Goal: Information Seeking & Learning: Learn about a topic

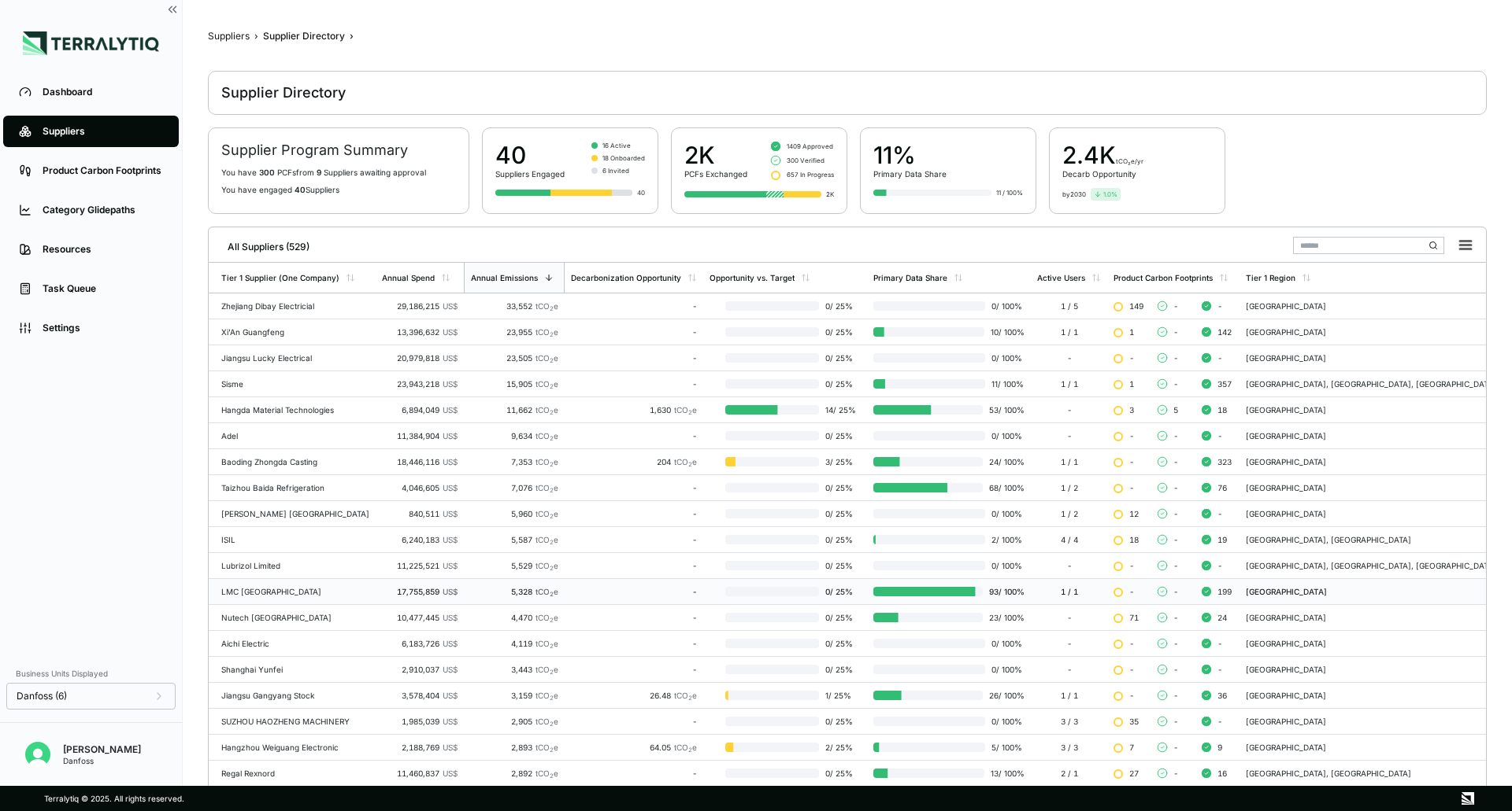
click at [648, 432] on td "-" at bounding box center [634, 592] width 139 height 26
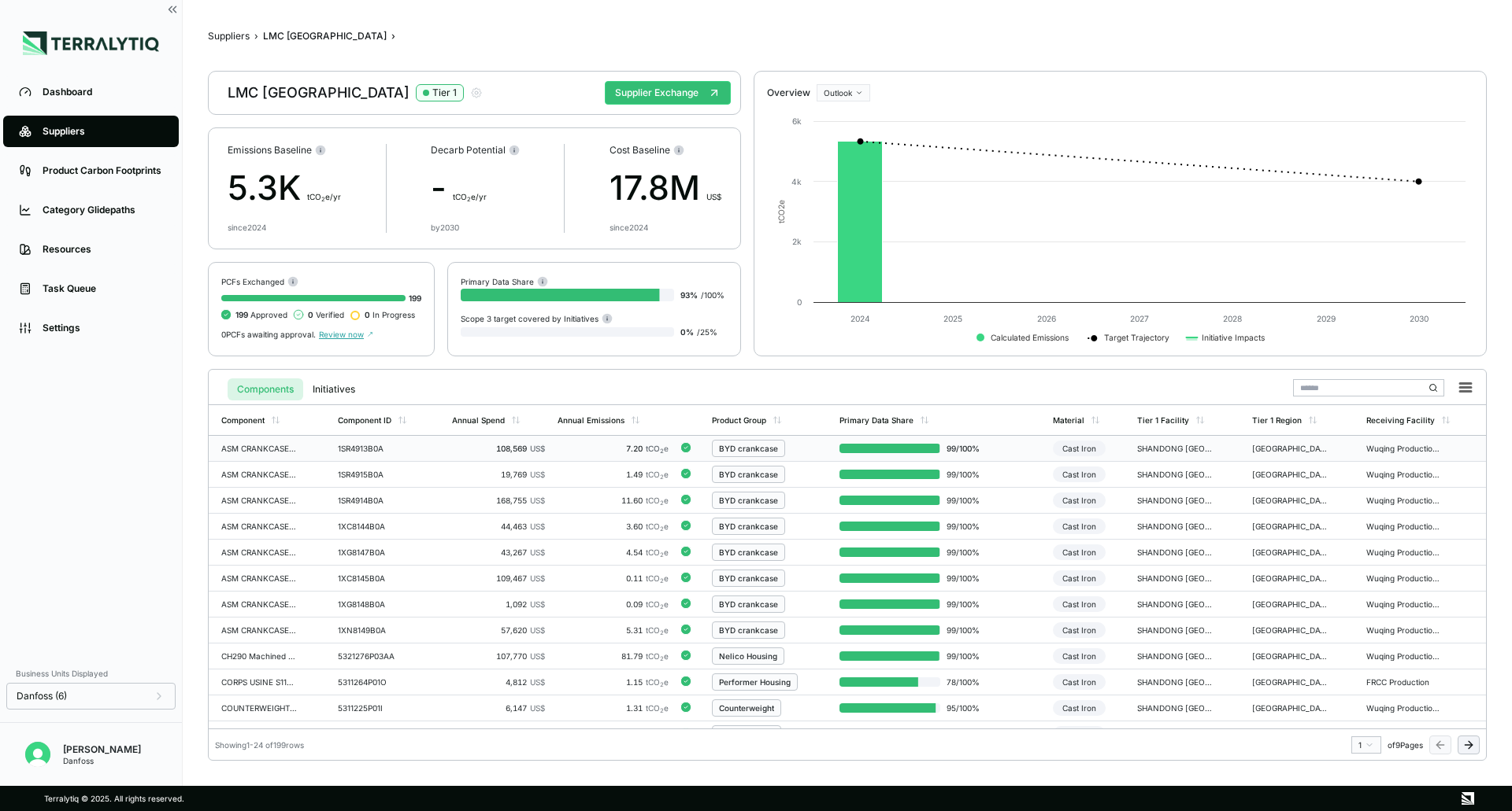
click at [817, 448] on div "BYD crankcase" at bounding box center [768, 447] width 115 height 17
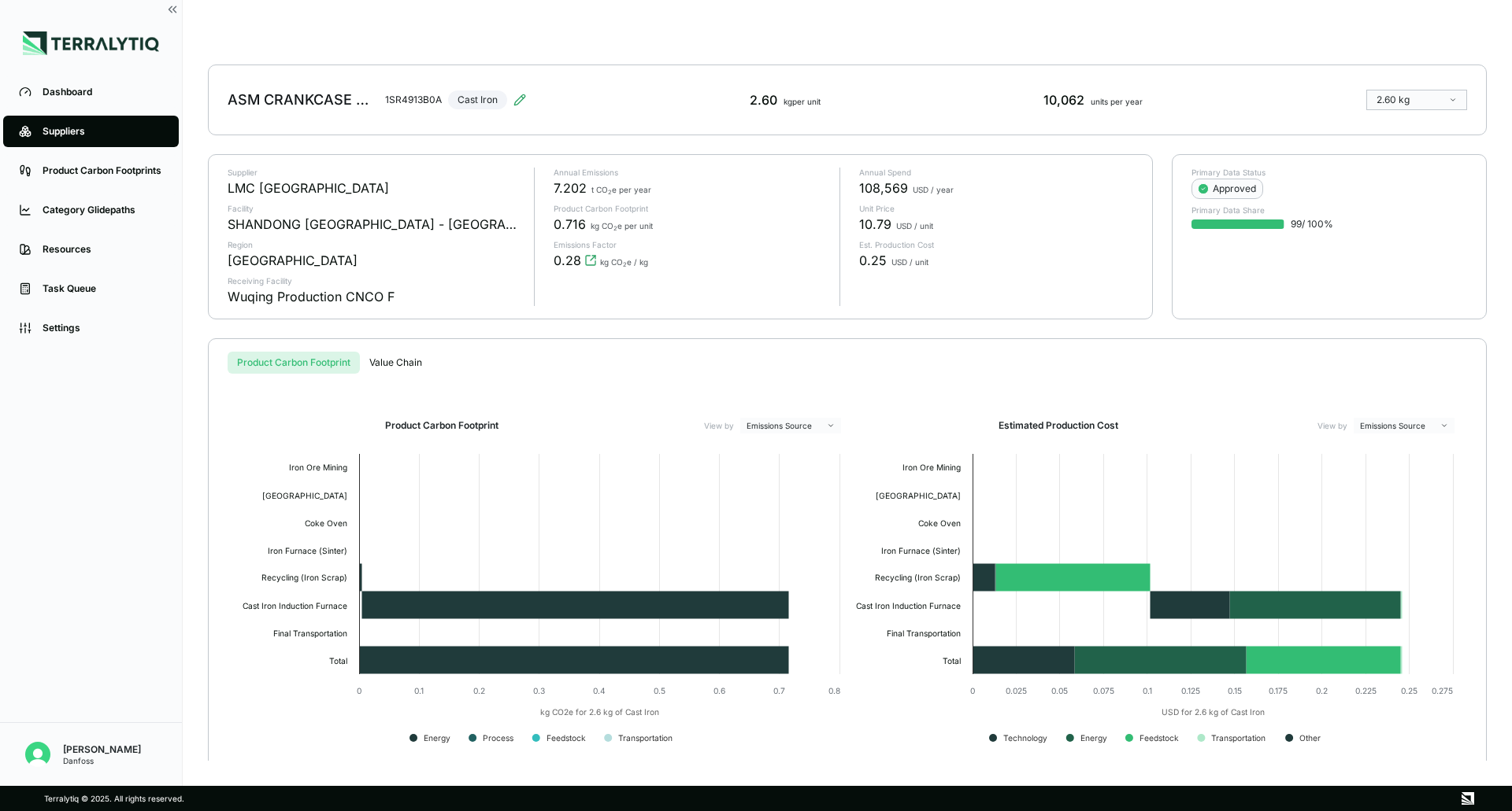
scroll to position [39, 0]
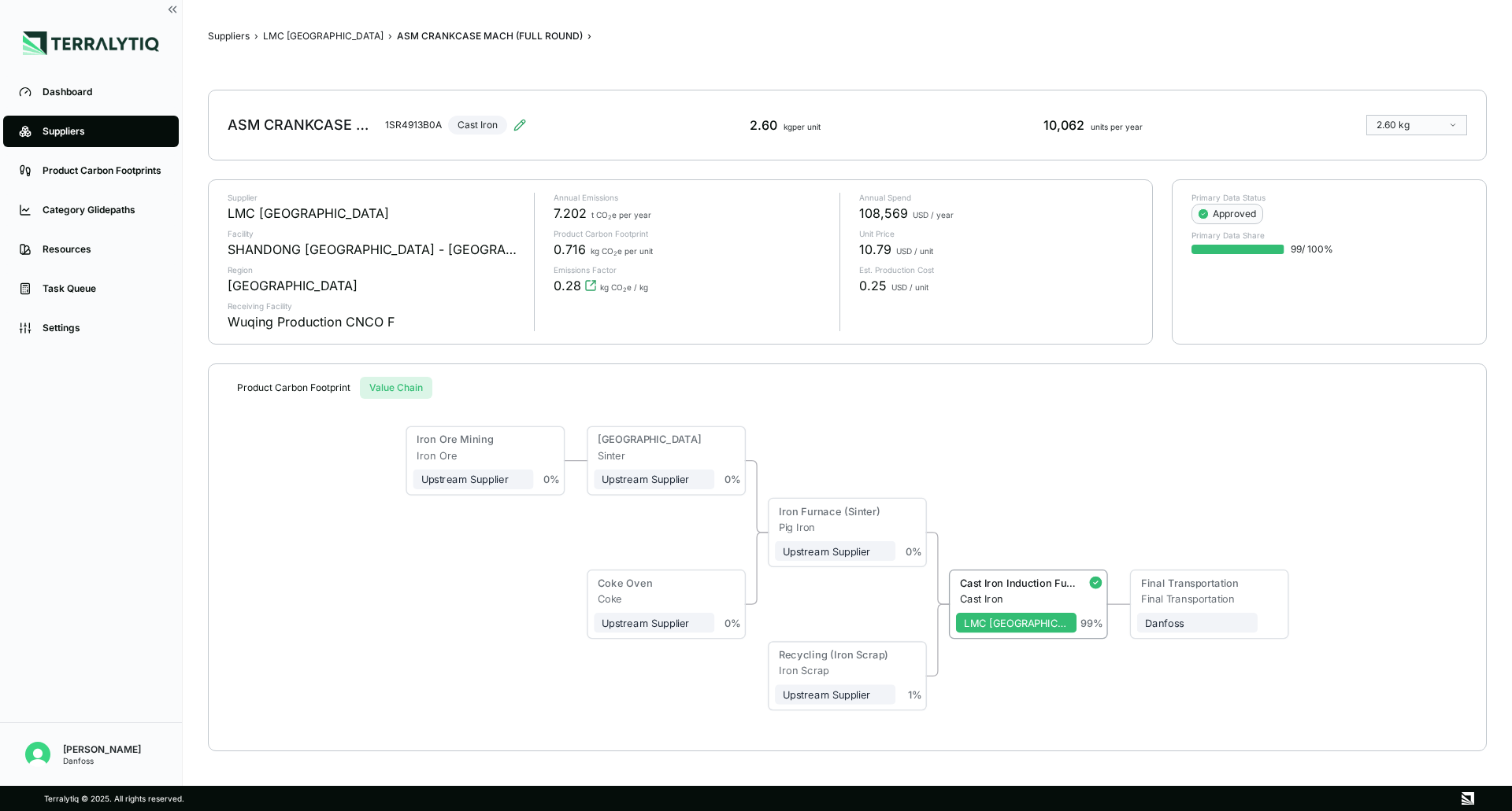
click at [382, 345] on div "Suppliers › LMC [GEOGRAPHIC_DATA] › ASM CRANKCASE MACH (FULL ROUND) › ASM CRANK…" at bounding box center [846, 393] width 1278 height 736
click at [284, 38] on button "LMC [GEOGRAPHIC_DATA]" at bounding box center [323, 36] width 121 height 13
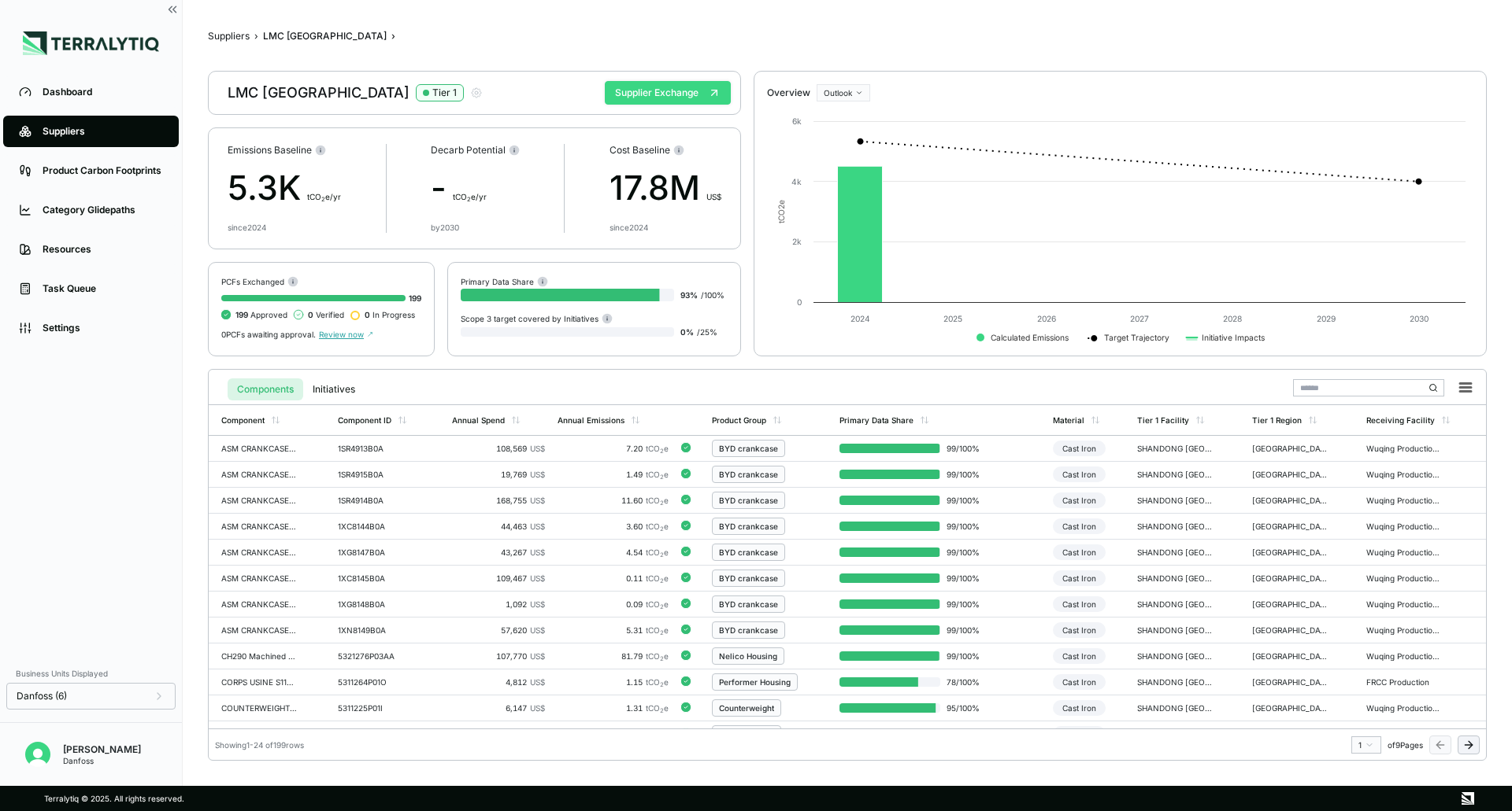
click at [667, 97] on button "Supplier Exchange" at bounding box center [668, 93] width 126 height 24
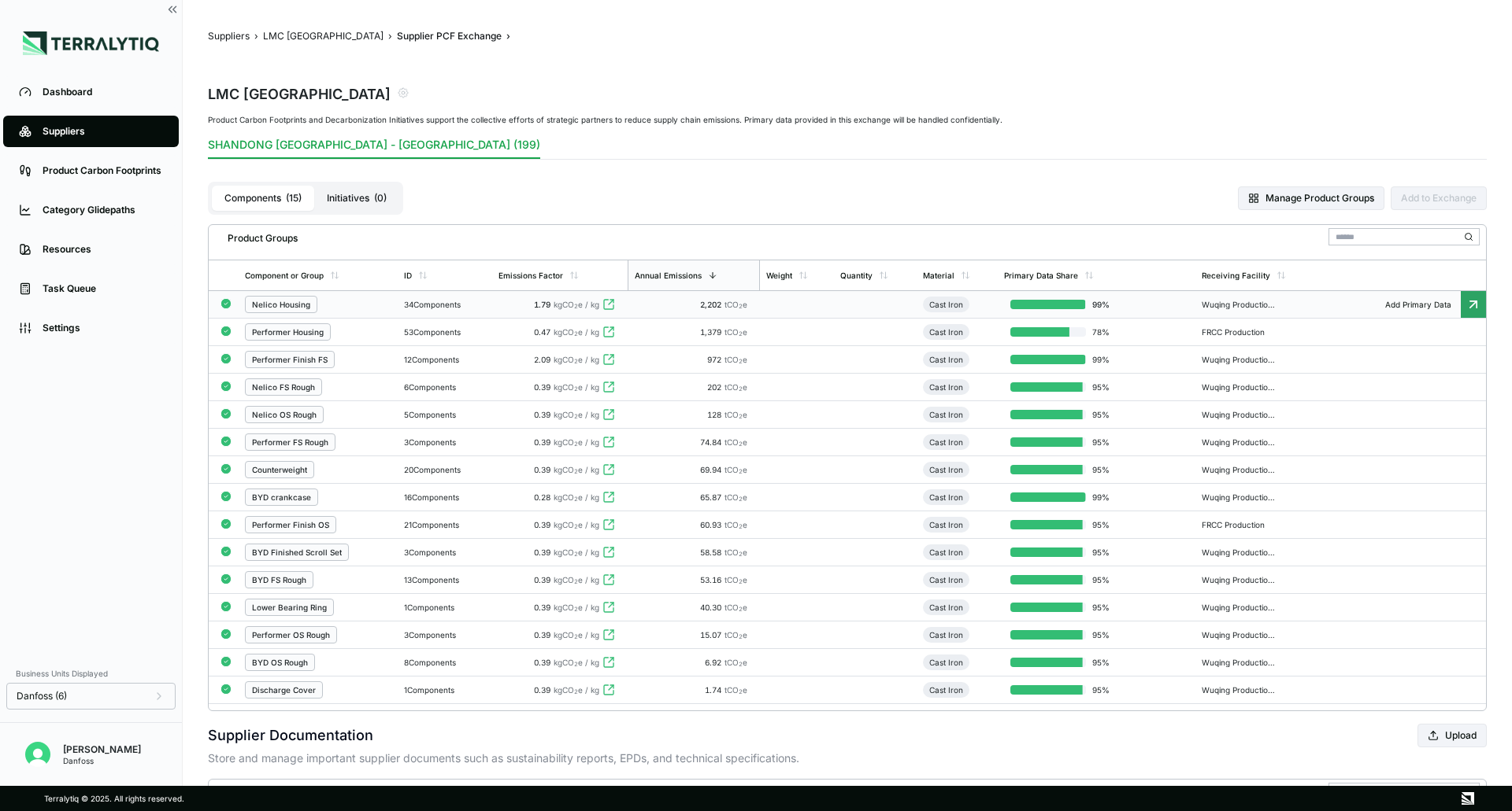
click at [843, 308] on td at bounding box center [874, 305] width 83 height 28
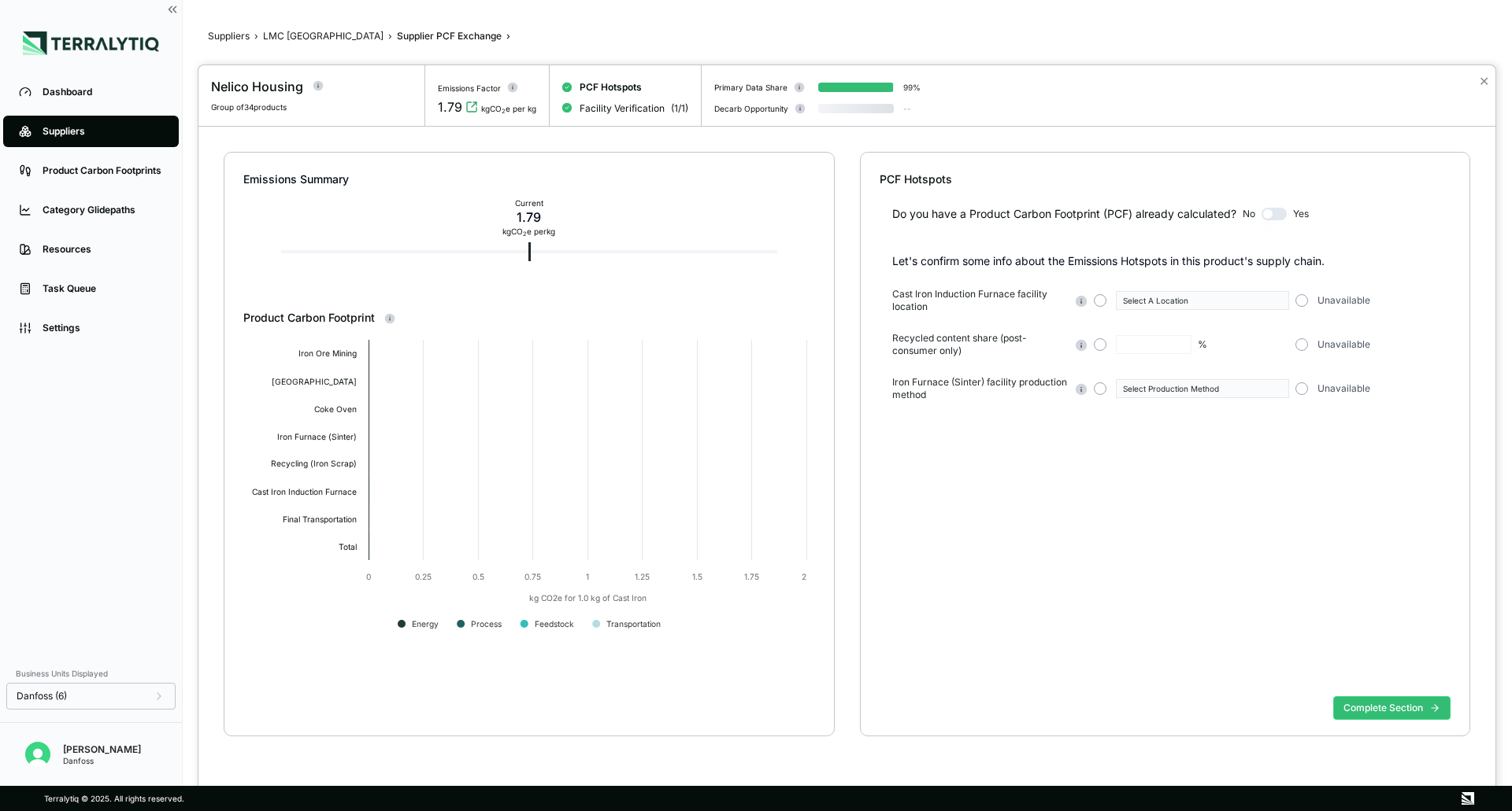
type input "***"
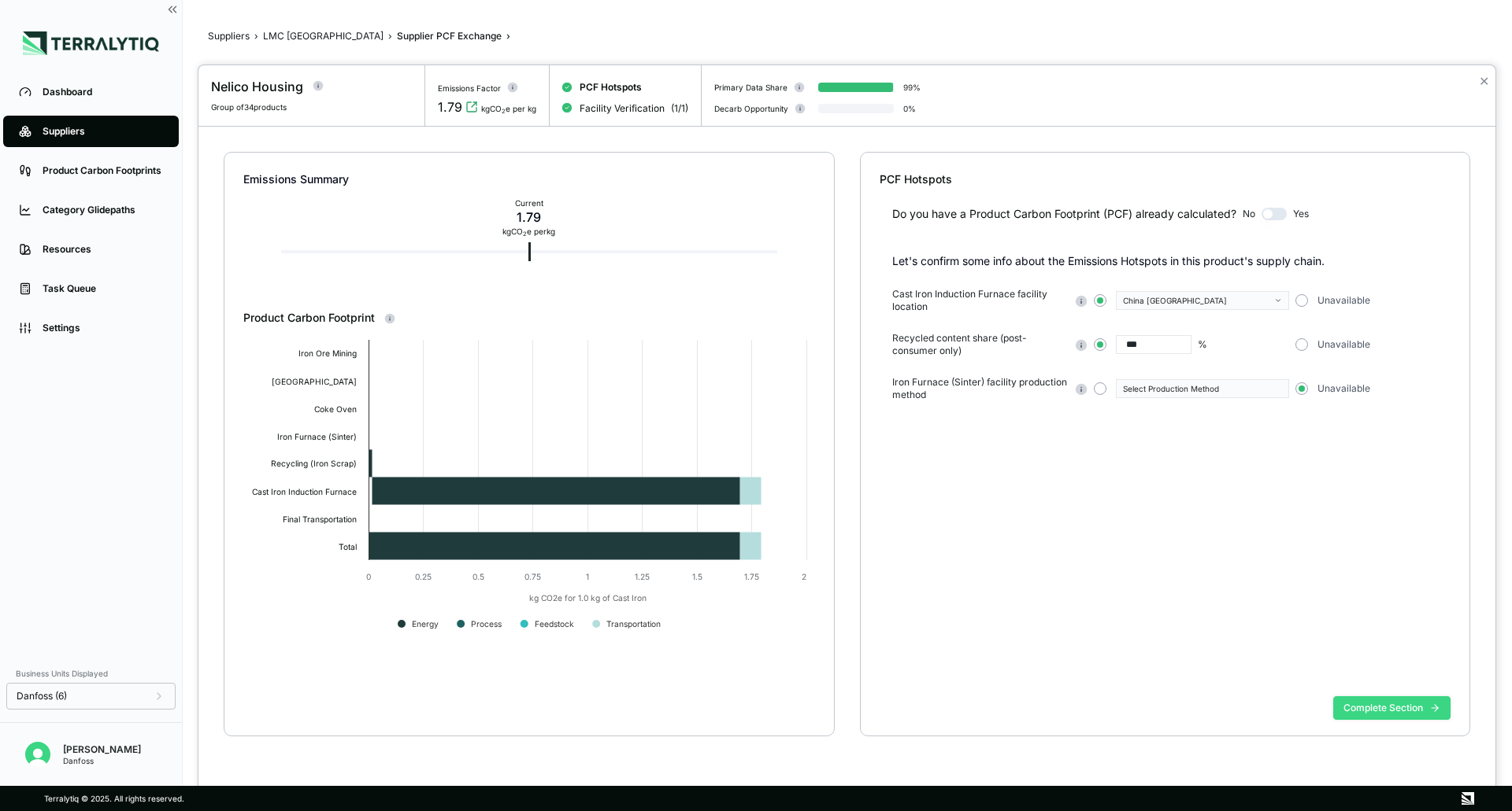
click at [1372, 712] on button "Complete Section" at bounding box center [1391, 708] width 117 height 24
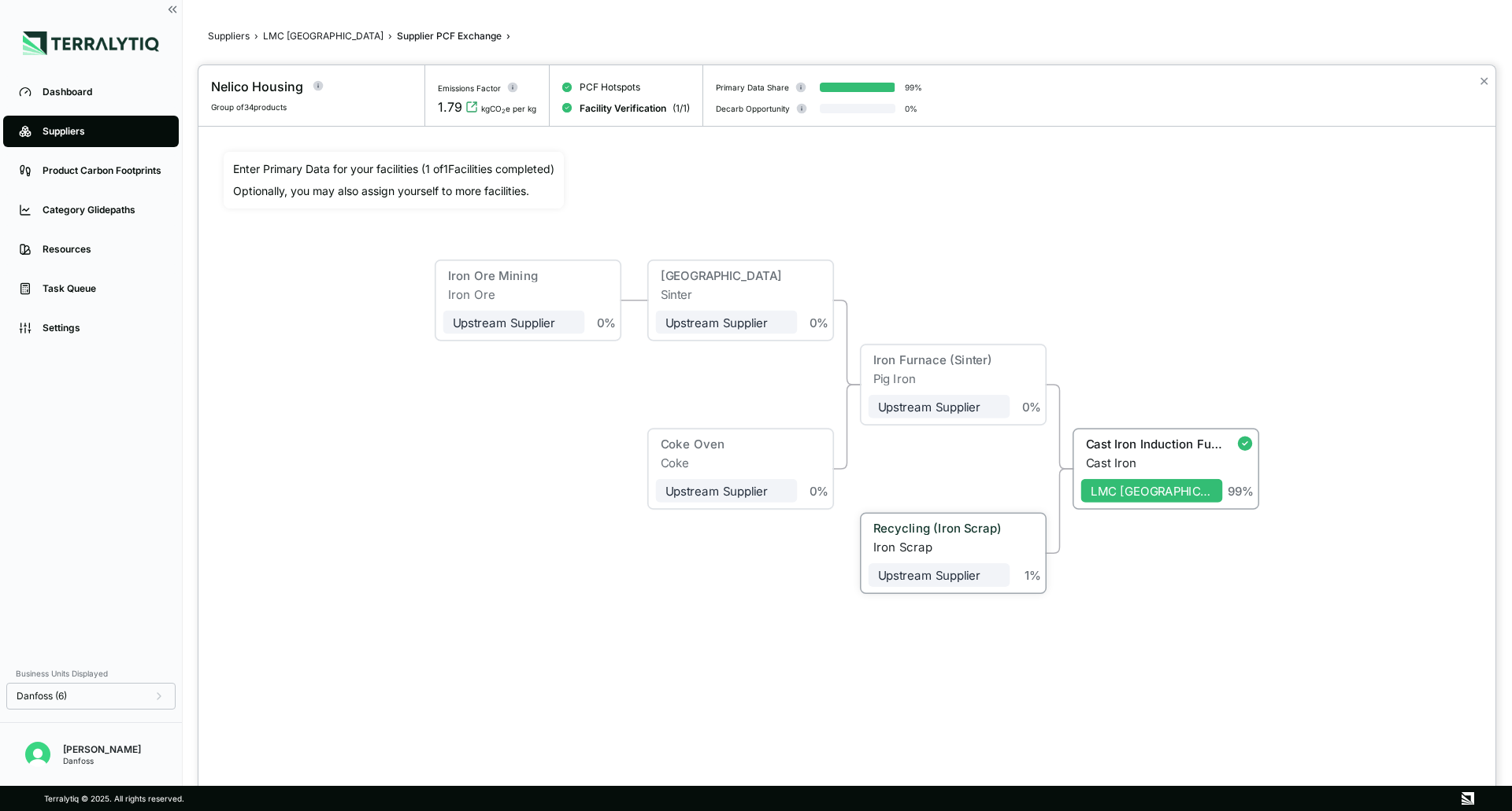
click at [1017, 546] on div "1 %" at bounding box center [1026, 551] width 32 height 61
click at [1008, 537] on div "Recycling (Iron Scrap)" at bounding box center [939, 530] width 142 height 19
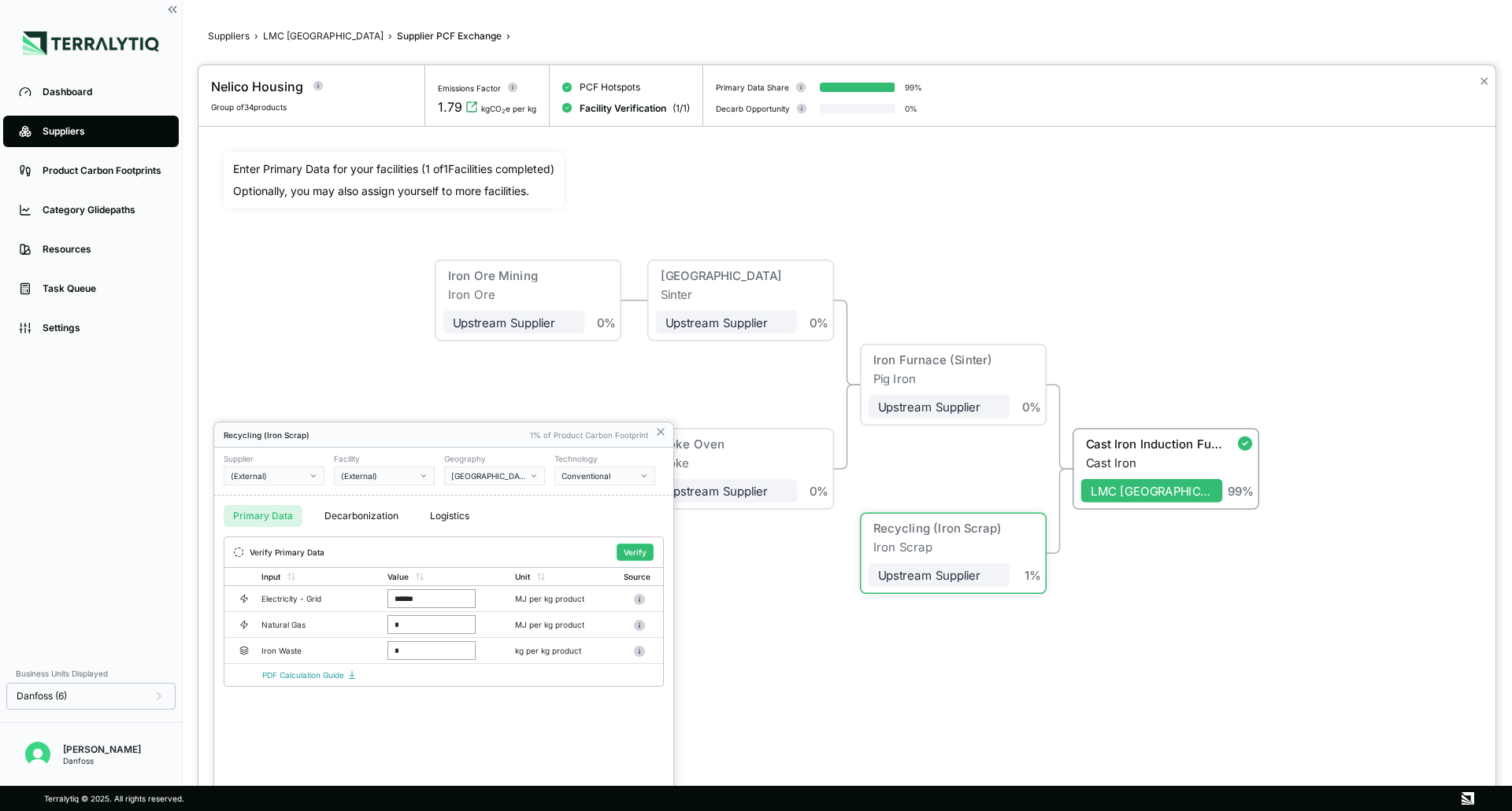
click at [274, 514] on button "Primary Data" at bounding box center [263, 516] width 79 height 22
click at [794, 616] on div at bounding box center [846, 437] width 1296 height 746
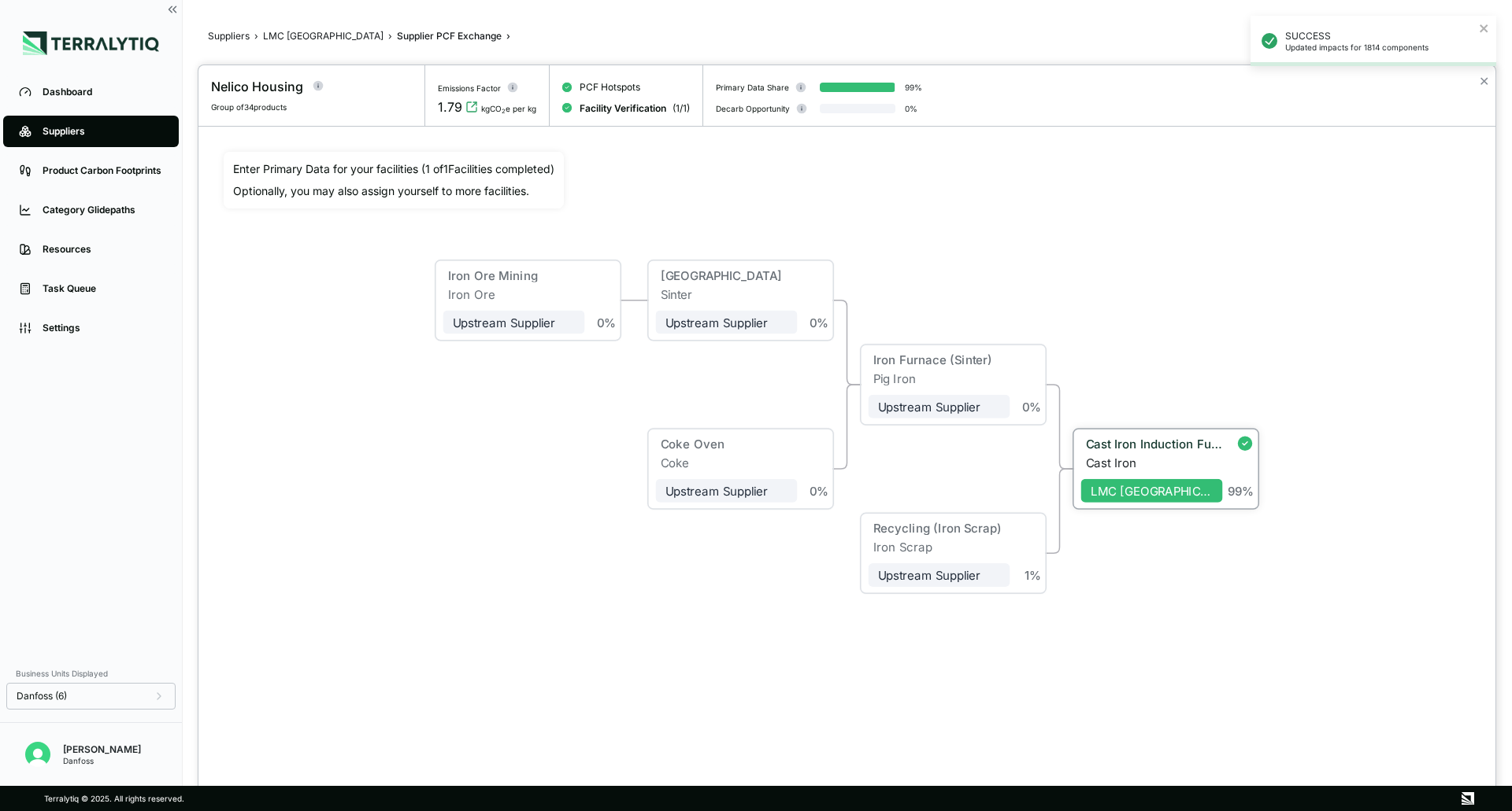
click at [1222, 461] on div "99 %" at bounding box center [1238, 466] width 32 height 61
click at [1240, 468] on div "99 %" at bounding box center [1238, 466] width 32 height 61
click at [1159, 453] on div "Cast Iron Induction Furnace" at bounding box center [1152, 445] width 142 height 19
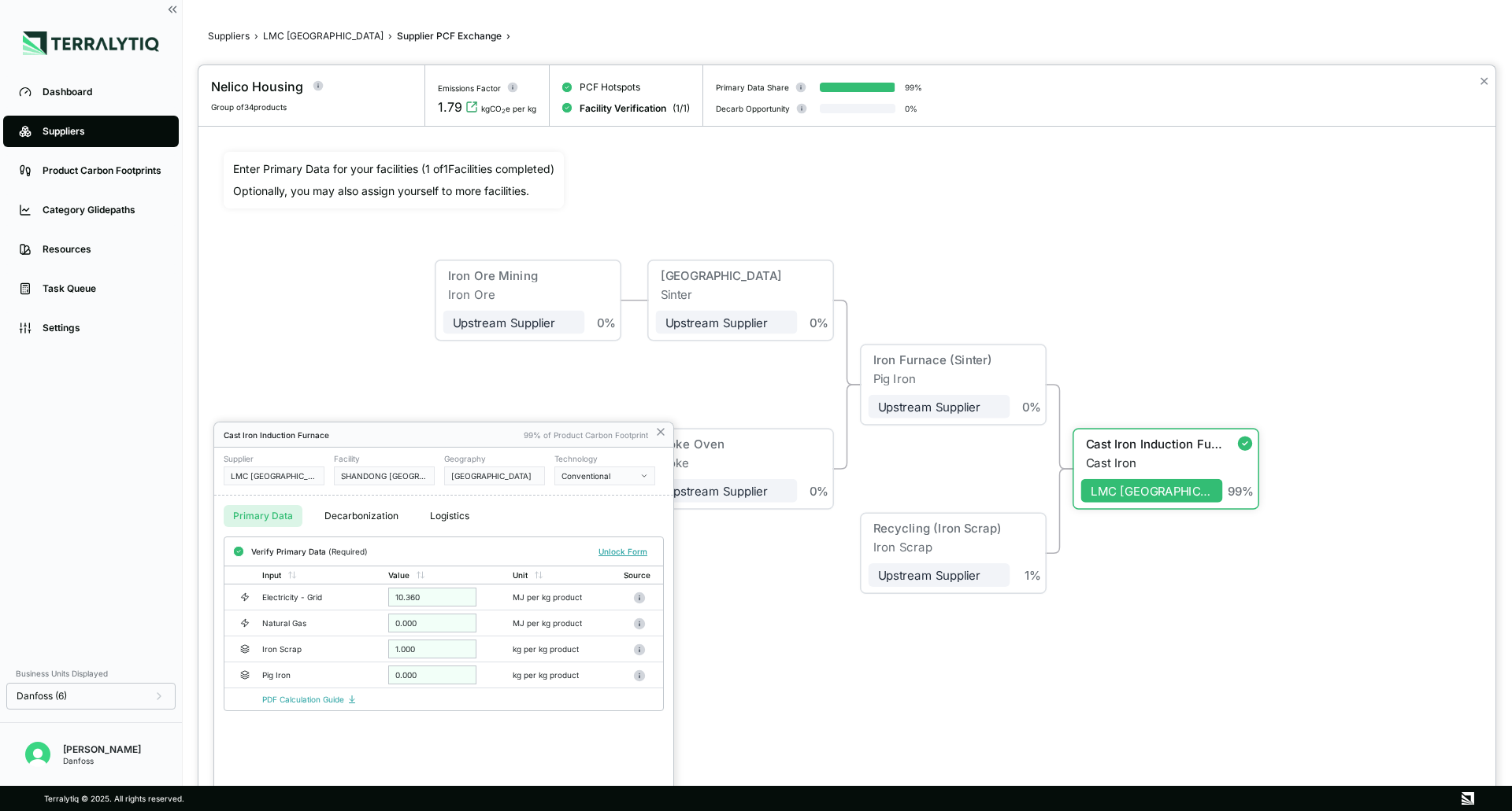
click at [661, 440] on div "Cast Iron Induction Furnace 99% of Product Carbon Footprint" at bounding box center [443, 434] width 459 height 25
click at [662, 435] on icon at bounding box center [661, 431] width 13 height 13
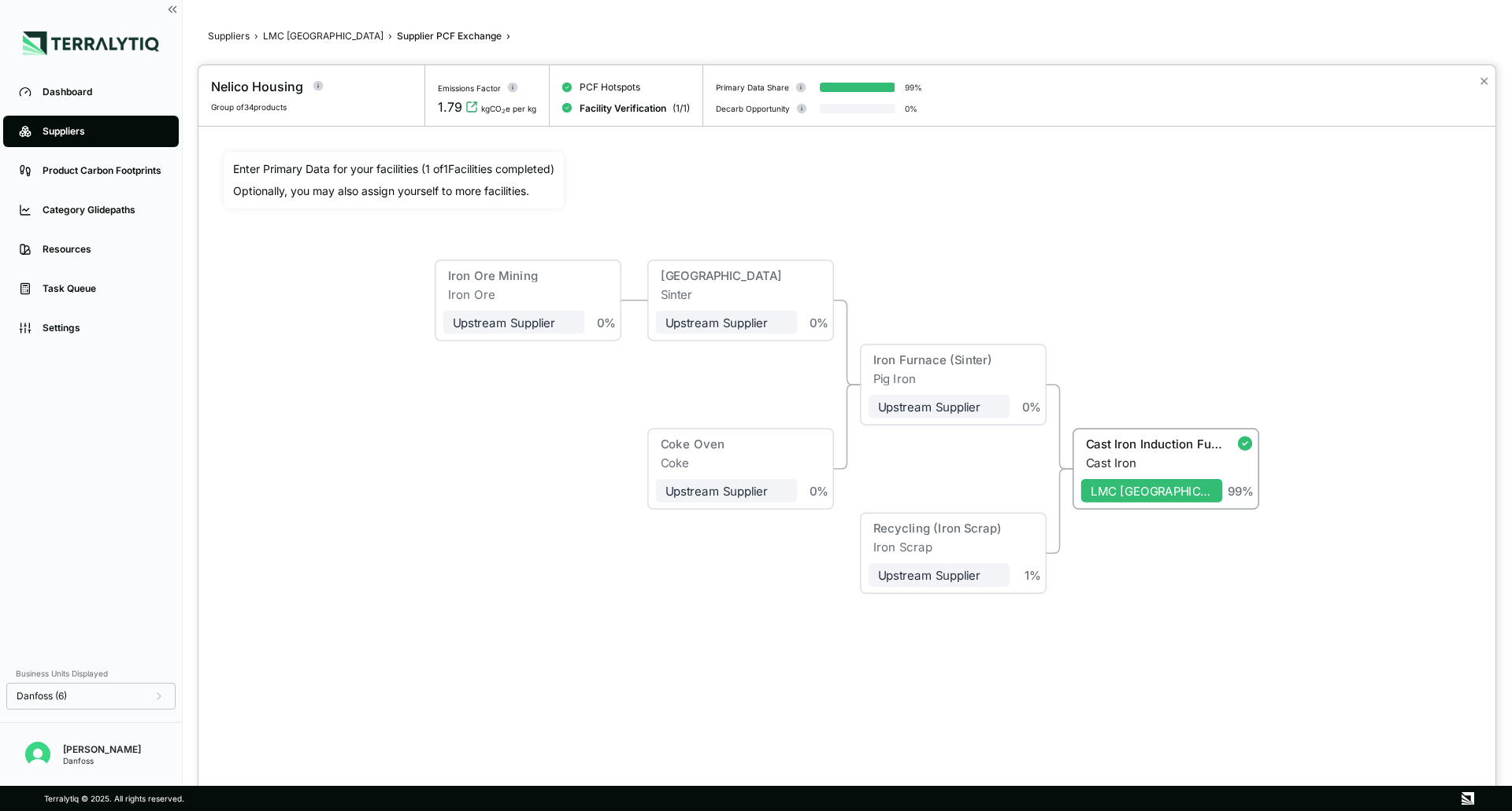
click at [1048, 224] on div "Iron Ore Mining Iron Ore Upstream Supplier + Assign to me 0 % Sinter Plant Sint…" at bounding box center [846, 426] width 1246 height 550
click at [775, 451] on div "Coke Oven" at bounding box center [722, 445] width 132 height 19
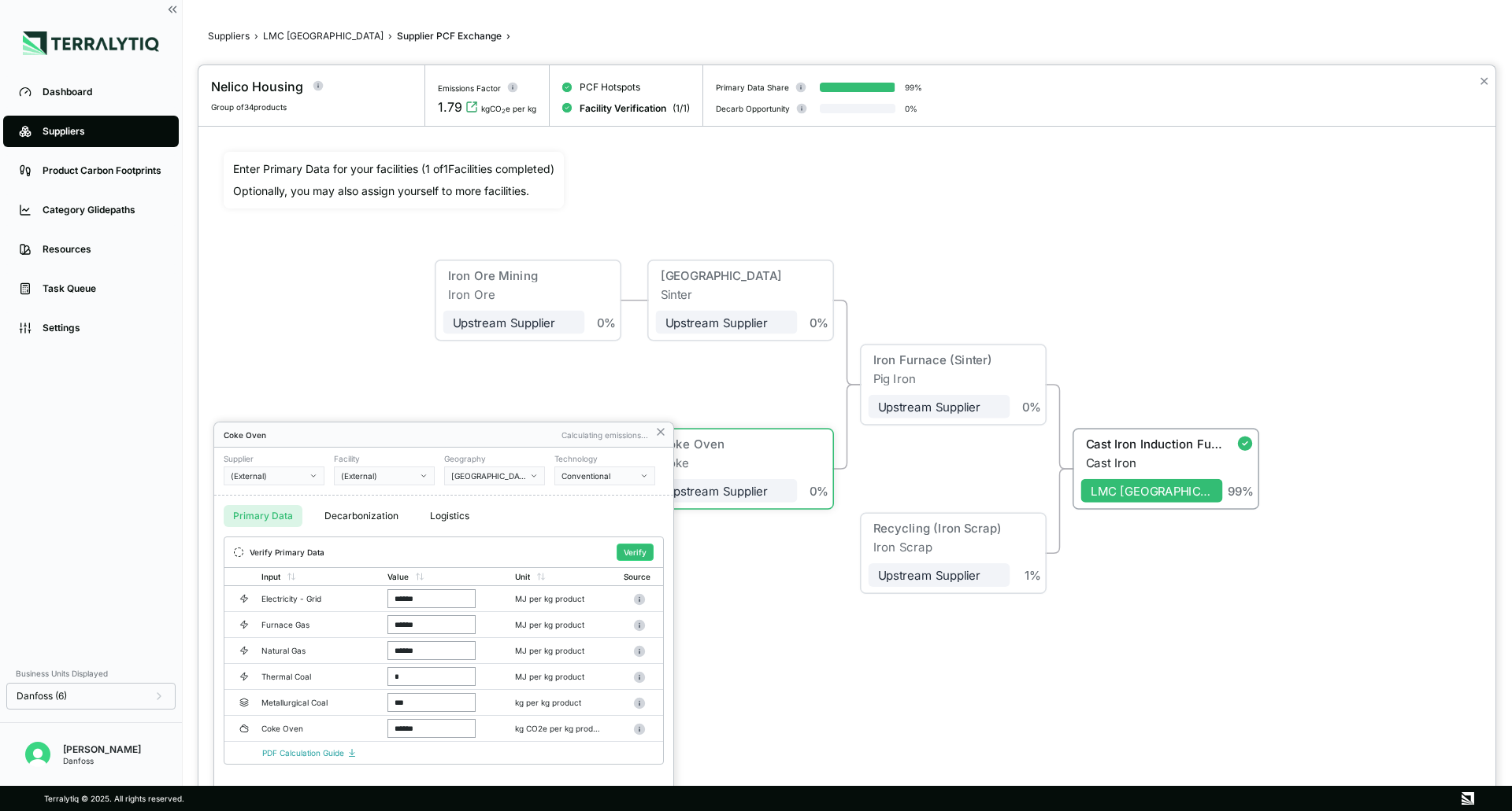
click at [765, 620] on div at bounding box center [846, 437] width 1296 height 746
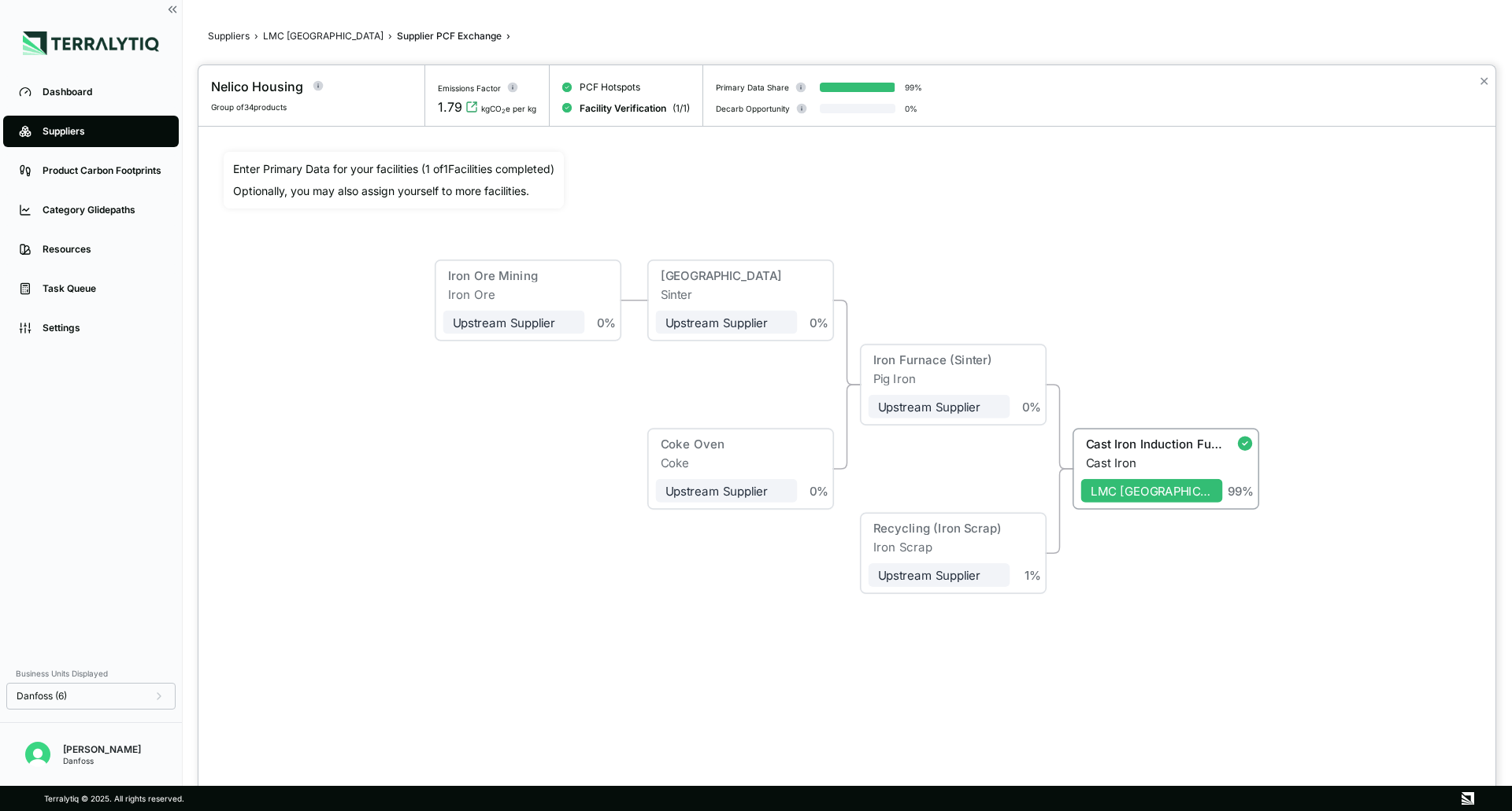
click at [287, 29] on div at bounding box center [756, 406] width 1512 height 811
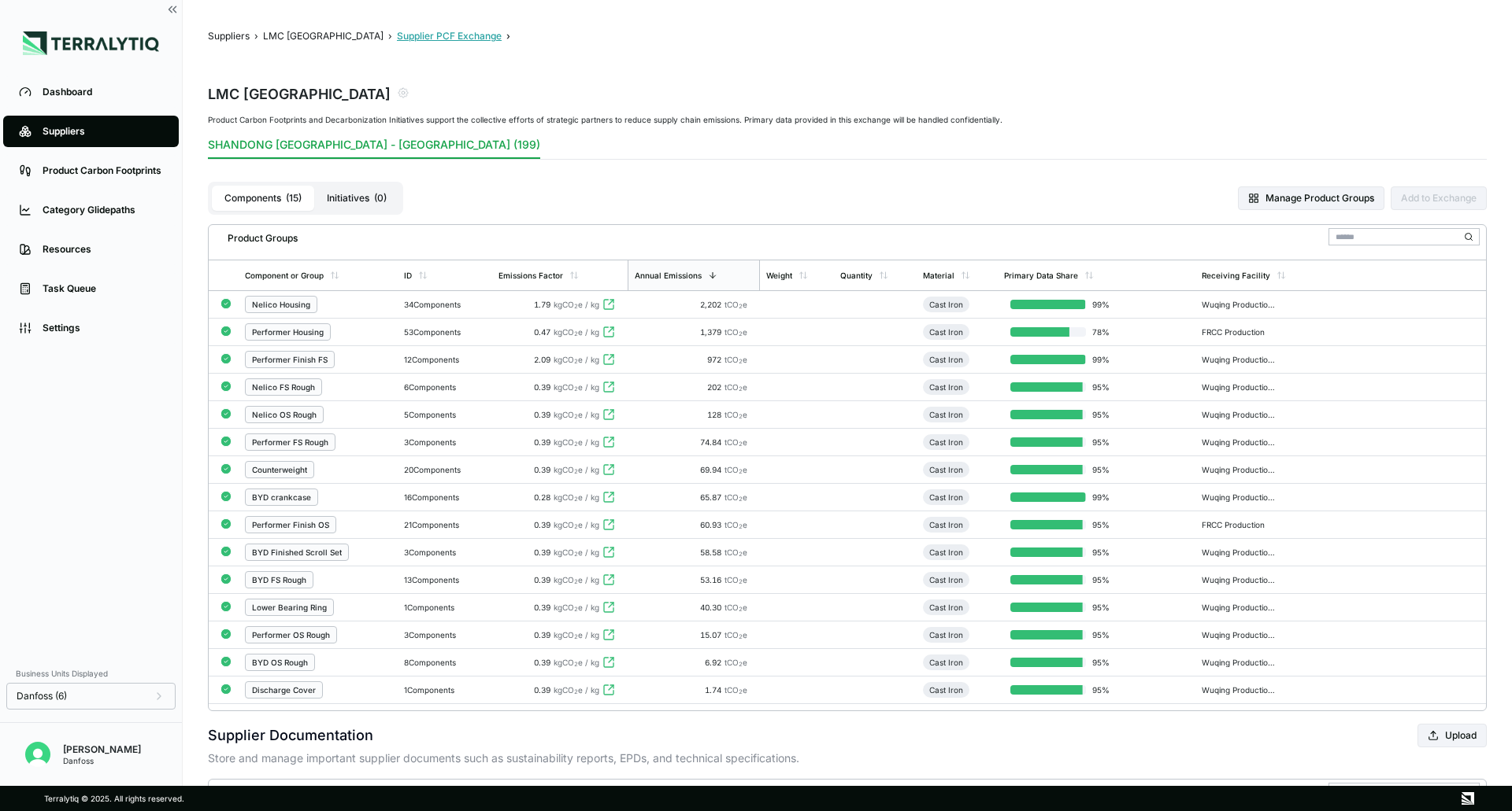
click at [397, 39] on button "Supplier PCF Exchange" at bounding box center [449, 36] width 105 height 13
click at [234, 35] on button "Suppliers" at bounding box center [229, 36] width 42 height 13
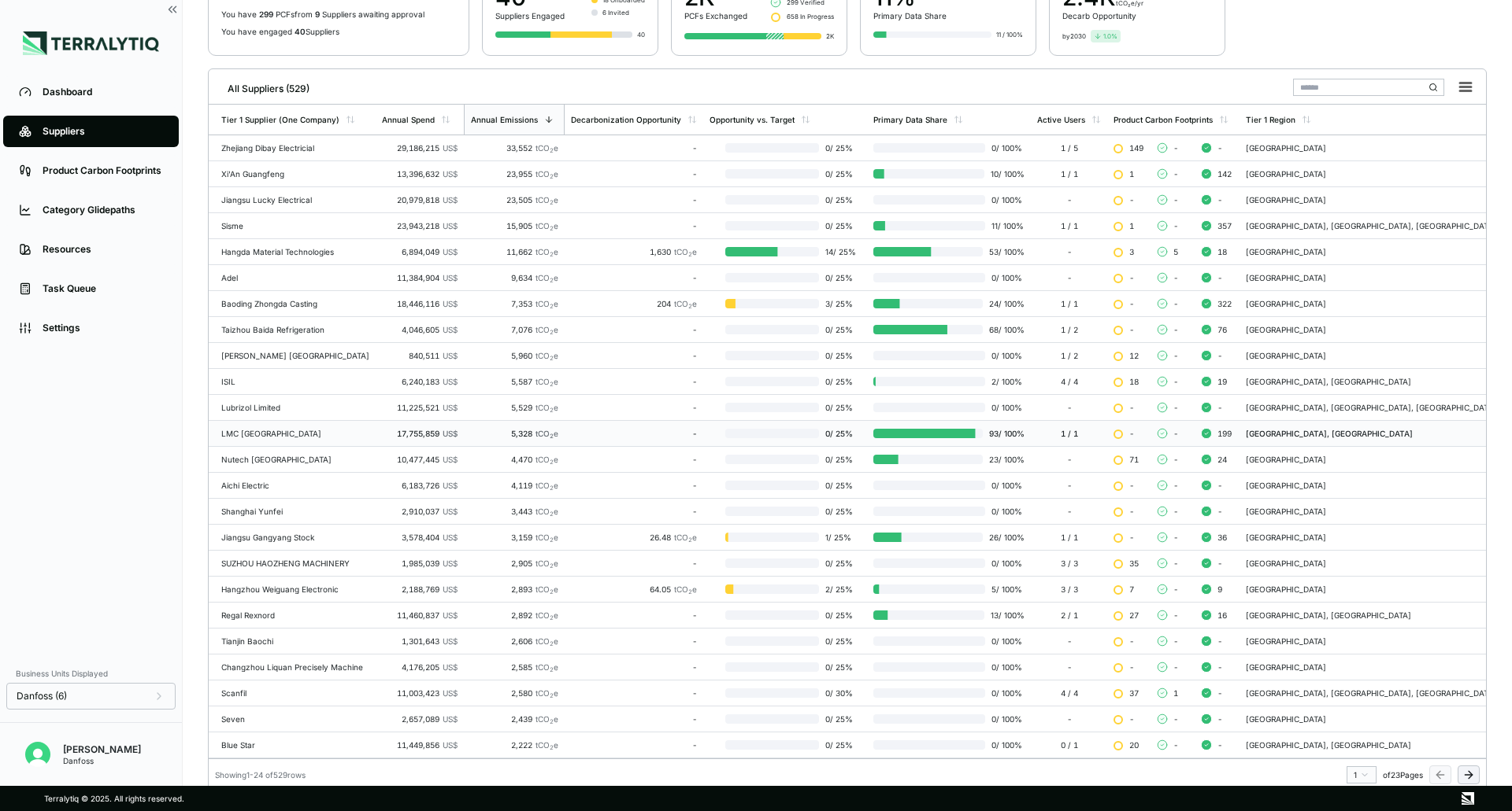
scroll to position [163, 0]
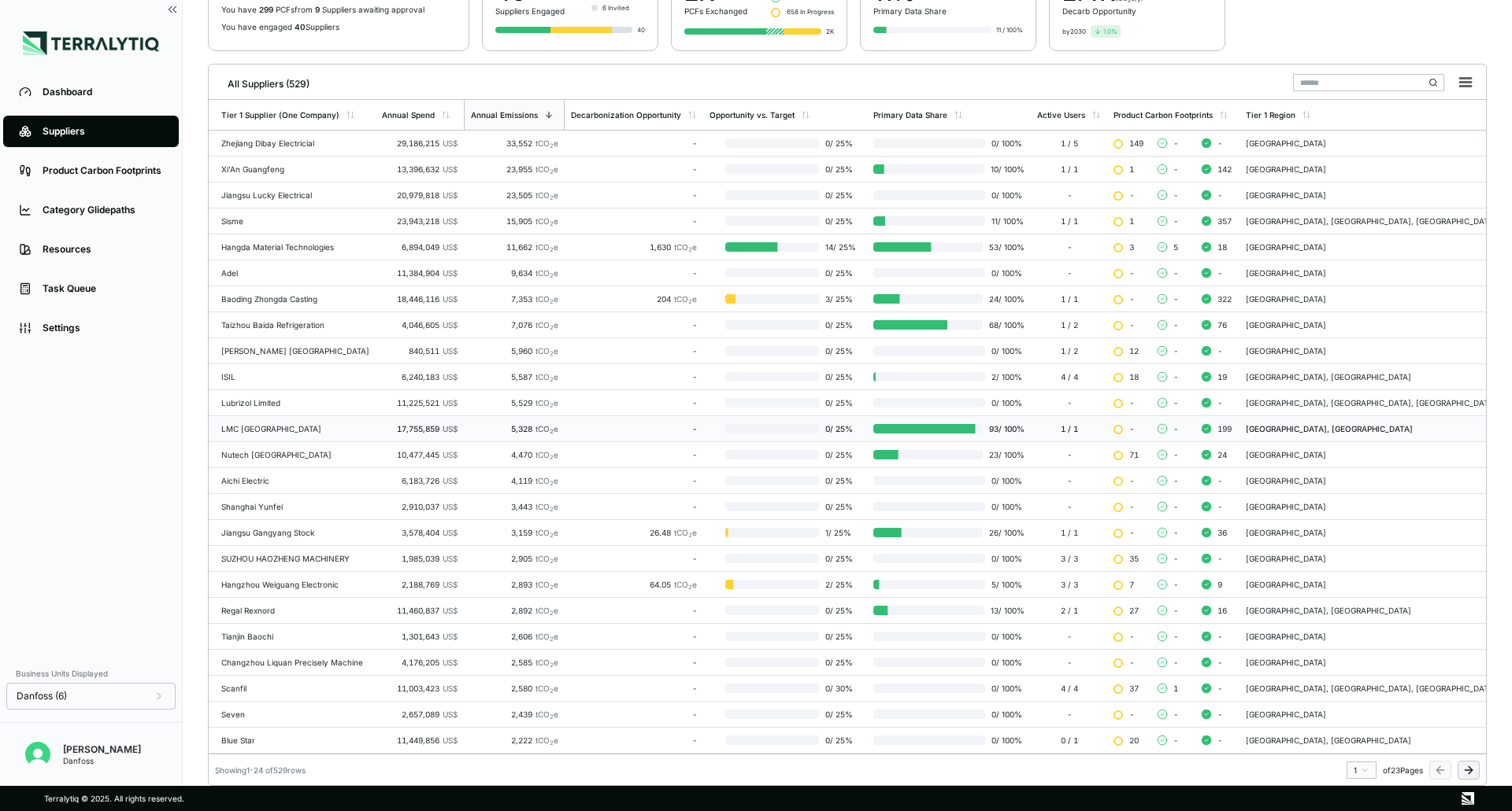
click at [628, 428] on div "-" at bounding box center [634, 428] width 126 height 9
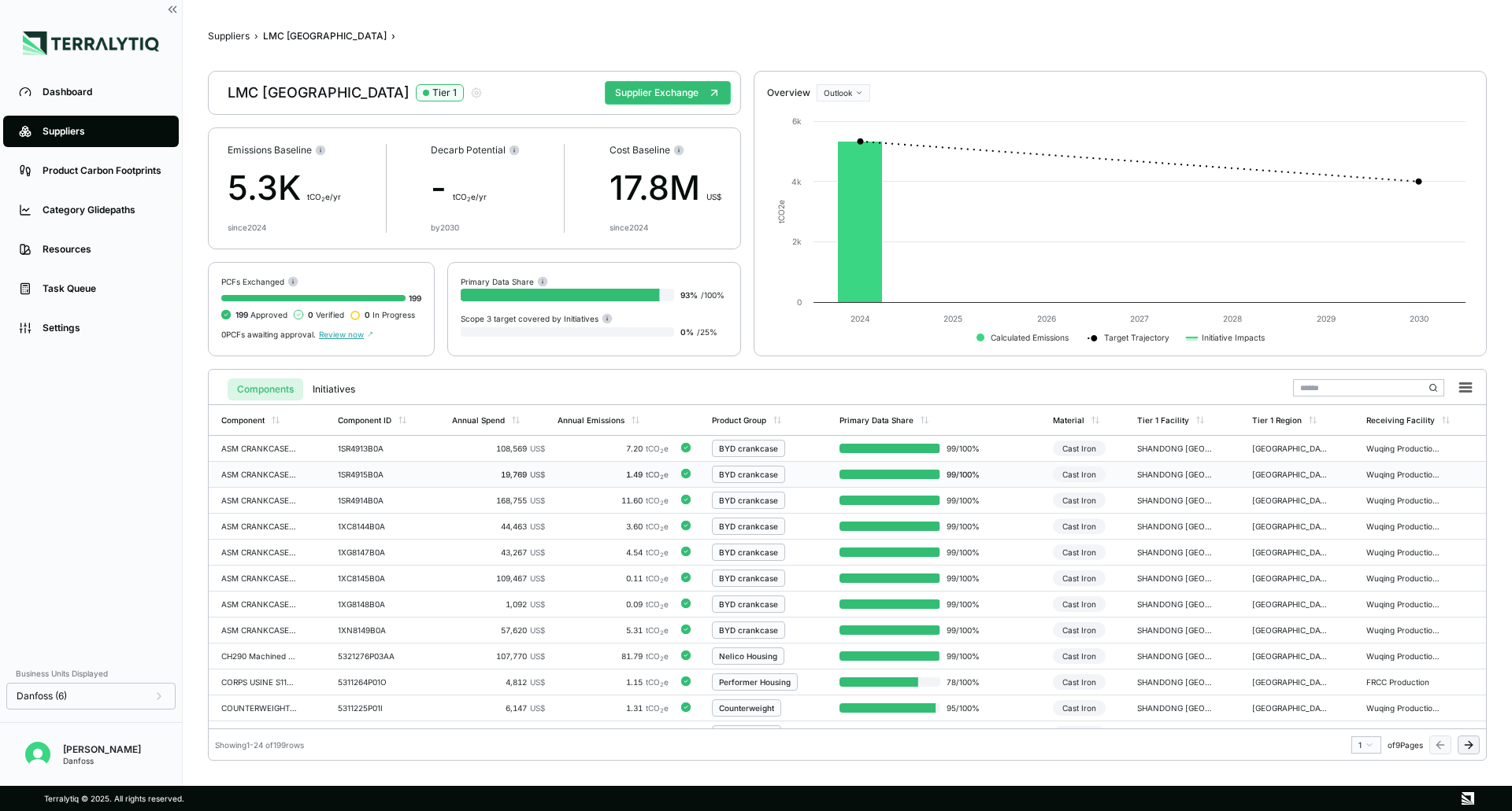
click at [817, 477] on div "BYD crankcase" at bounding box center [768, 473] width 115 height 17
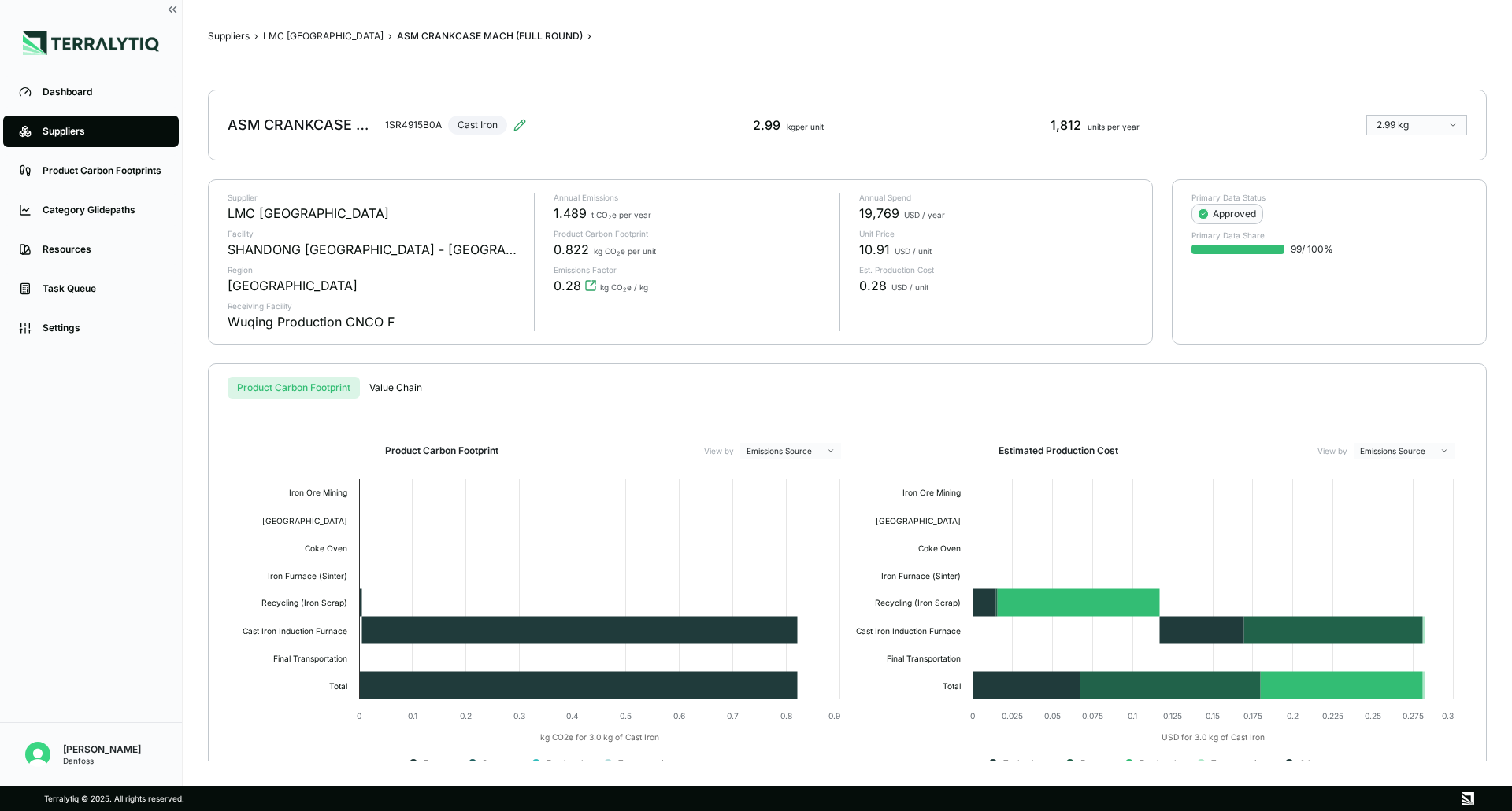
click at [397, 387] on button "Value Chain" at bounding box center [396, 388] width 72 height 22
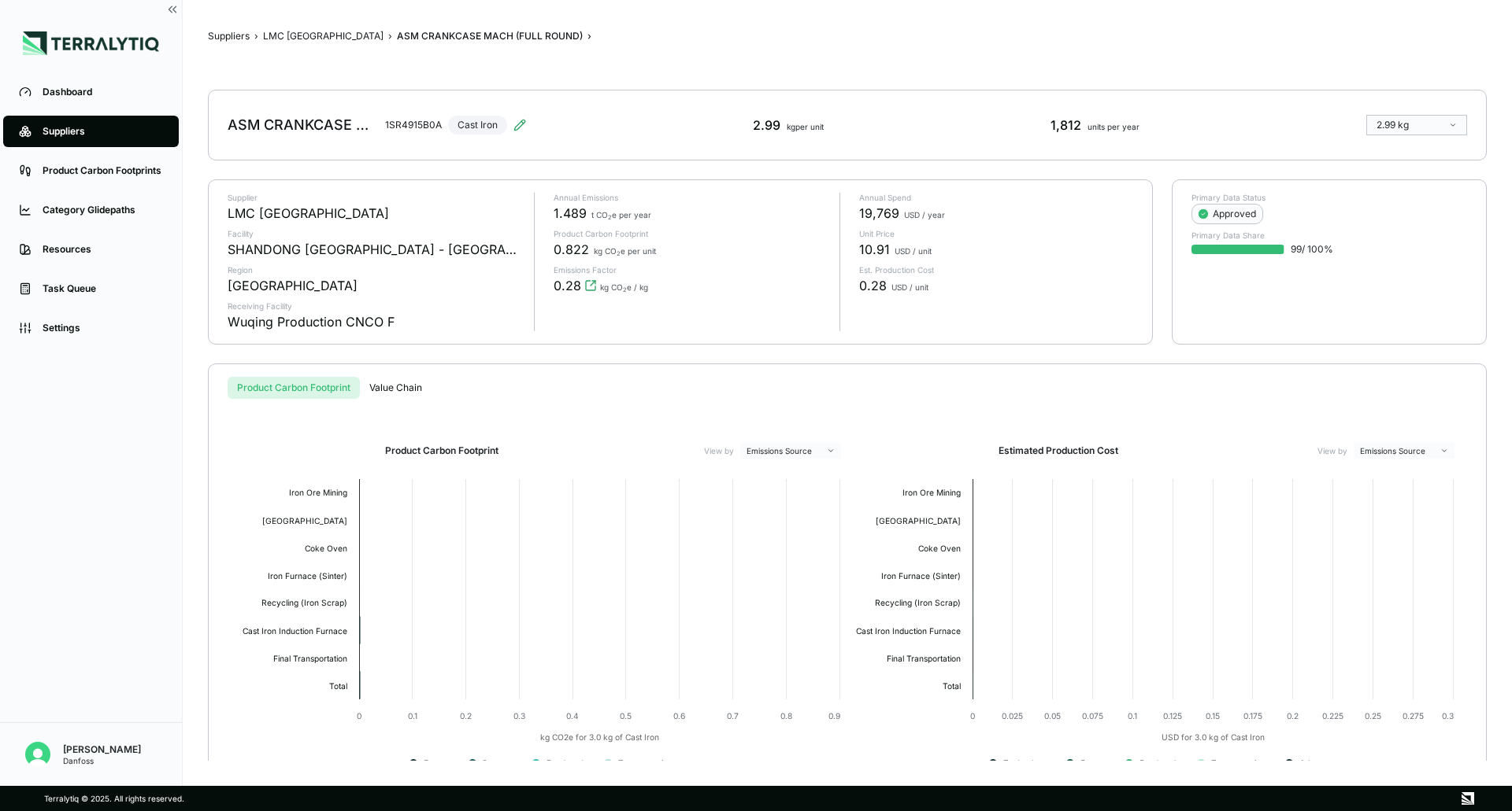
click at [287, 388] on button "Product Carbon Footprint" at bounding box center [294, 388] width 132 height 22
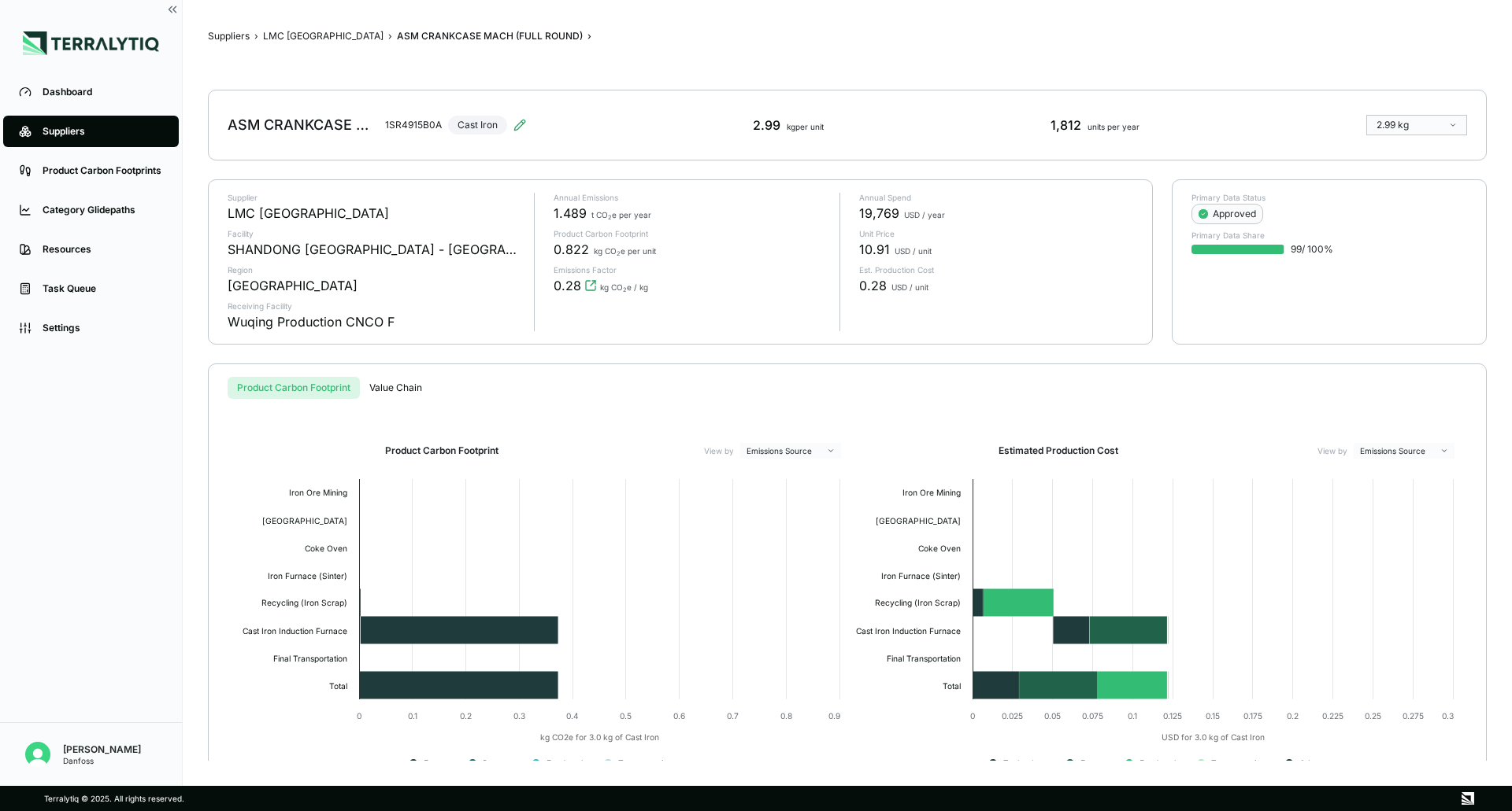
click at [510, 392] on div "Product Carbon Footprint Value Chain" at bounding box center [847, 388] width 1239 height 22
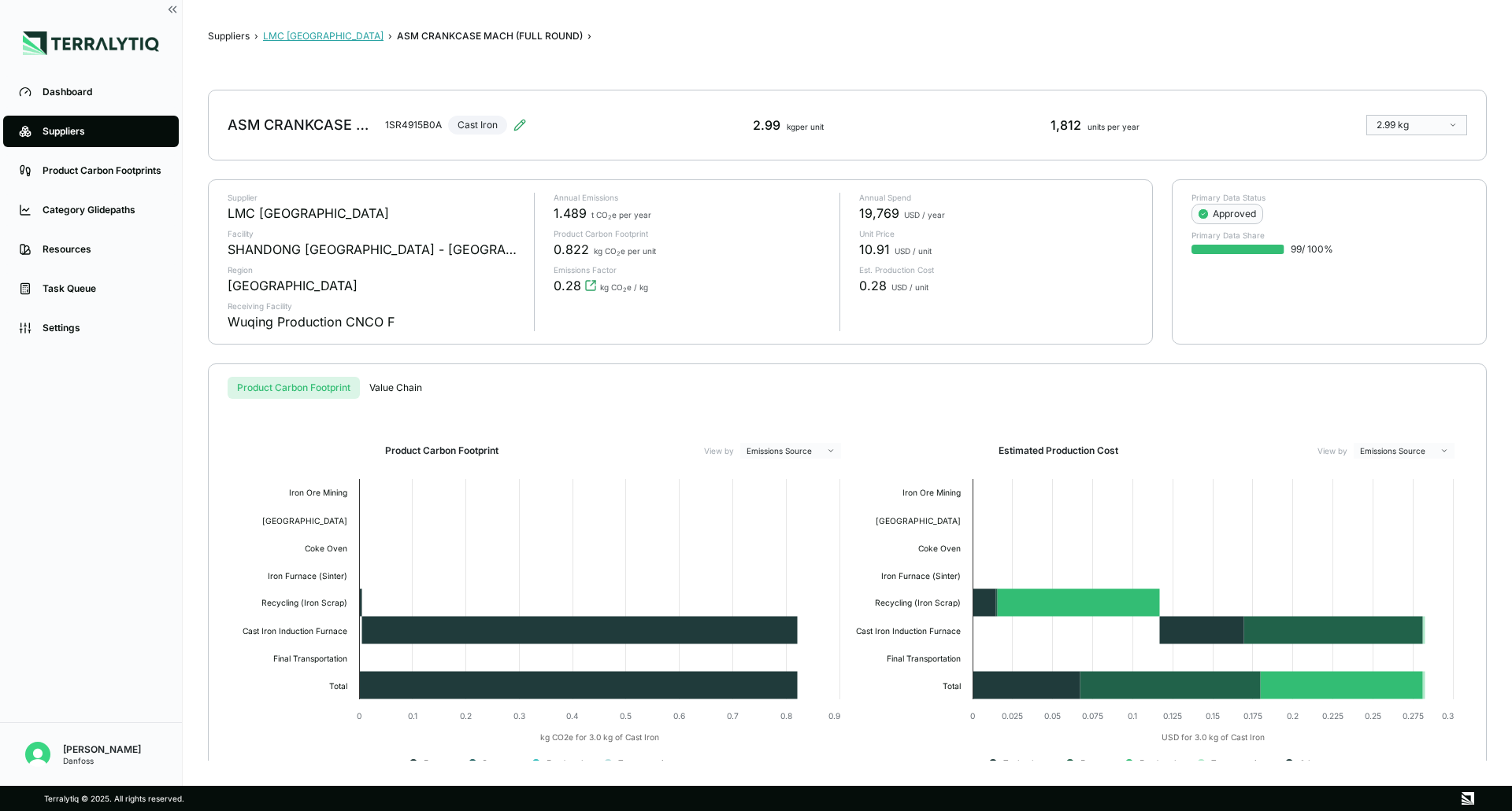
click at [290, 33] on button "LMC [GEOGRAPHIC_DATA]" at bounding box center [323, 36] width 121 height 13
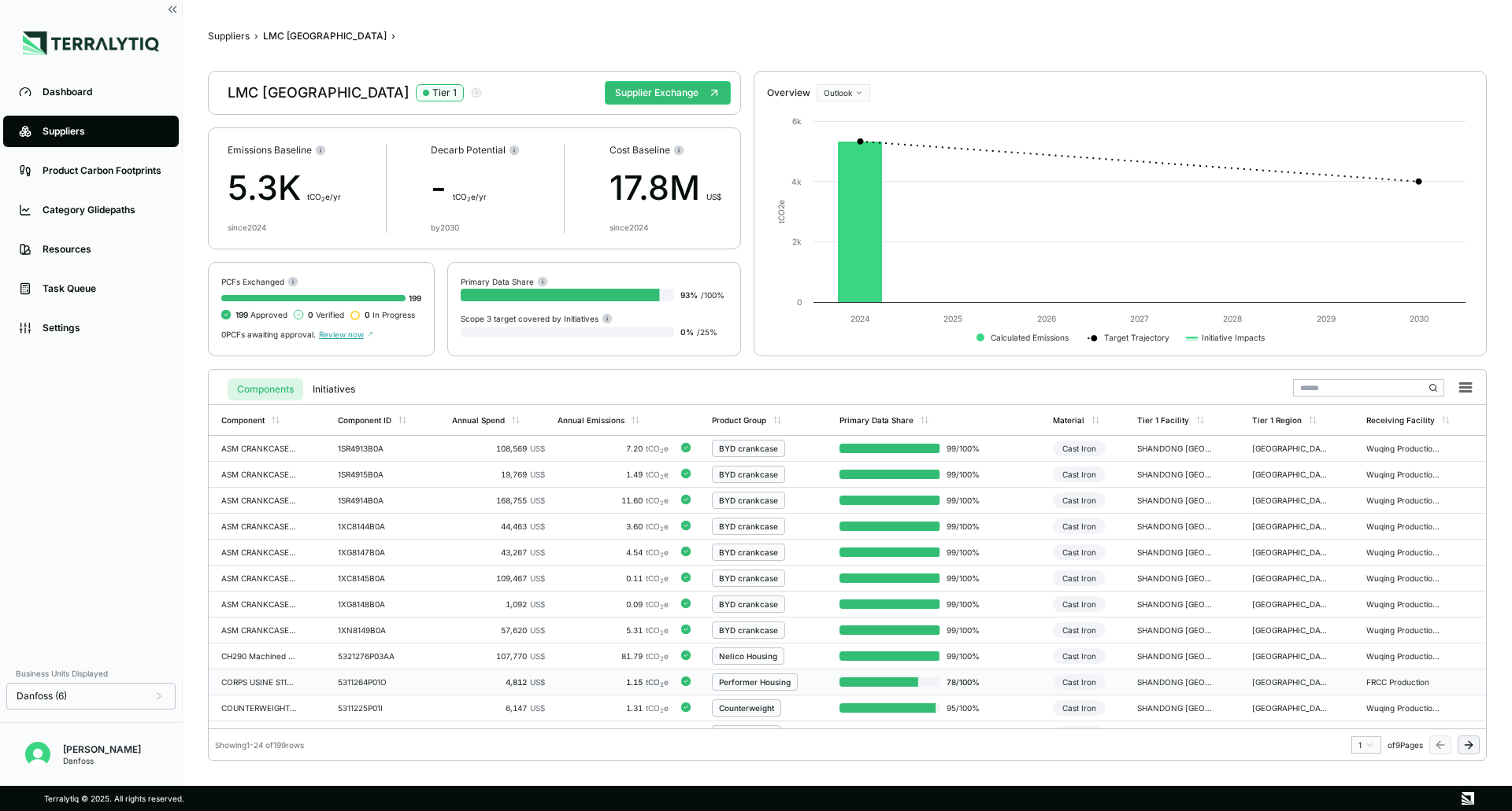
click at [1006, 684] on td "78 / 100 %" at bounding box center [938, 682] width 213 height 26
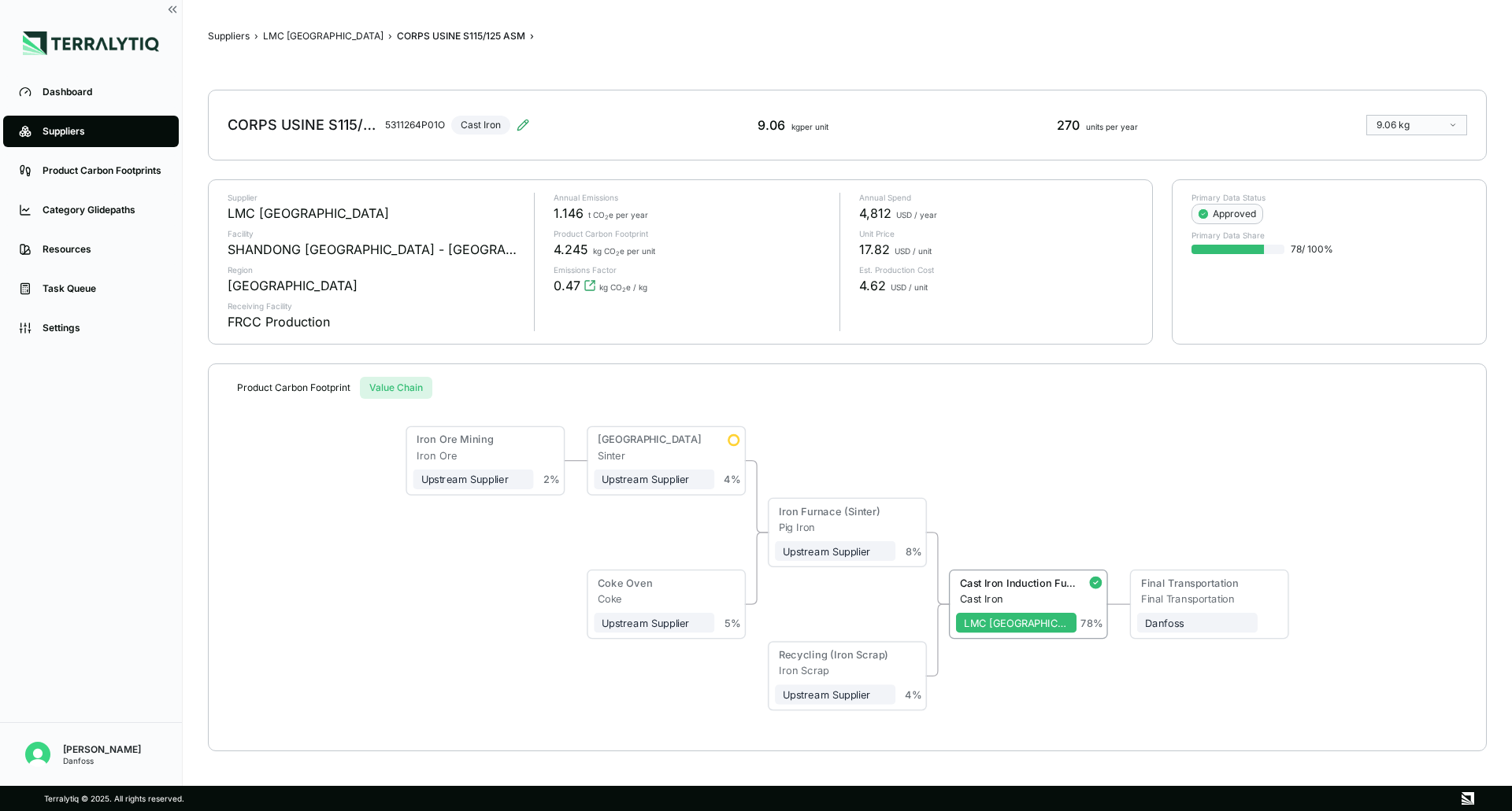
click at [403, 388] on button "Value Chain" at bounding box center [396, 388] width 72 height 22
click at [693, 454] on div "Sinter" at bounding box center [656, 455] width 117 height 12
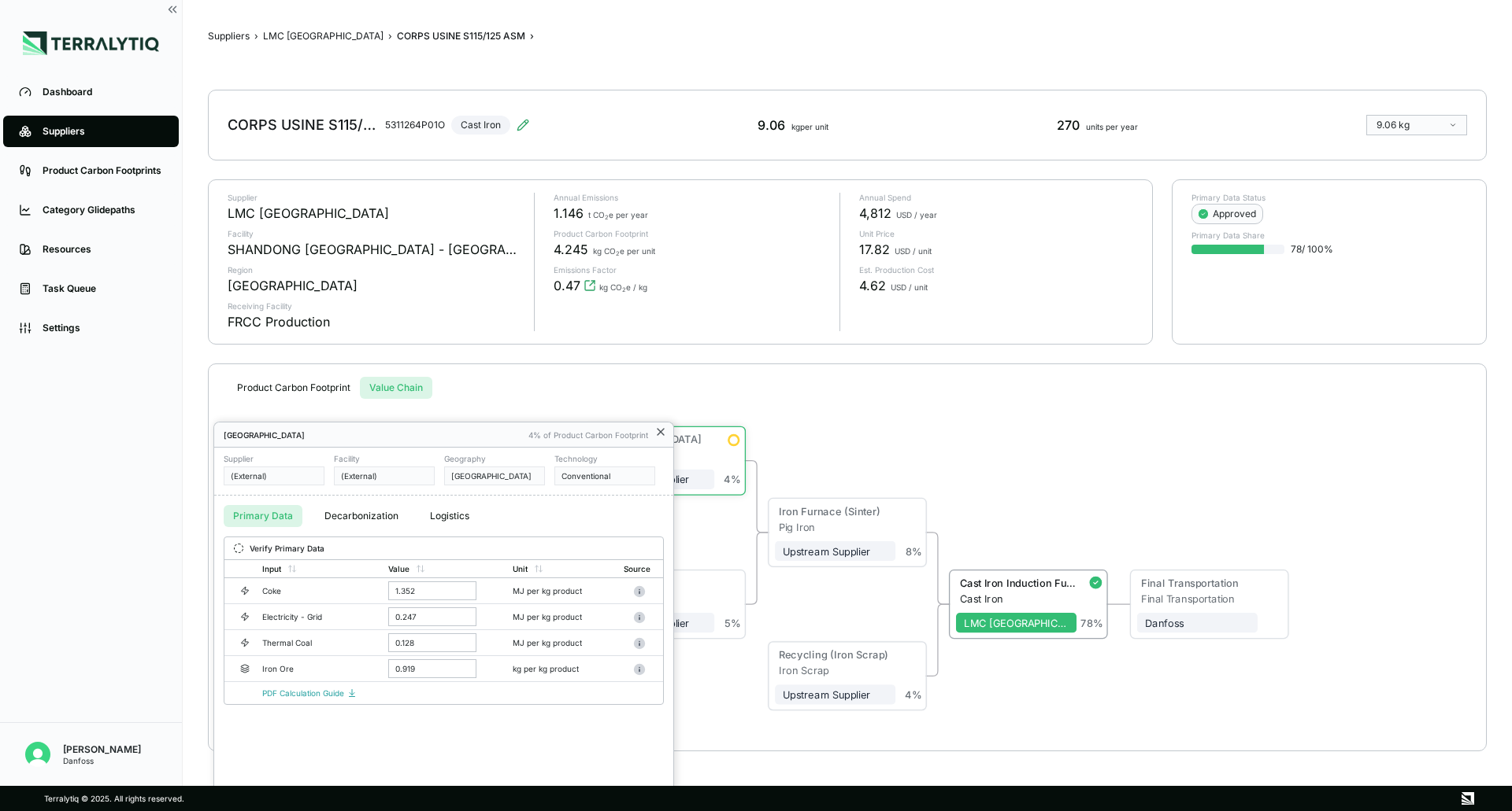
click at [661, 433] on icon at bounding box center [661, 431] width 13 height 13
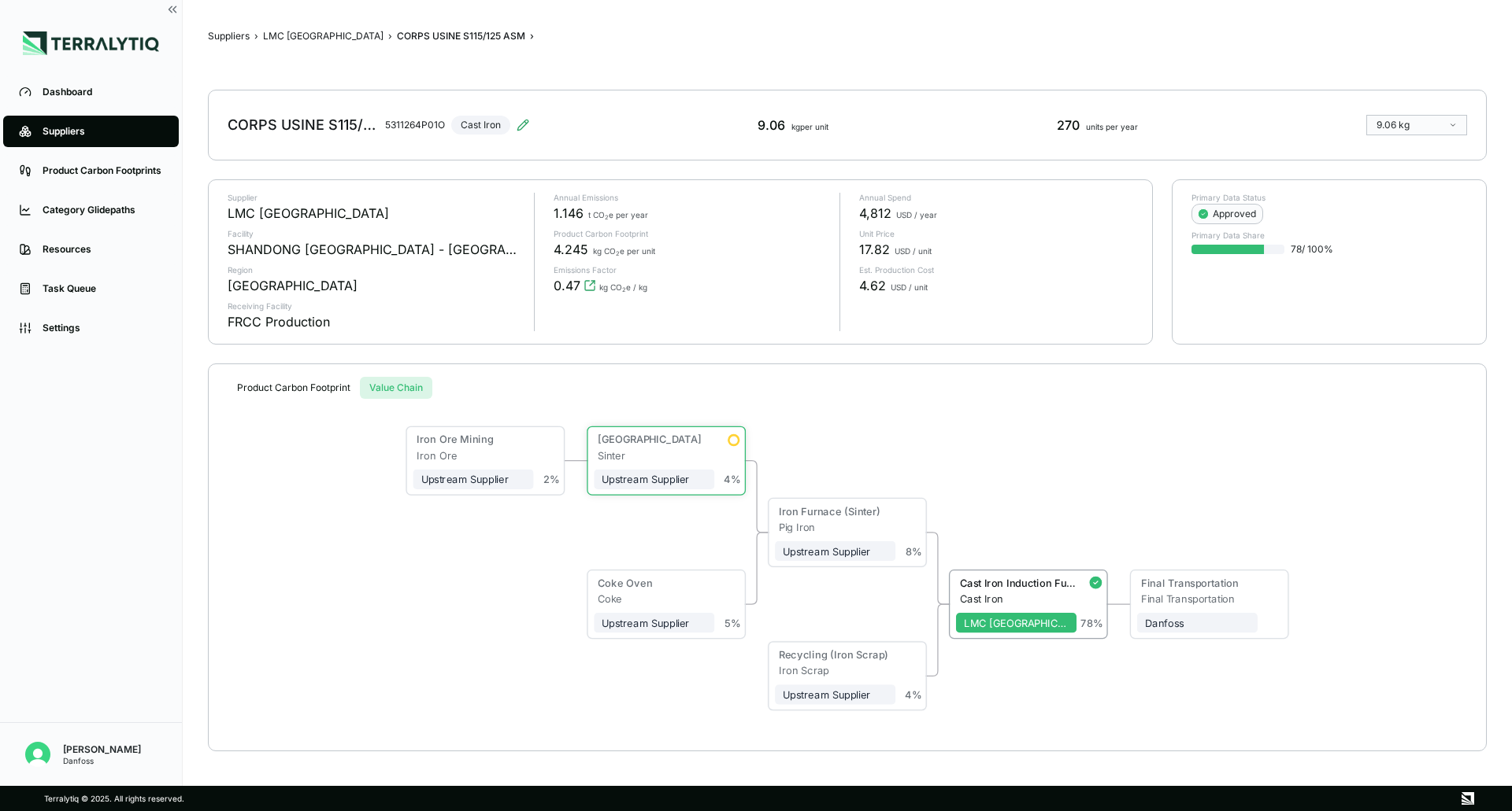
click at [829, 435] on div "Iron Ore Mining Iron Ore Upstream Supplier 2 % Sinter Plant Sinter Upstream Sup…" at bounding box center [846, 568] width 1226 height 340
click at [1374, 448] on div "Iron Ore Mining Iron Ore Upstream Supplier 2 % Sinter Plant Sinter Upstream Sup…" at bounding box center [846, 568] width 1226 height 340
click at [1367, 678] on div "Iron Ore Mining Iron Ore Upstream Supplier 2 % Sinter Plant Sinter Upstream Sup…" at bounding box center [846, 568] width 1226 height 340
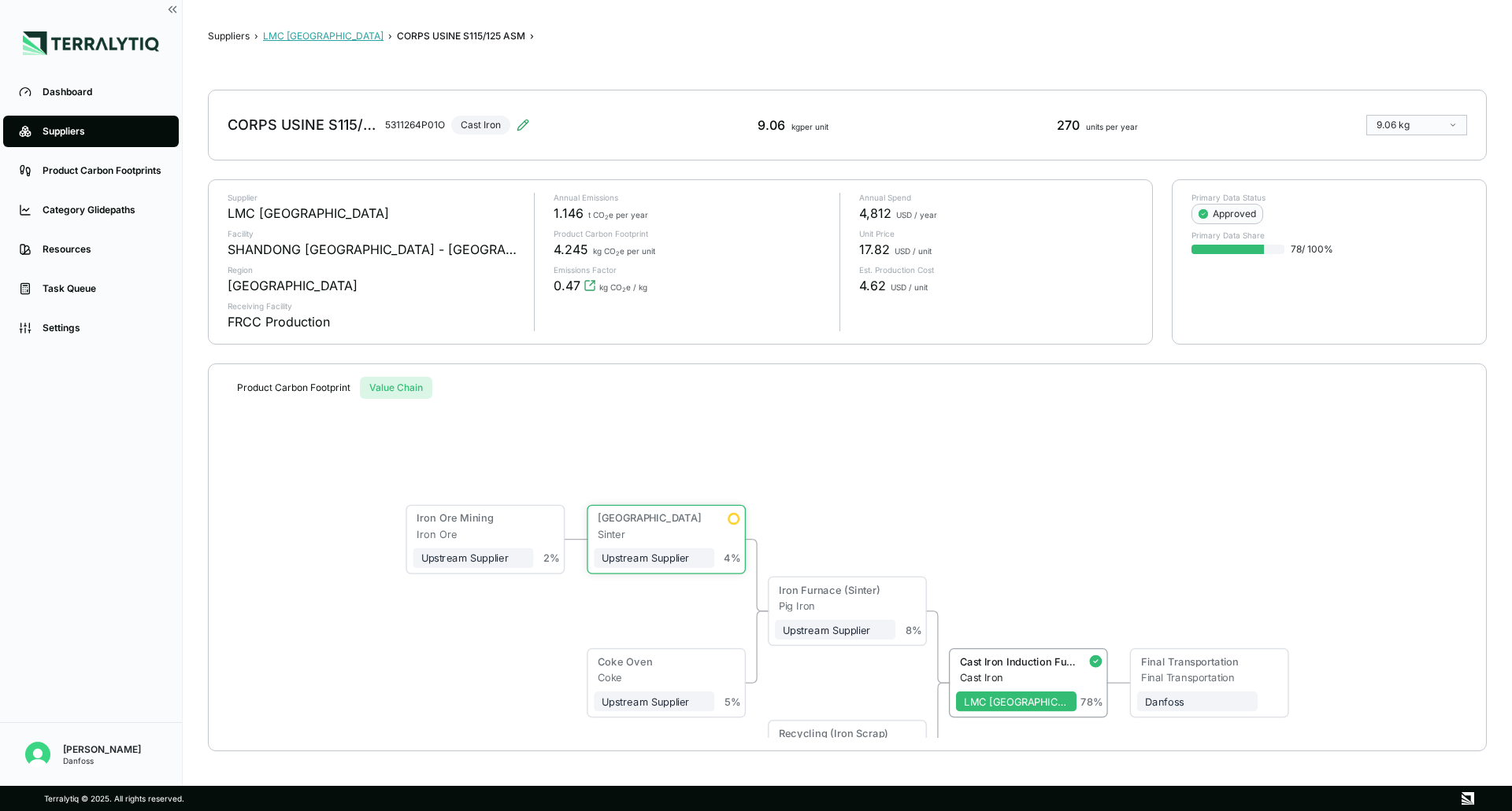
click at [284, 34] on button "LMC [GEOGRAPHIC_DATA]" at bounding box center [323, 36] width 121 height 13
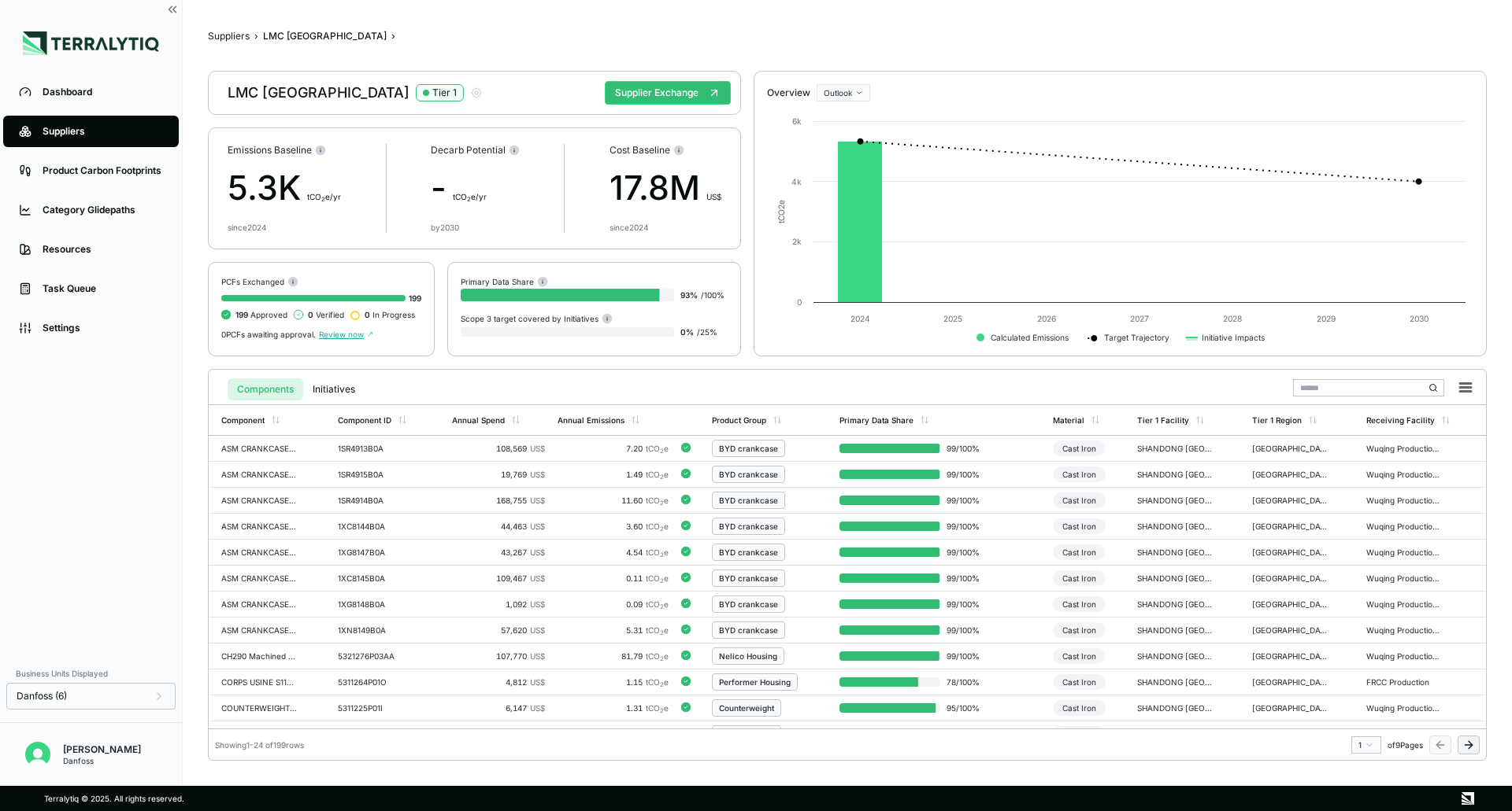
click at [227, 29] on div "Suppliers › LMC [GEOGRAPHIC_DATA] › LMC China Tier 1 Supplier Exchange Emission…" at bounding box center [846, 393] width 1278 height 736
click at [225, 31] on button "Suppliers" at bounding box center [229, 36] width 42 height 13
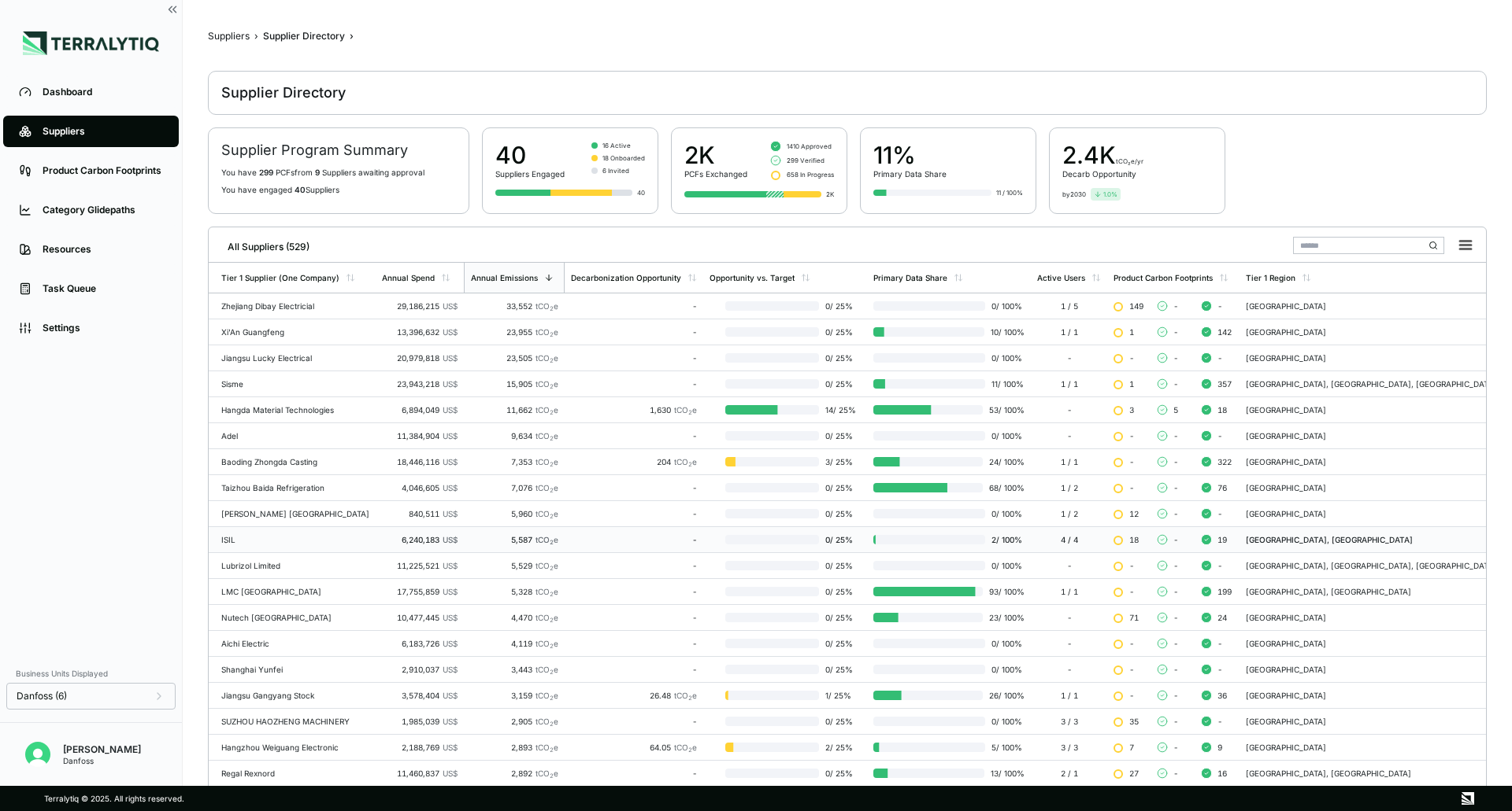
click at [623, 534] on td "-" at bounding box center [634, 540] width 139 height 26
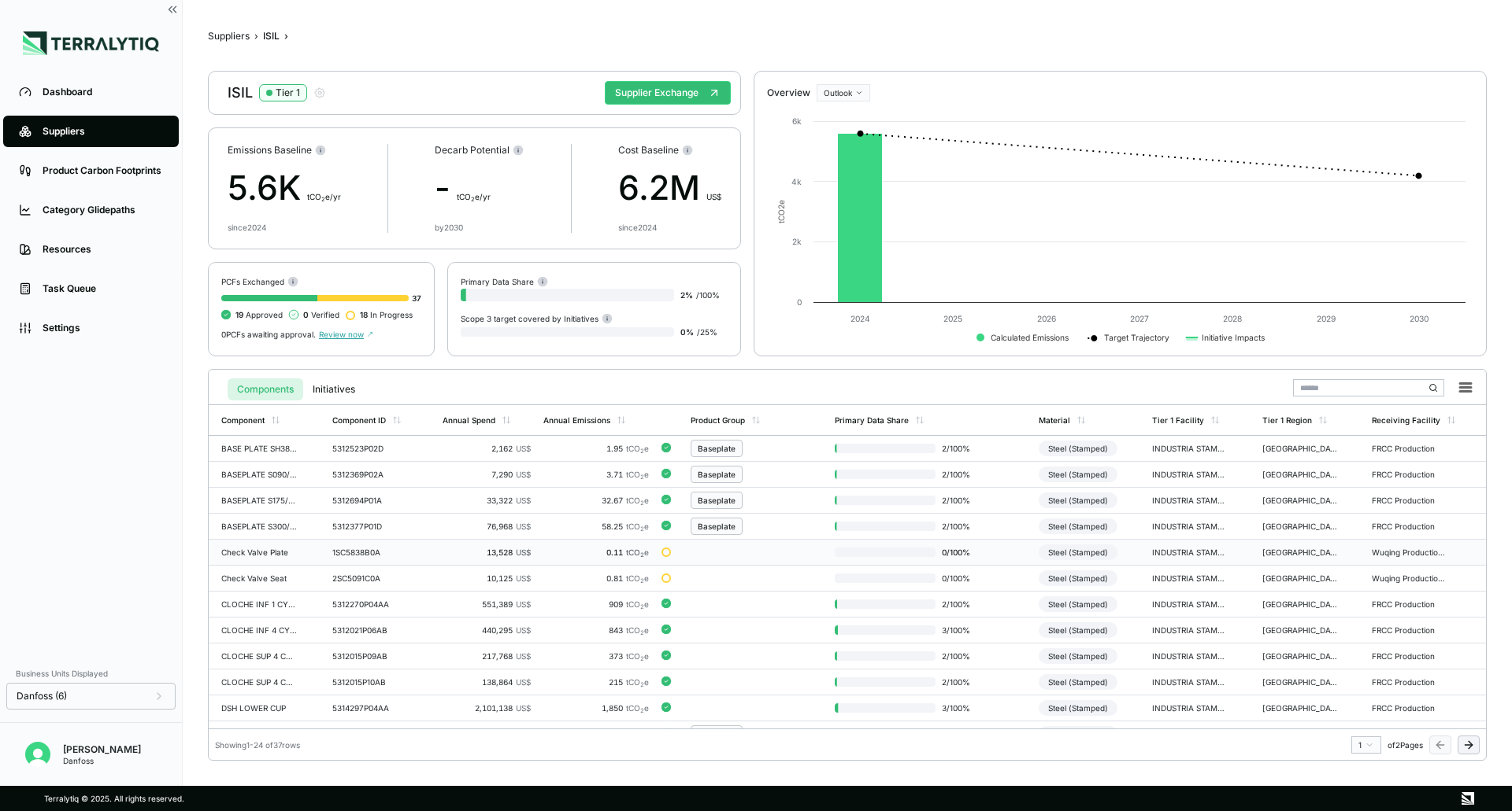
click at [765, 558] on td at bounding box center [756, 552] width 144 height 26
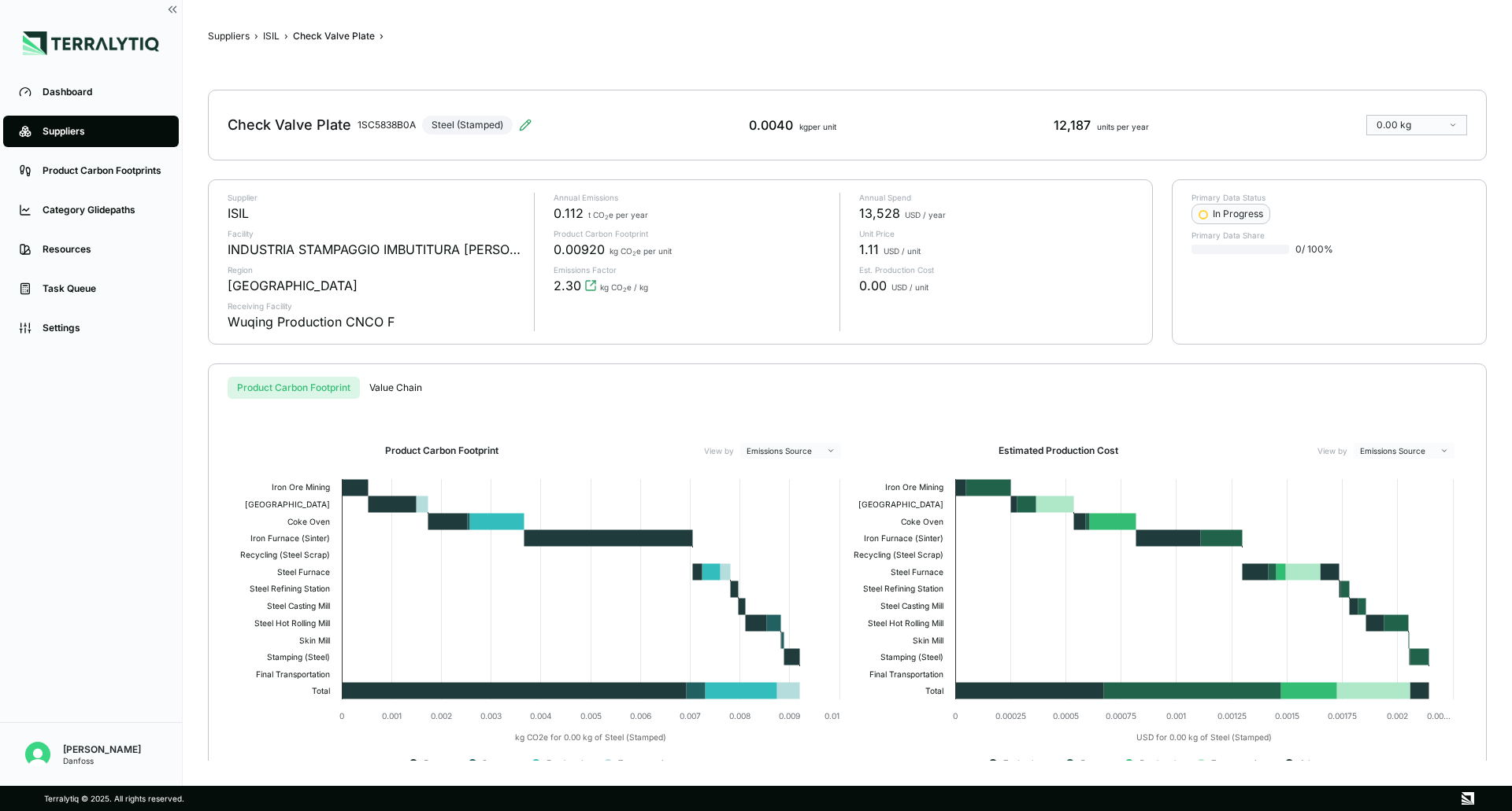
click at [395, 384] on button "Value Chain" at bounding box center [396, 388] width 72 height 22
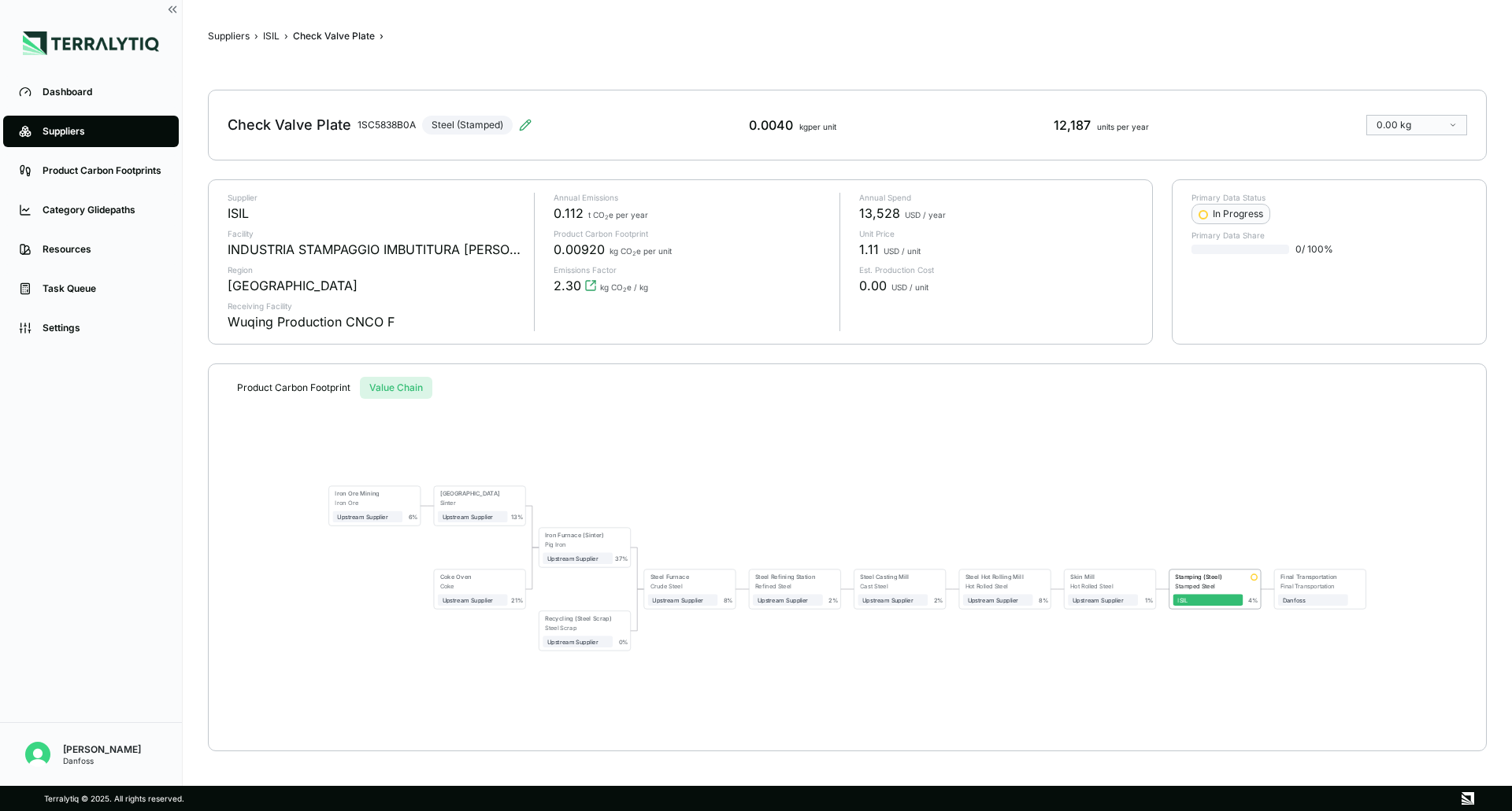
click at [795, 478] on div "Iron Ore Mining Iron Ore Upstream Supplier 6 % Sinter Plant Sinter Upstream Sup…" at bounding box center [846, 568] width 1226 height 340
click at [268, 35] on button "ISIL" at bounding box center [271, 36] width 17 height 13
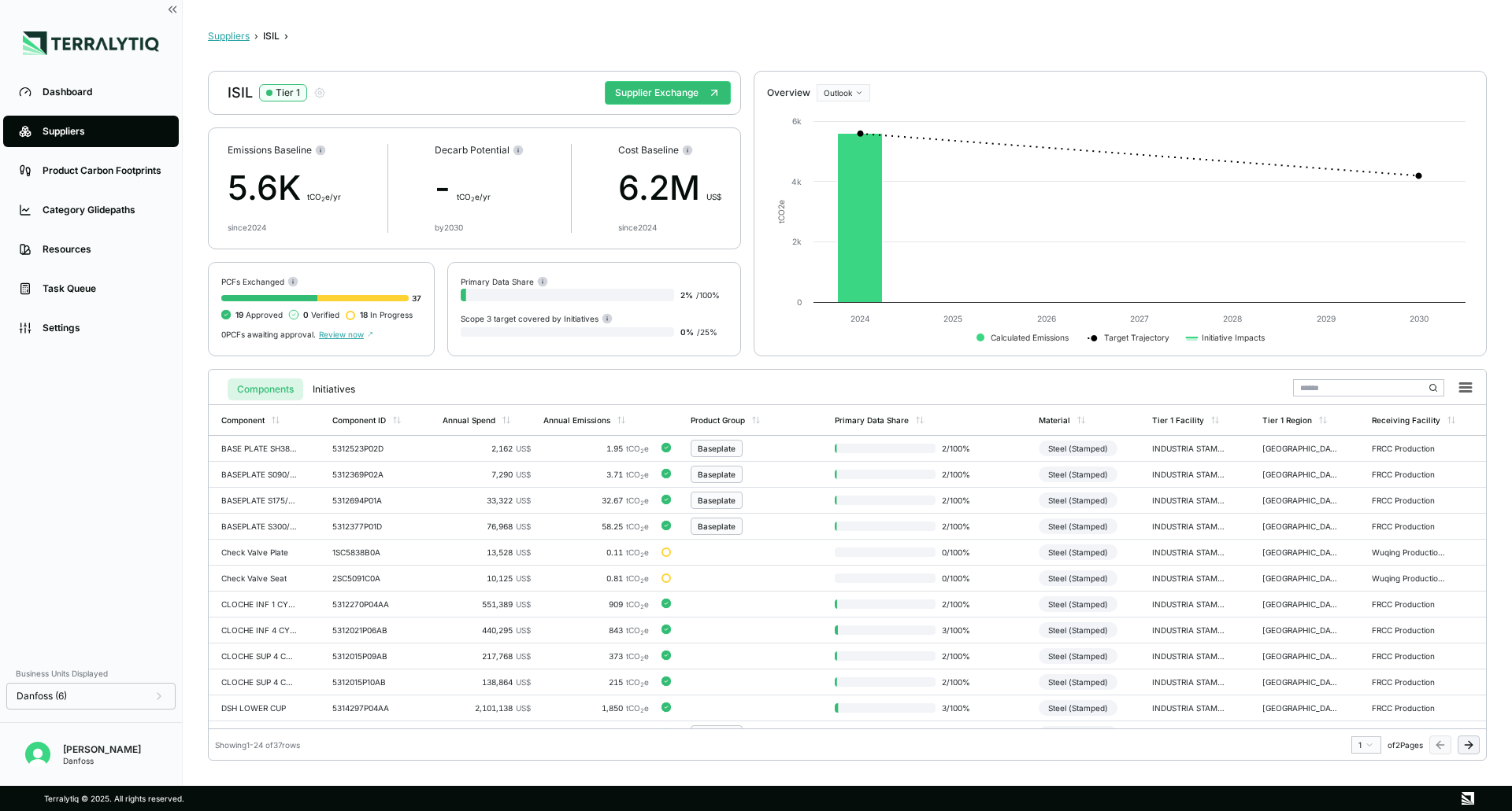
click at [239, 32] on button "Suppliers" at bounding box center [229, 36] width 42 height 13
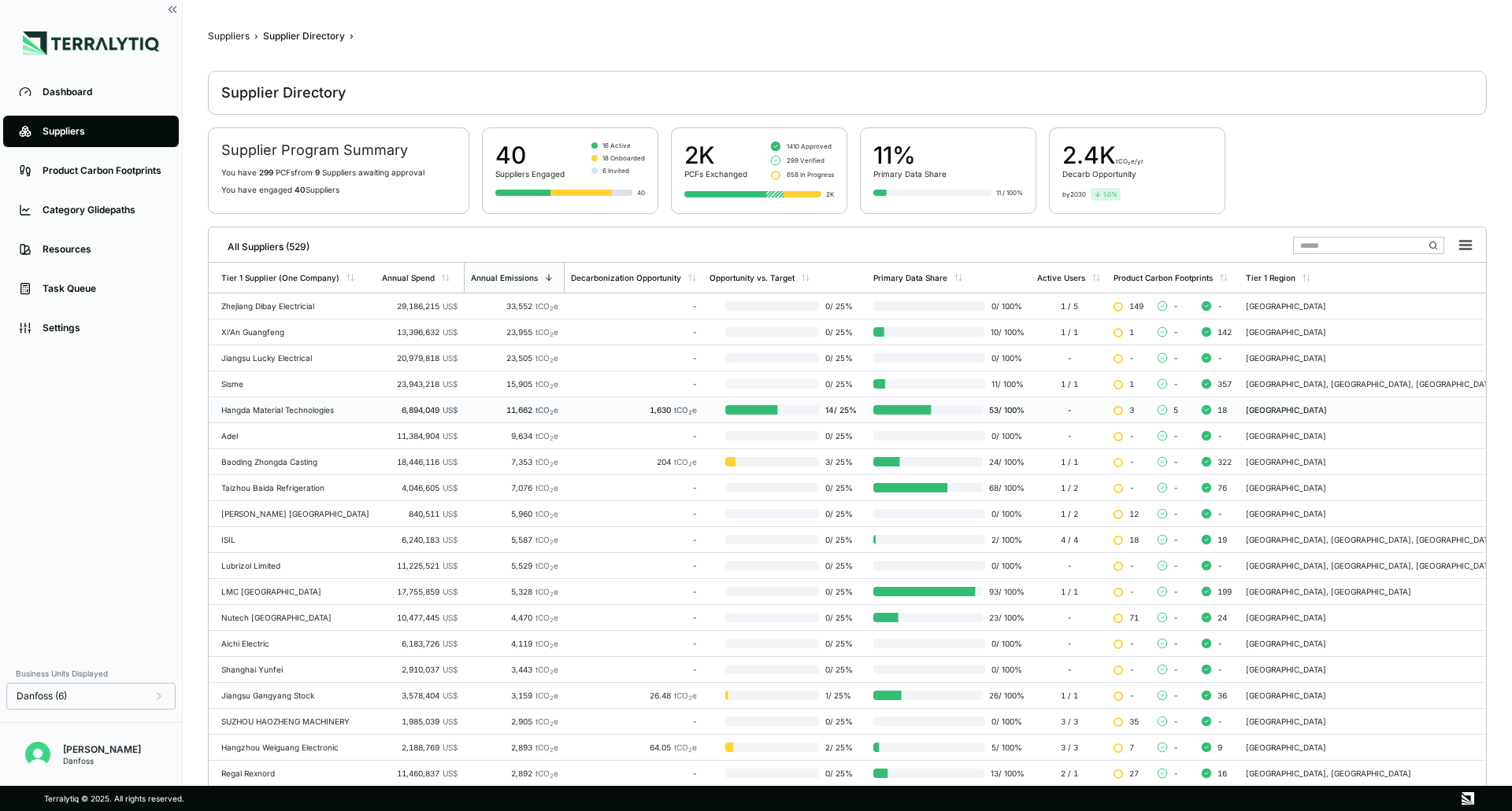
click at [612, 413] on div "1,630 tCO 2 e" at bounding box center [634, 409] width 126 height 9
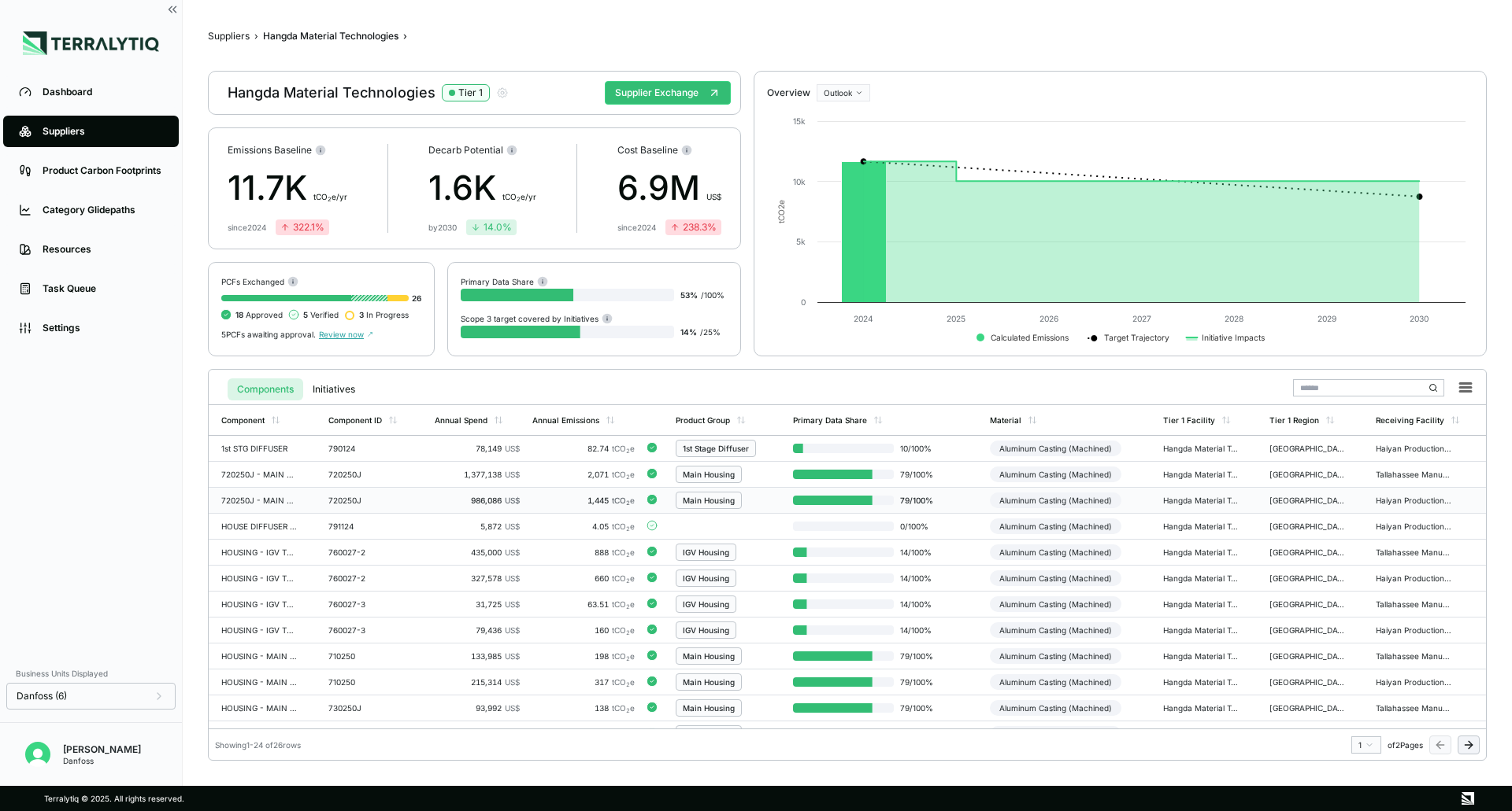
click at [567, 506] on td "1,445 tCO 2 e" at bounding box center [583, 500] width 115 height 26
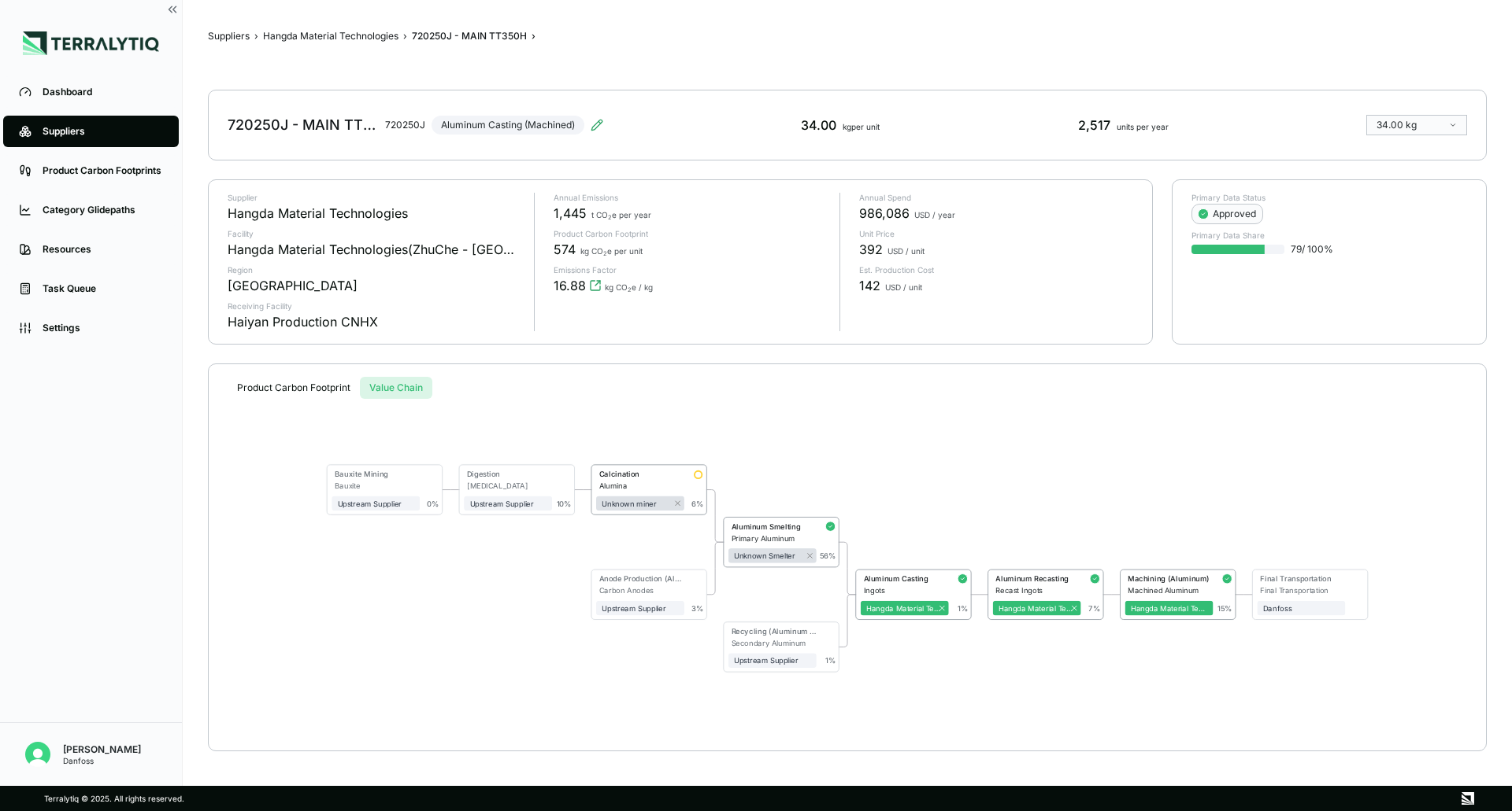
click at [414, 388] on button "Value Chain" at bounding box center [396, 388] width 72 height 22
click at [373, 35] on button "Hangda Material Technologies" at bounding box center [330, 36] width 135 height 13
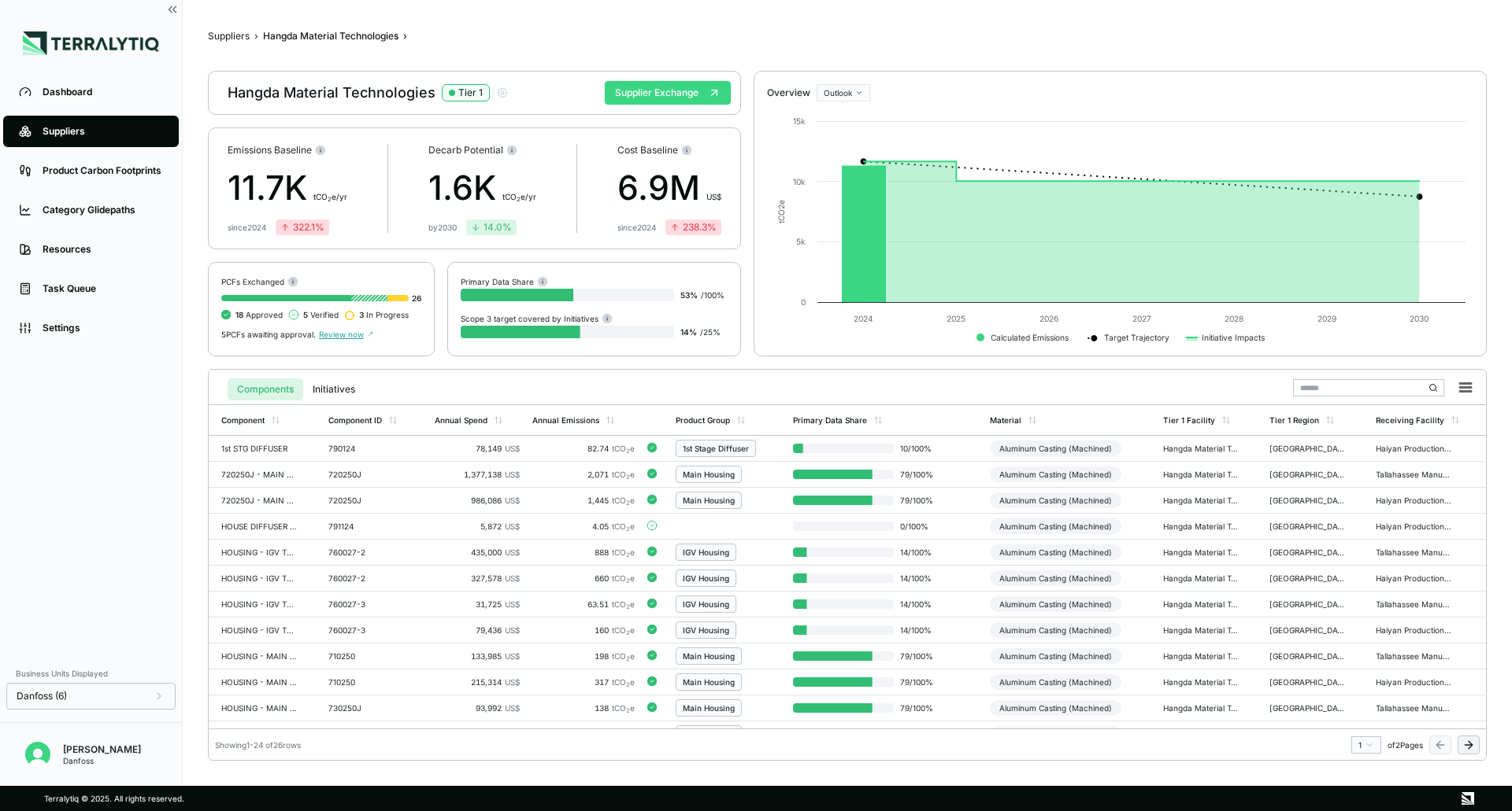
click at [653, 99] on button "Supplier Exchange" at bounding box center [668, 93] width 126 height 24
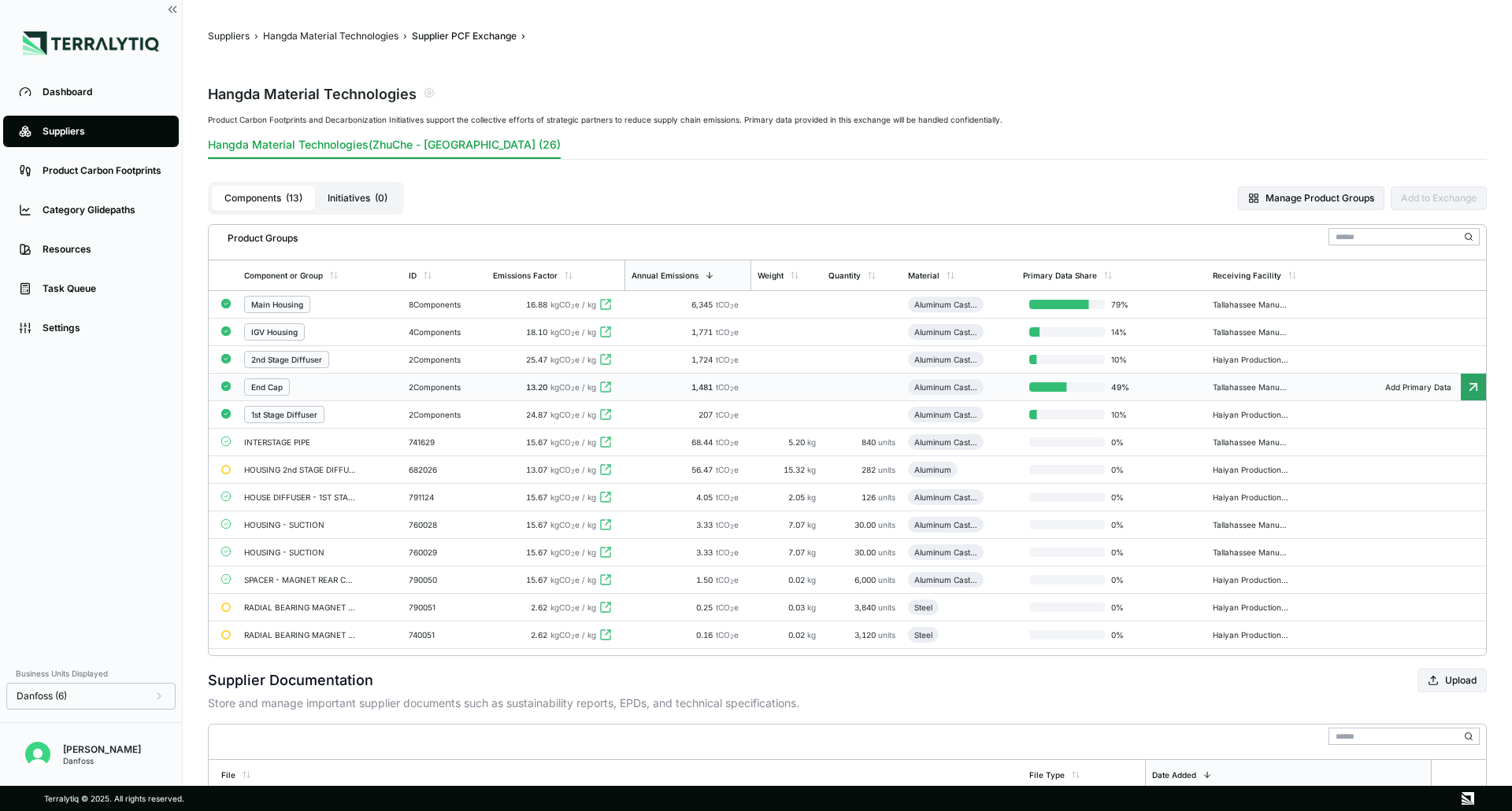
click at [789, 386] on td at bounding box center [786, 388] width 71 height 28
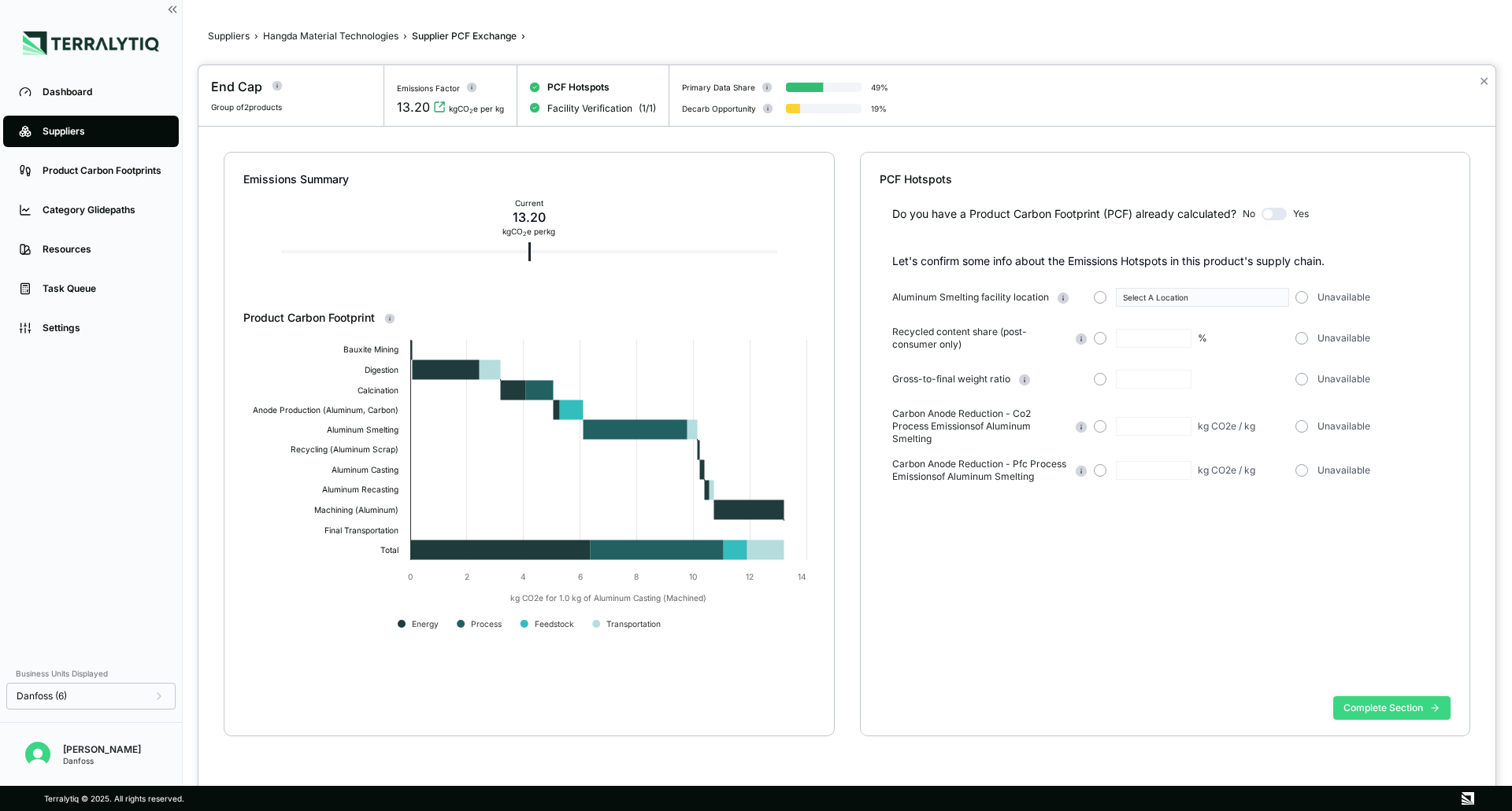
click at [1363, 709] on button "Complete Section" at bounding box center [1391, 708] width 117 height 24
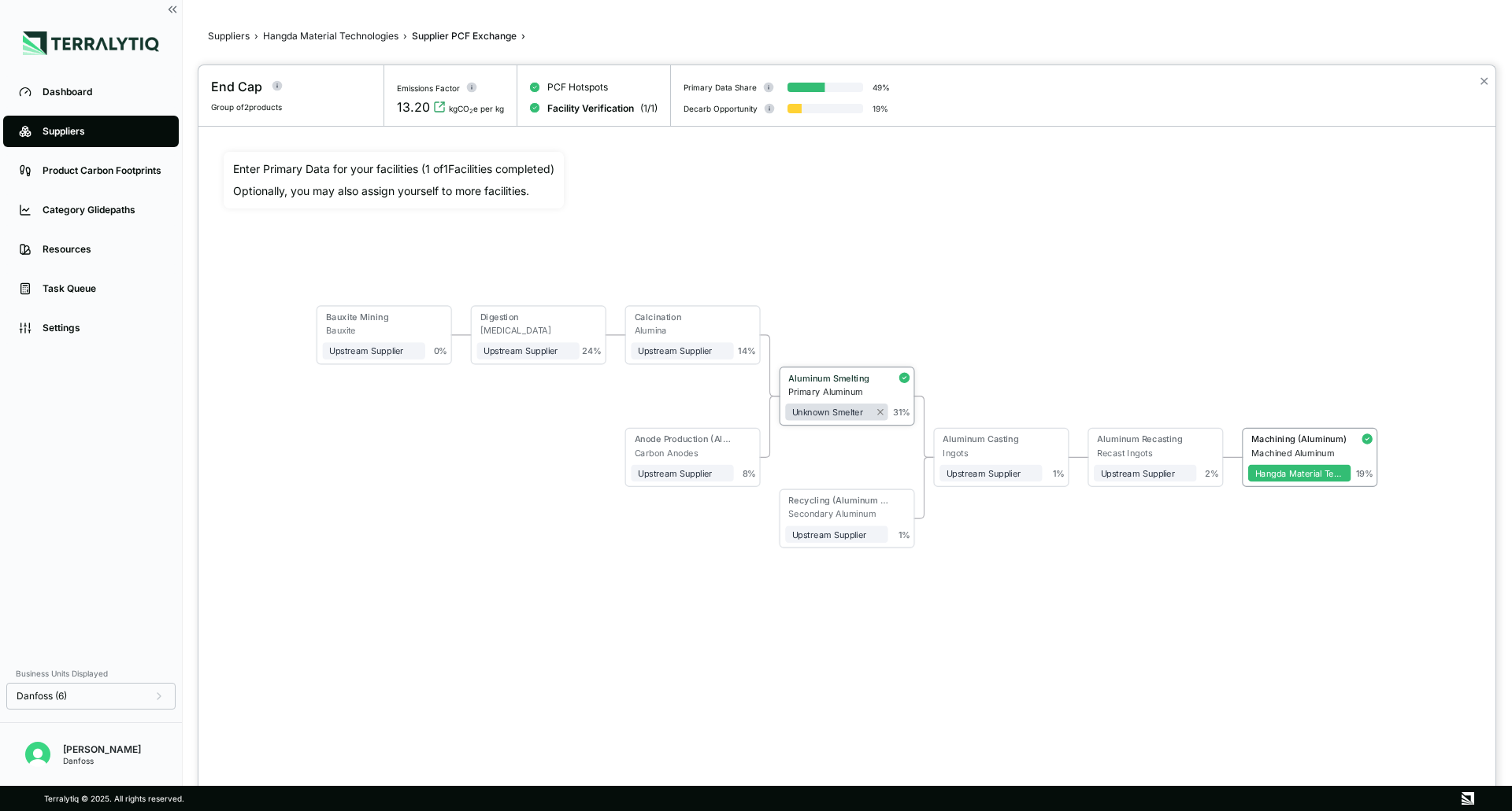
click at [883, 381] on div "Aluminum Smelting" at bounding box center [835, 379] width 103 height 13
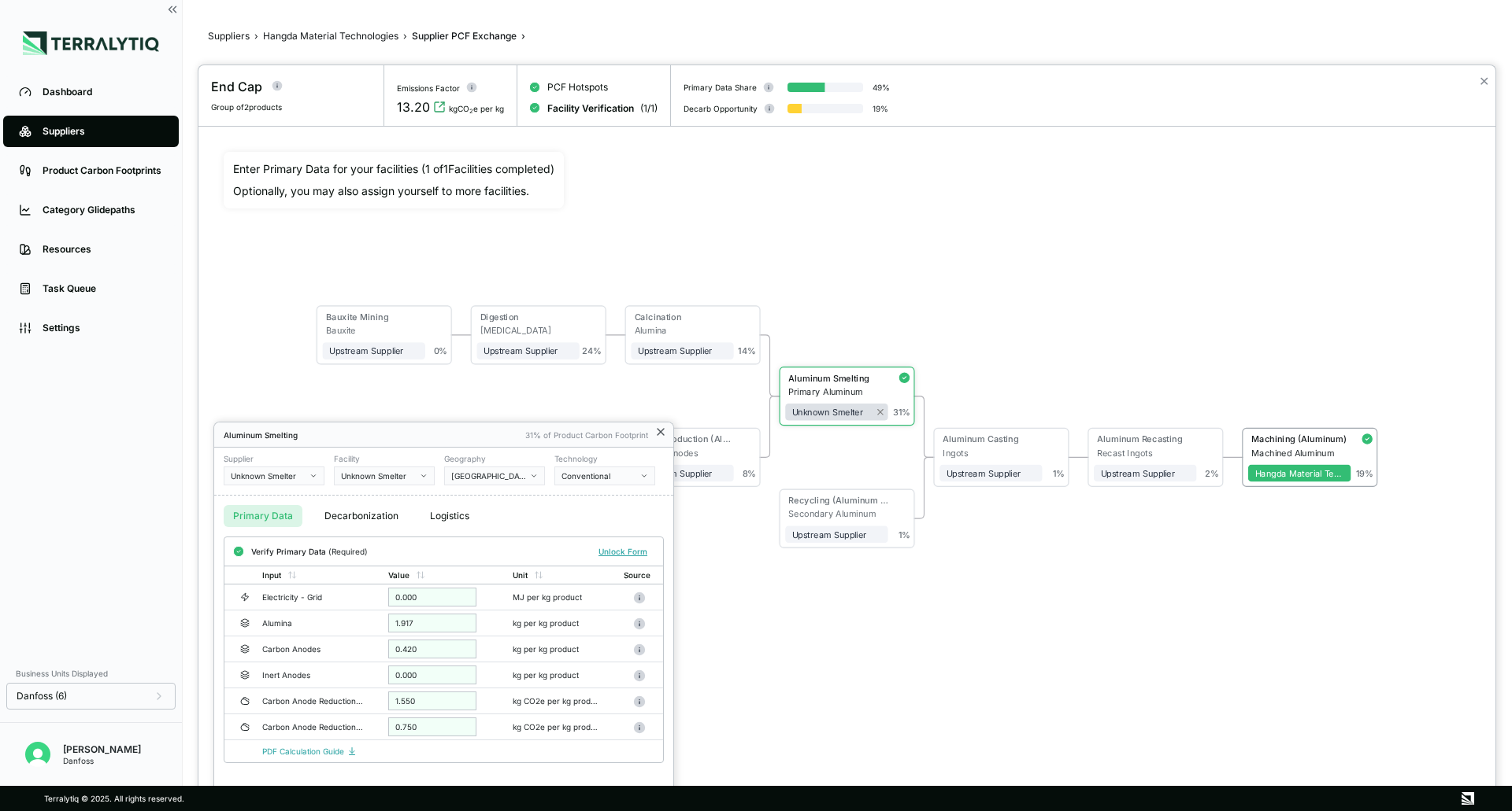
click at [663, 431] on icon at bounding box center [661, 431] width 6 height 6
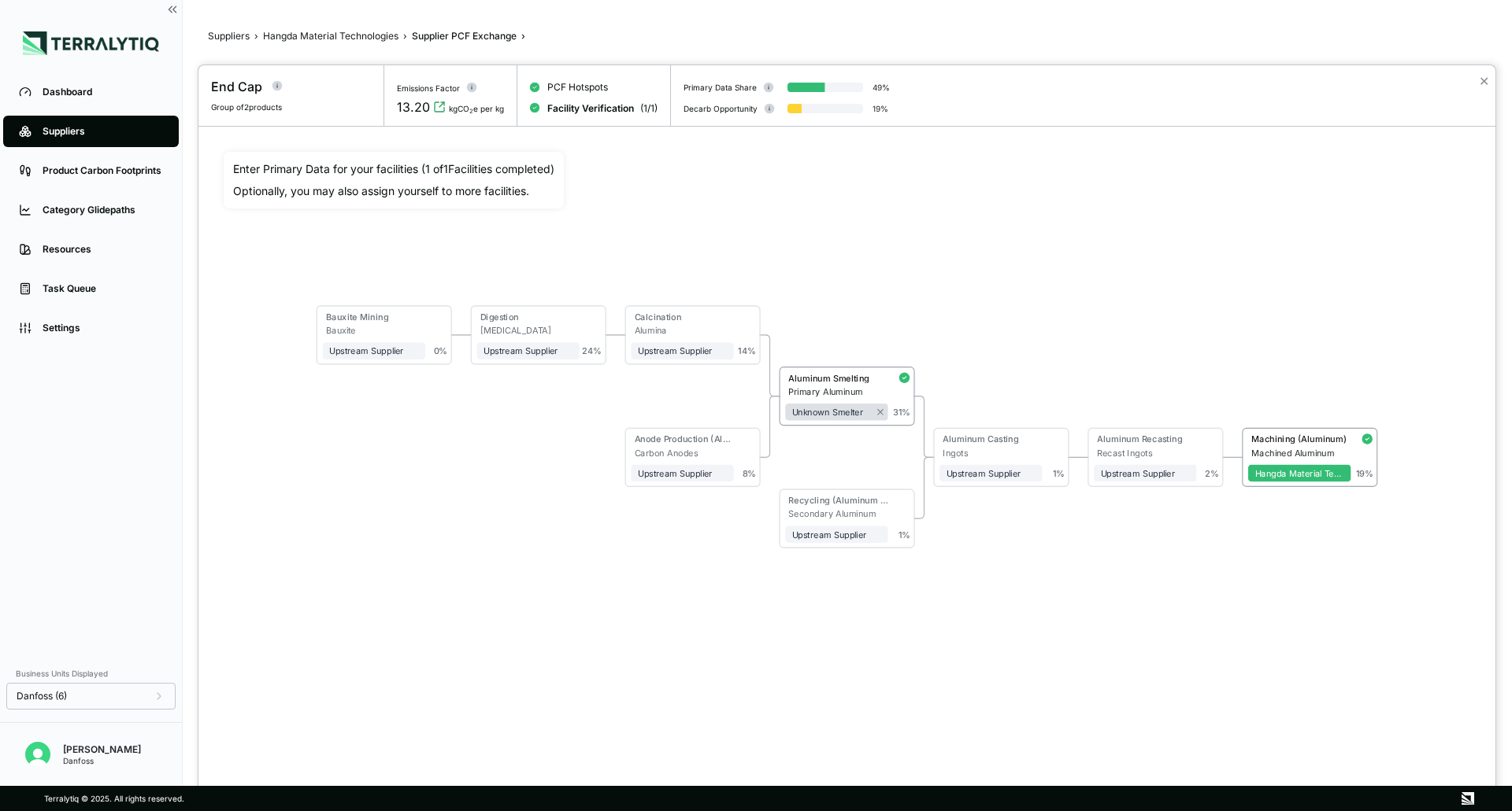
click at [899, 241] on div "Bauxite Mining Bauxite Upstream Supplier + Assign to me 0 % Digestion [MEDICAL_…" at bounding box center [846, 426] width 1246 height 550
click at [354, 28] on div at bounding box center [756, 406] width 1512 height 811
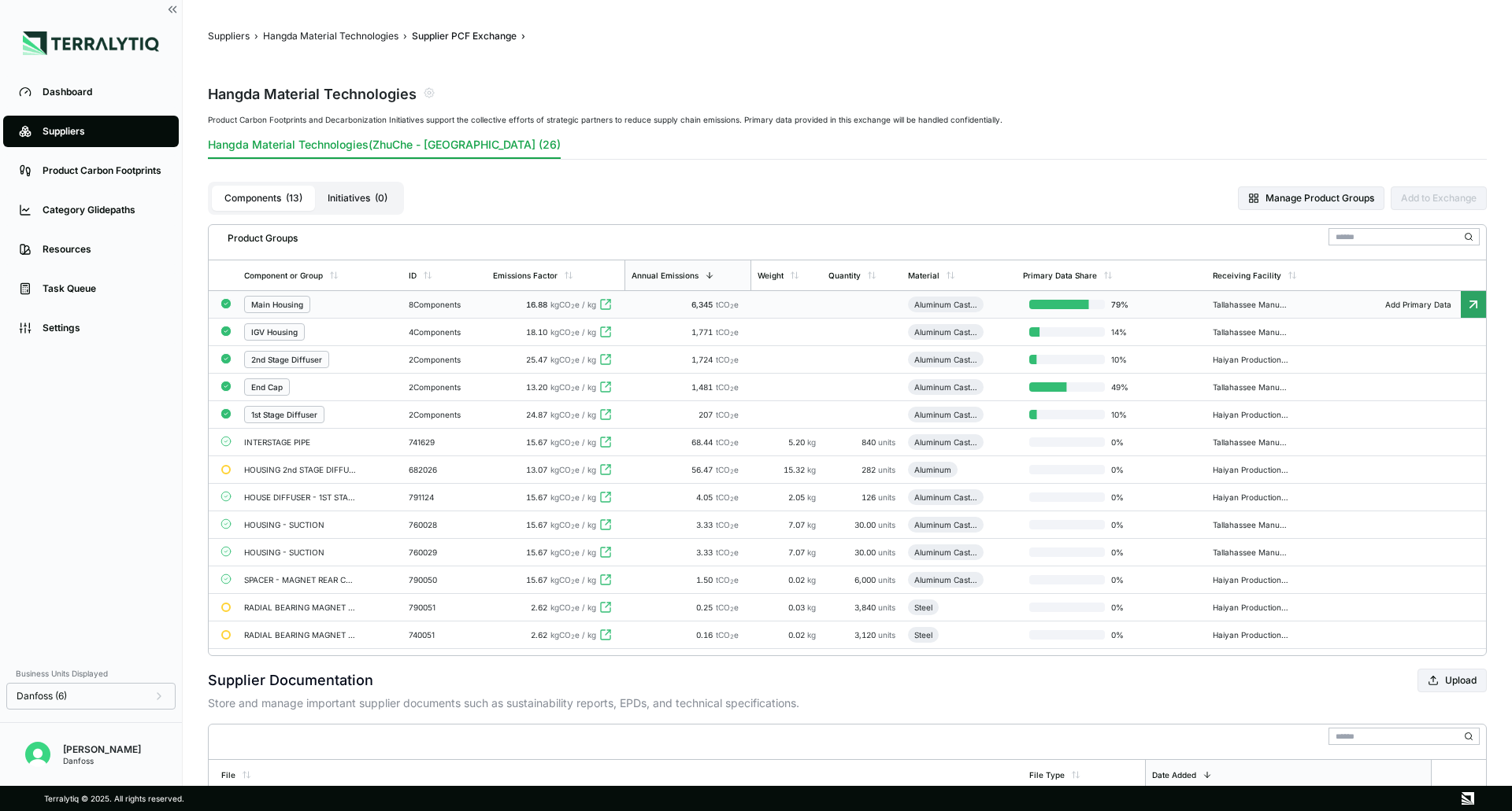
click at [847, 301] on td at bounding box center [861, 305] width 80 height 28
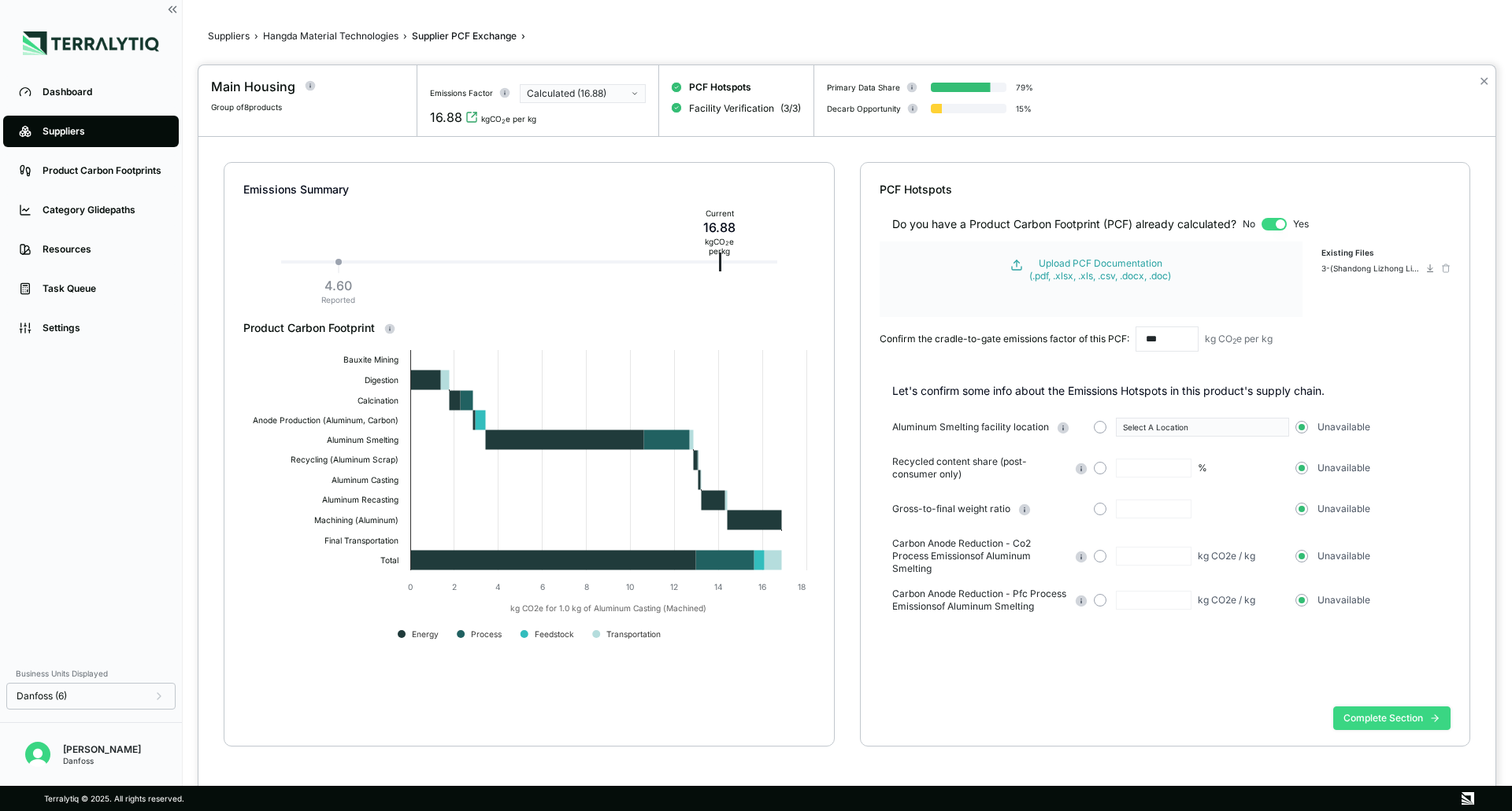
click at [1407, 725] on button "Complete Section" at bounding box center [1391, 718] width 117 height 24
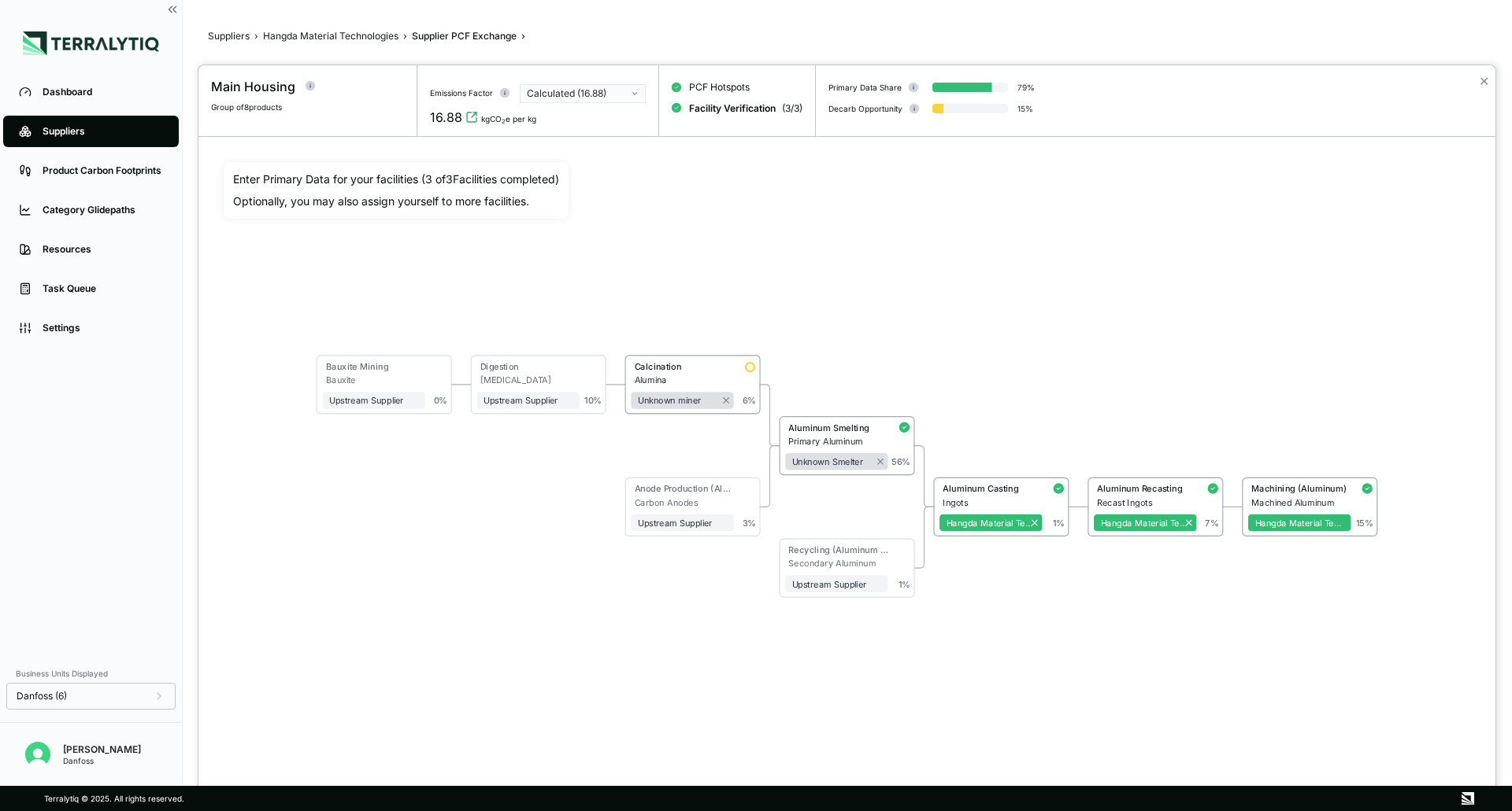
click at [392, 35] on div at bounding box center [756, 406] width 1512 height 811
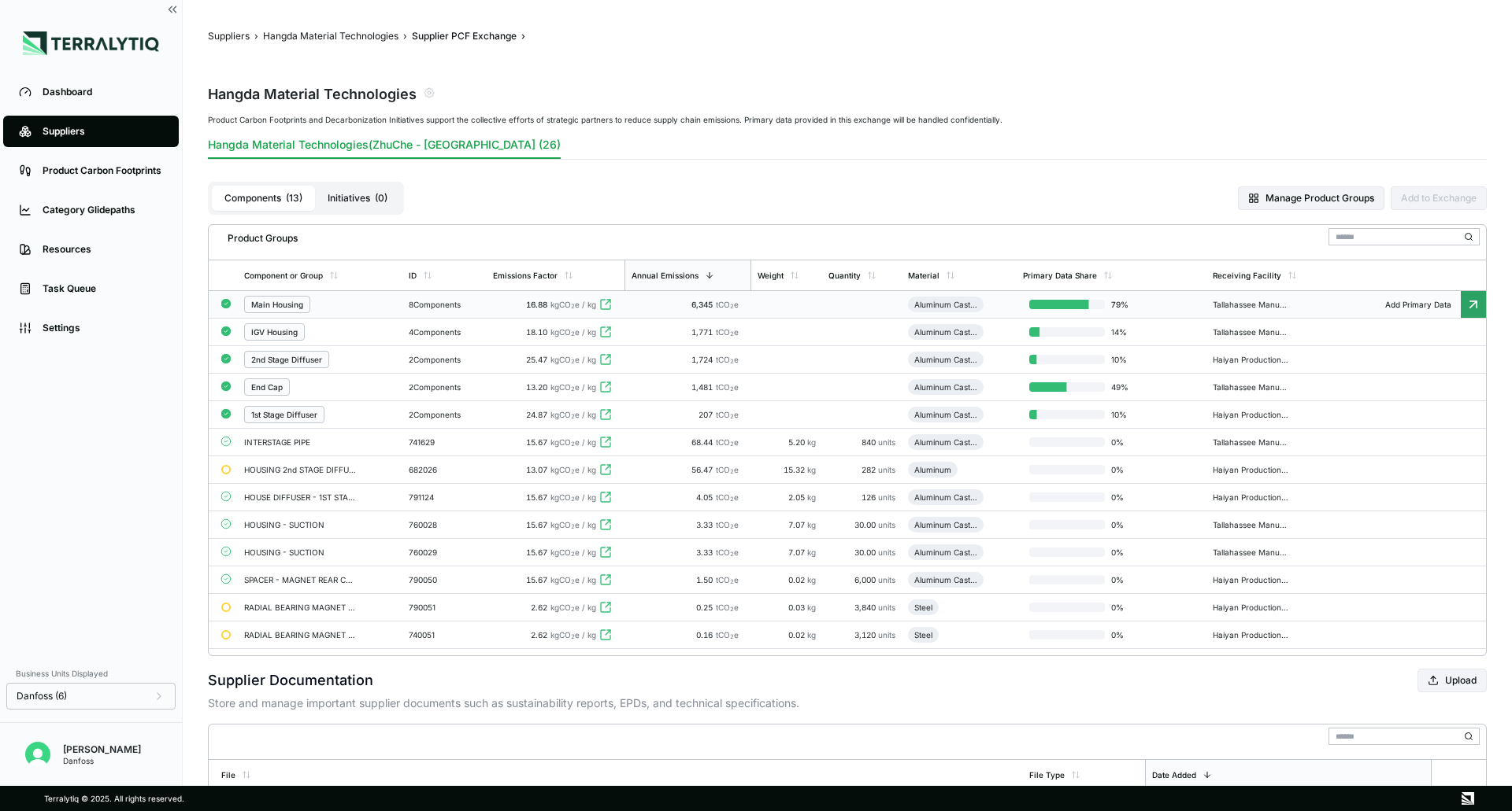
click at [845, 309] on td at bounding box center [861, 305] width 80 height 28
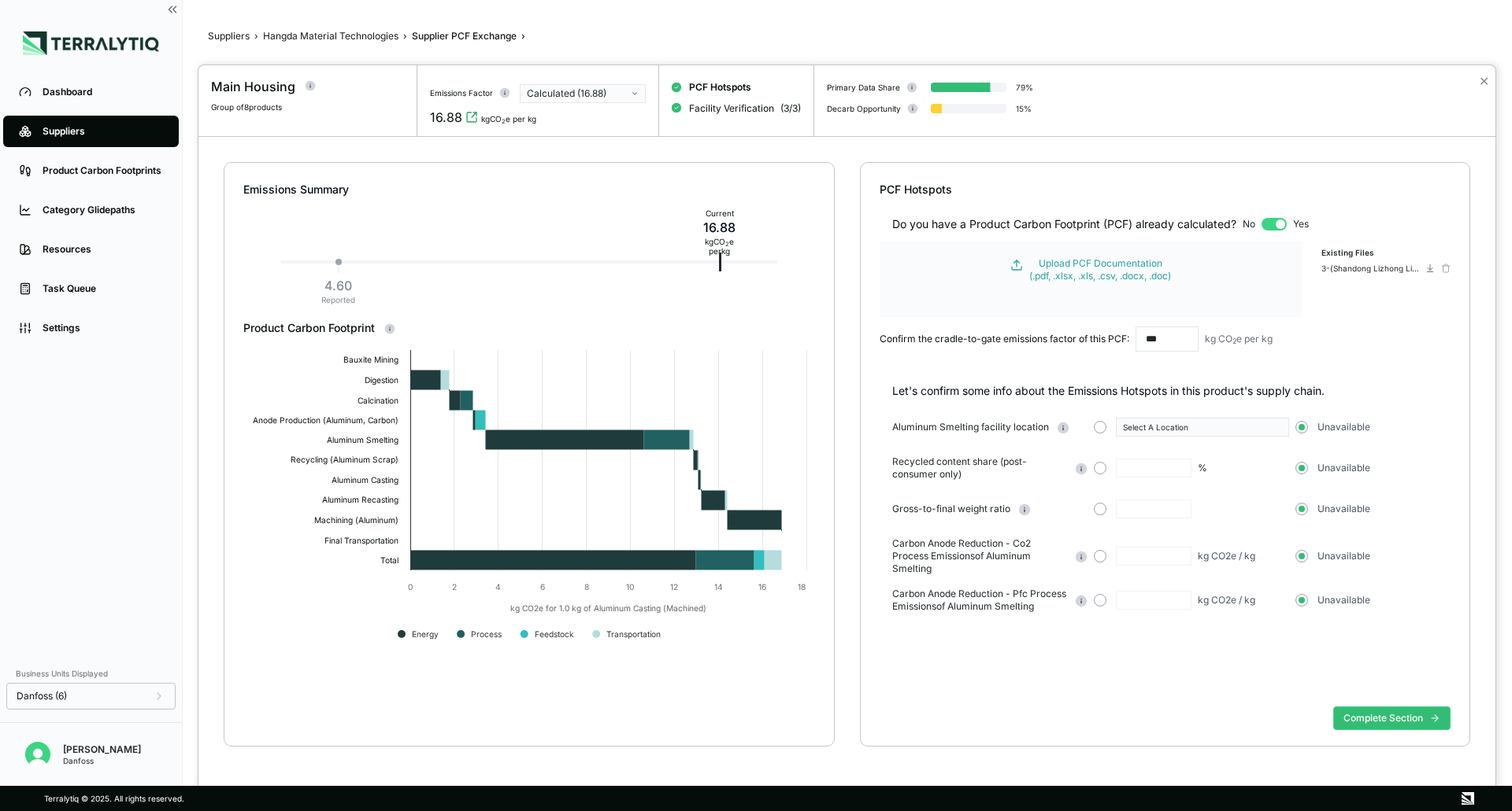
click at [280, 34] on div at bounding box center [756, 406] width 1512 height 811
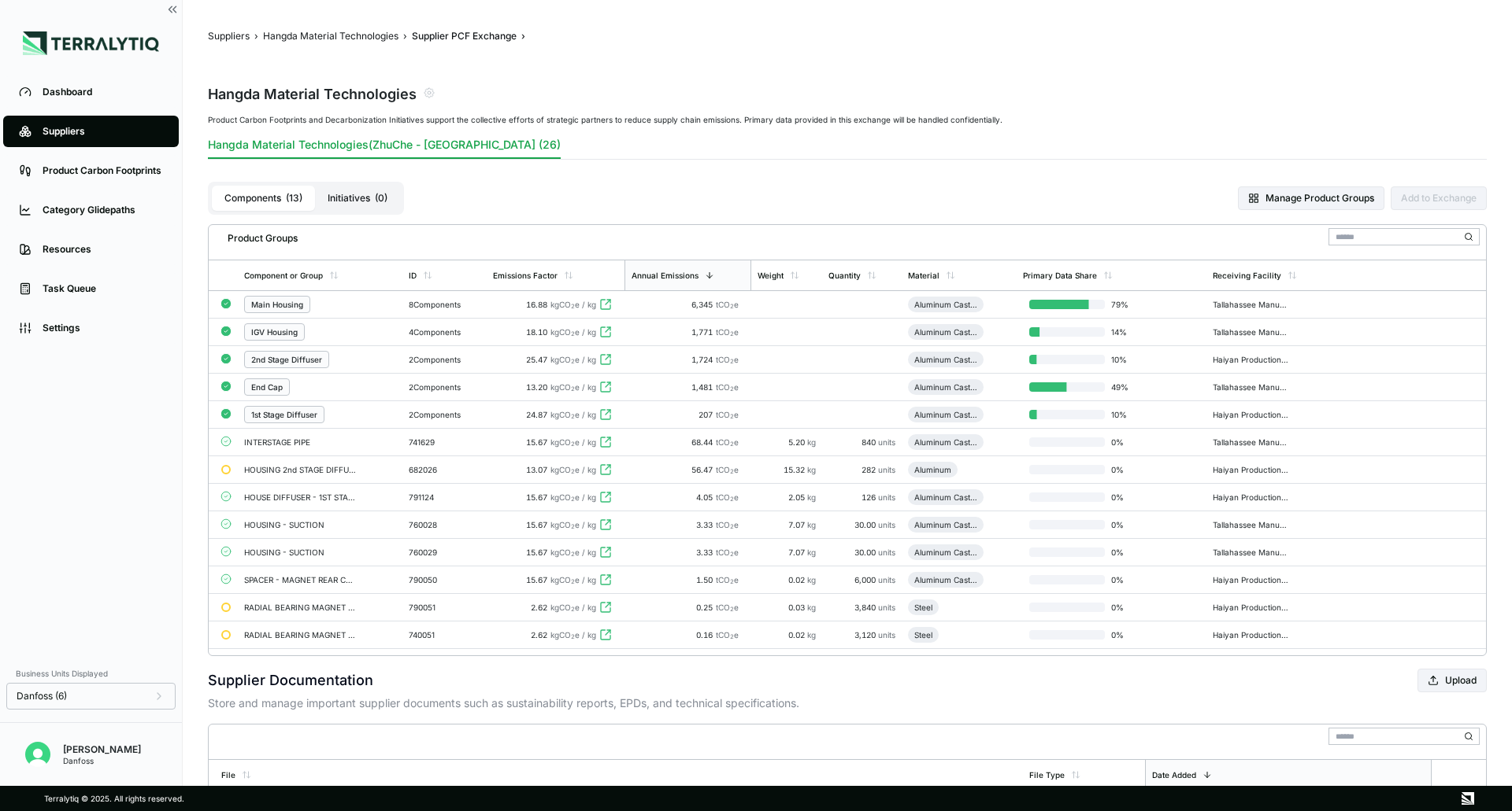
click at [247, 35] on button "Suppliers" at bounding box center [229, 36] width 42 height 13
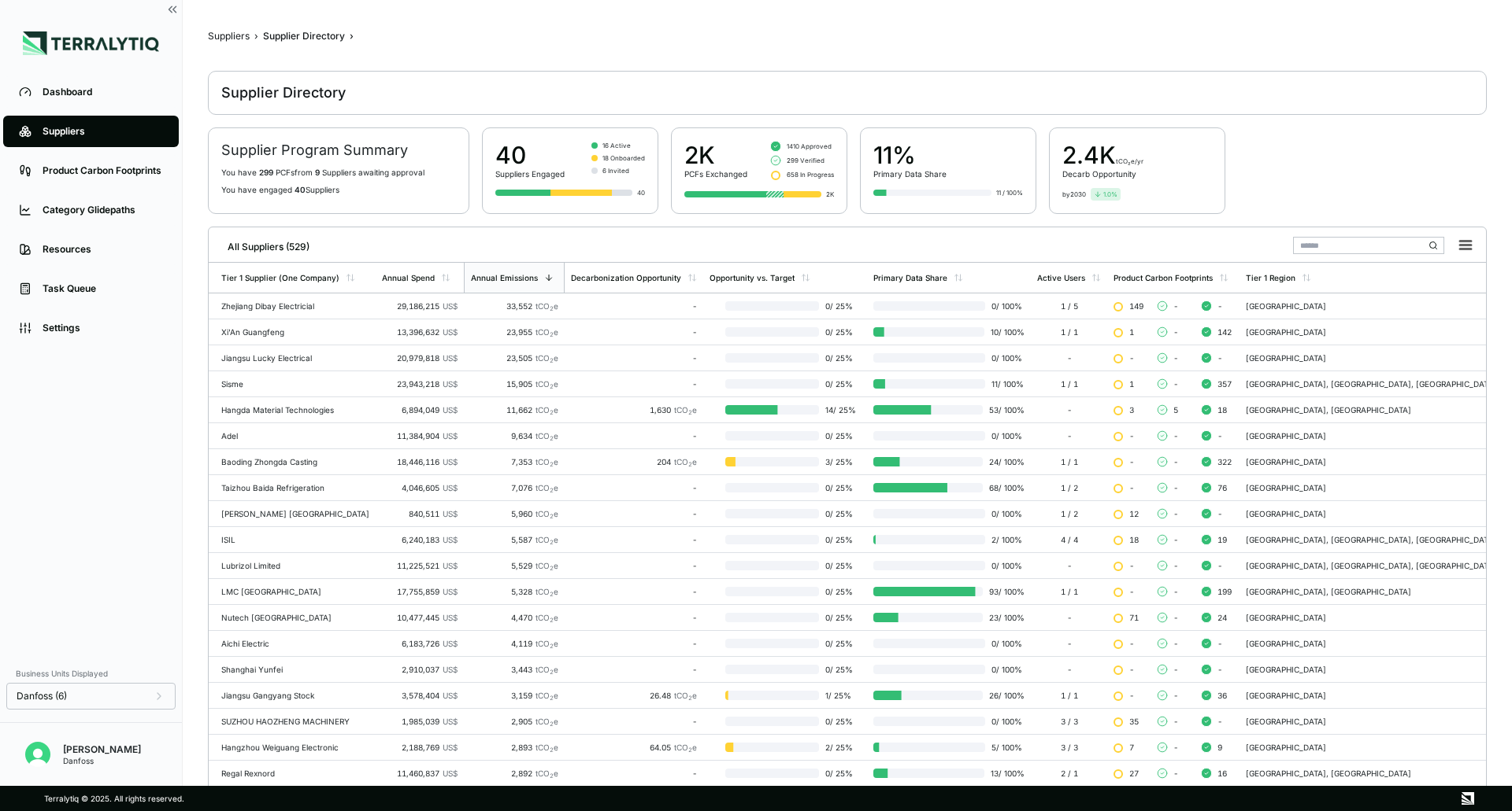
click at [224, 41] on div "Suppliers" at bounding box center [229, 36] width 42 height 13
click at [164, 691] on icon at bounding box center [159, 696] width 13 height 13
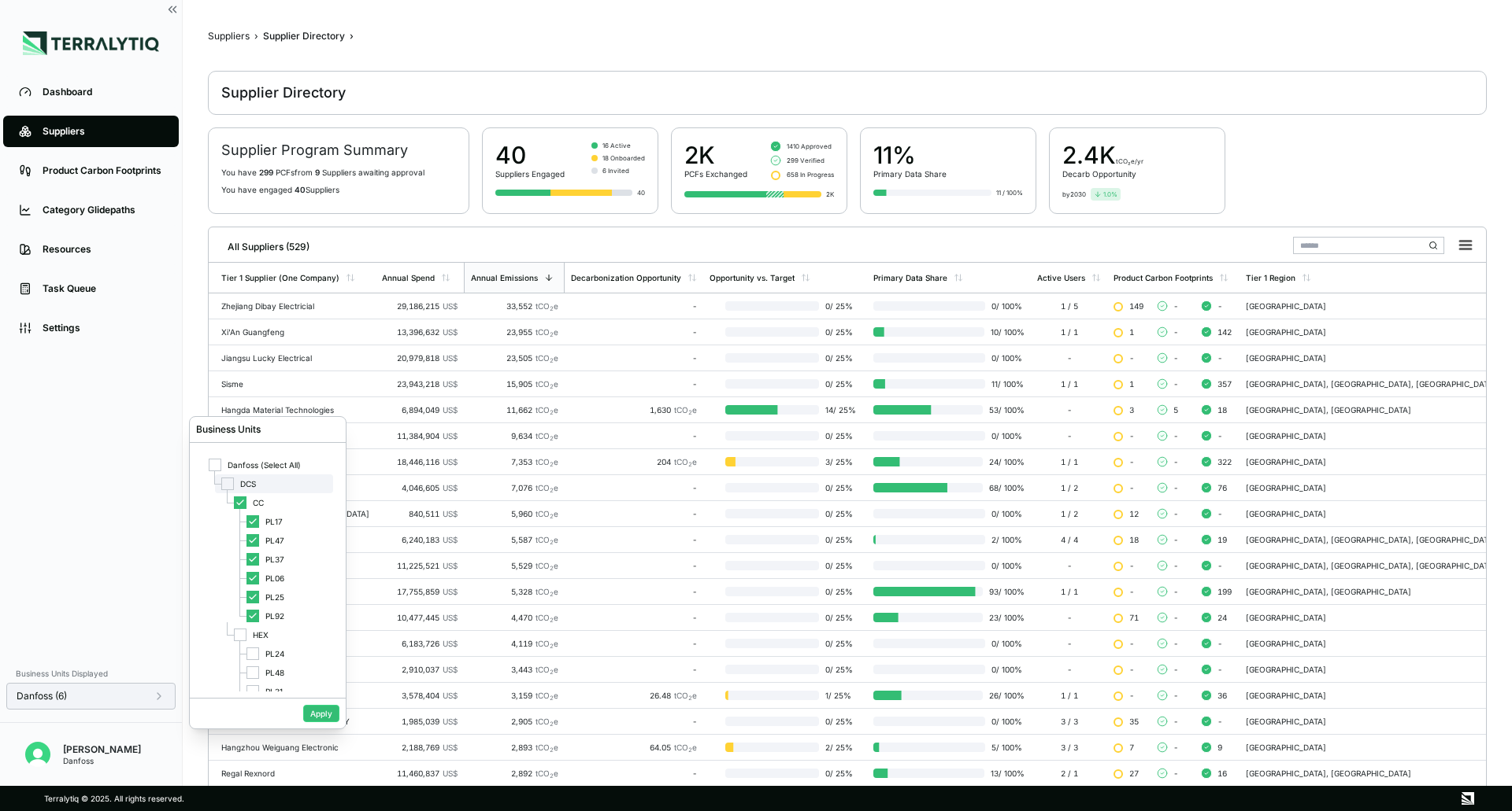
click at [228, 482] on div at bounding box center [227, 483] width 13 height 13
click at [314, 715] on button "Apply" at bounding box center [321, 713] width 36 height 17
click at [72, 89] on div "Dashboard" at bounding box center [103, 92] width 121 height 13
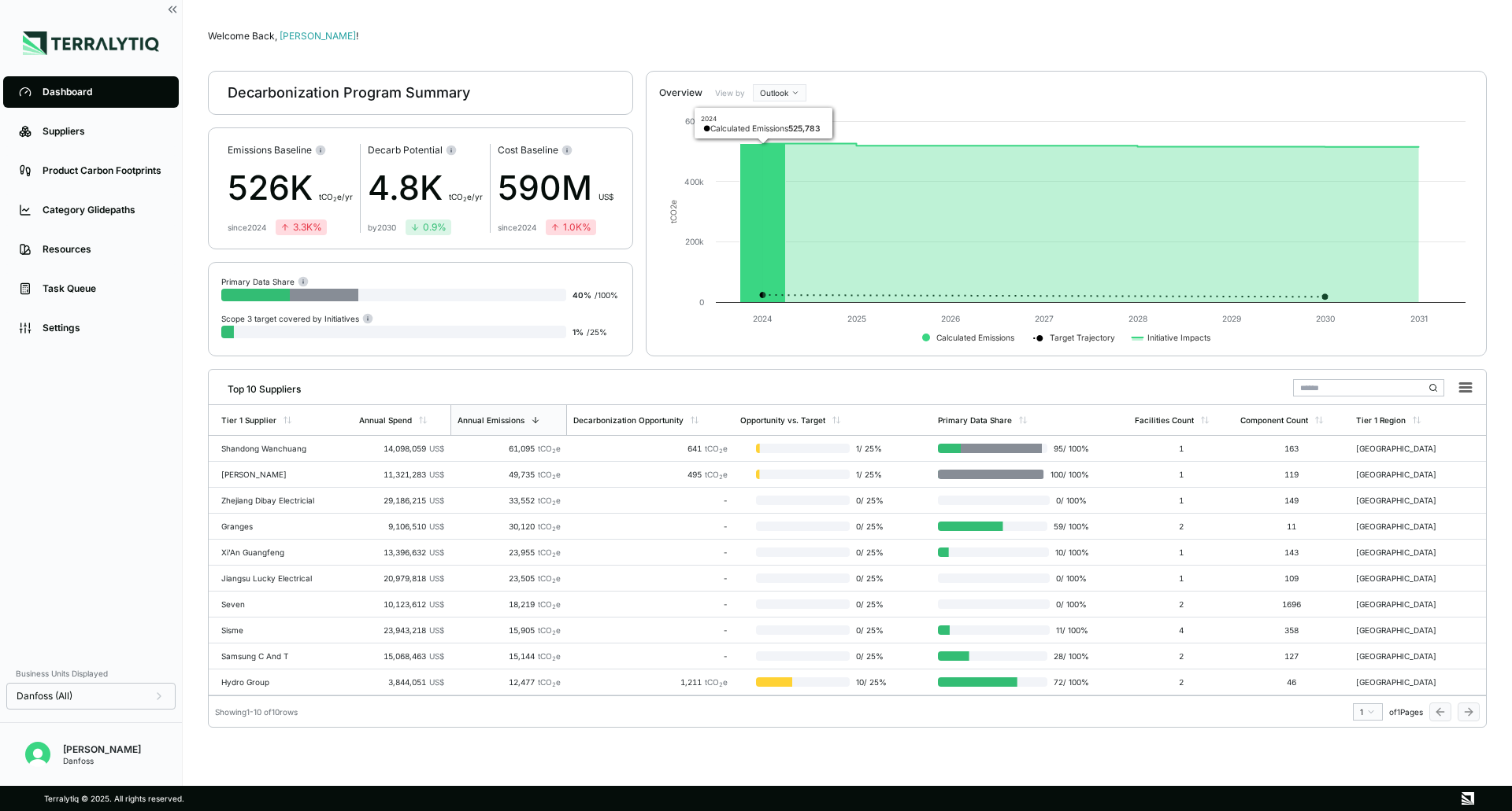
click at [57, 100] on link "Dashboard" at bounding box center [91, 92] width 176 height 32
click at [911, 452] on td "1 / 25 %" at bounding box center [831, 448] width 197 height 26
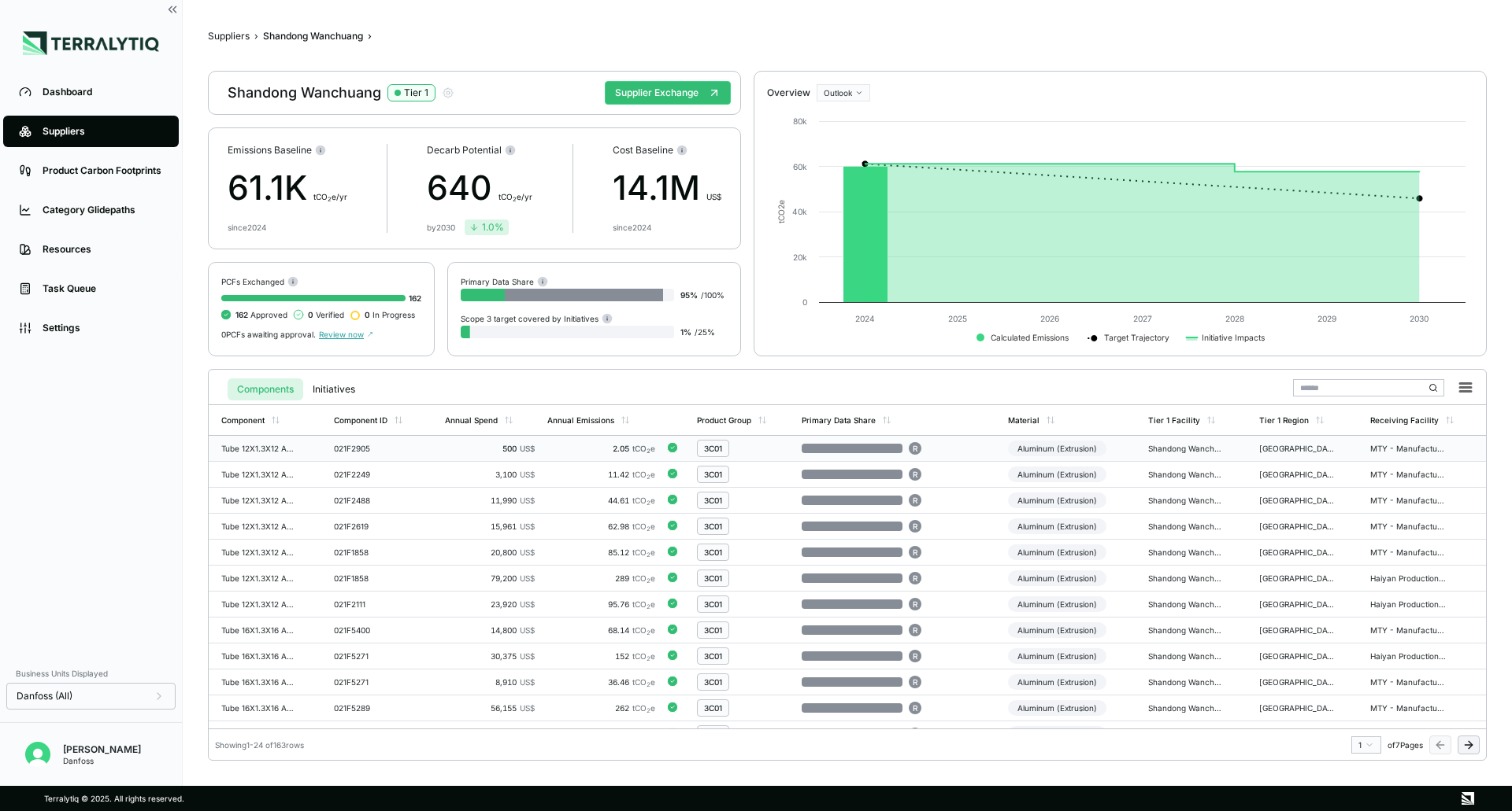
click at [763, 454] on div "3C01" at bounding box center [742, 447] width 91 height 17
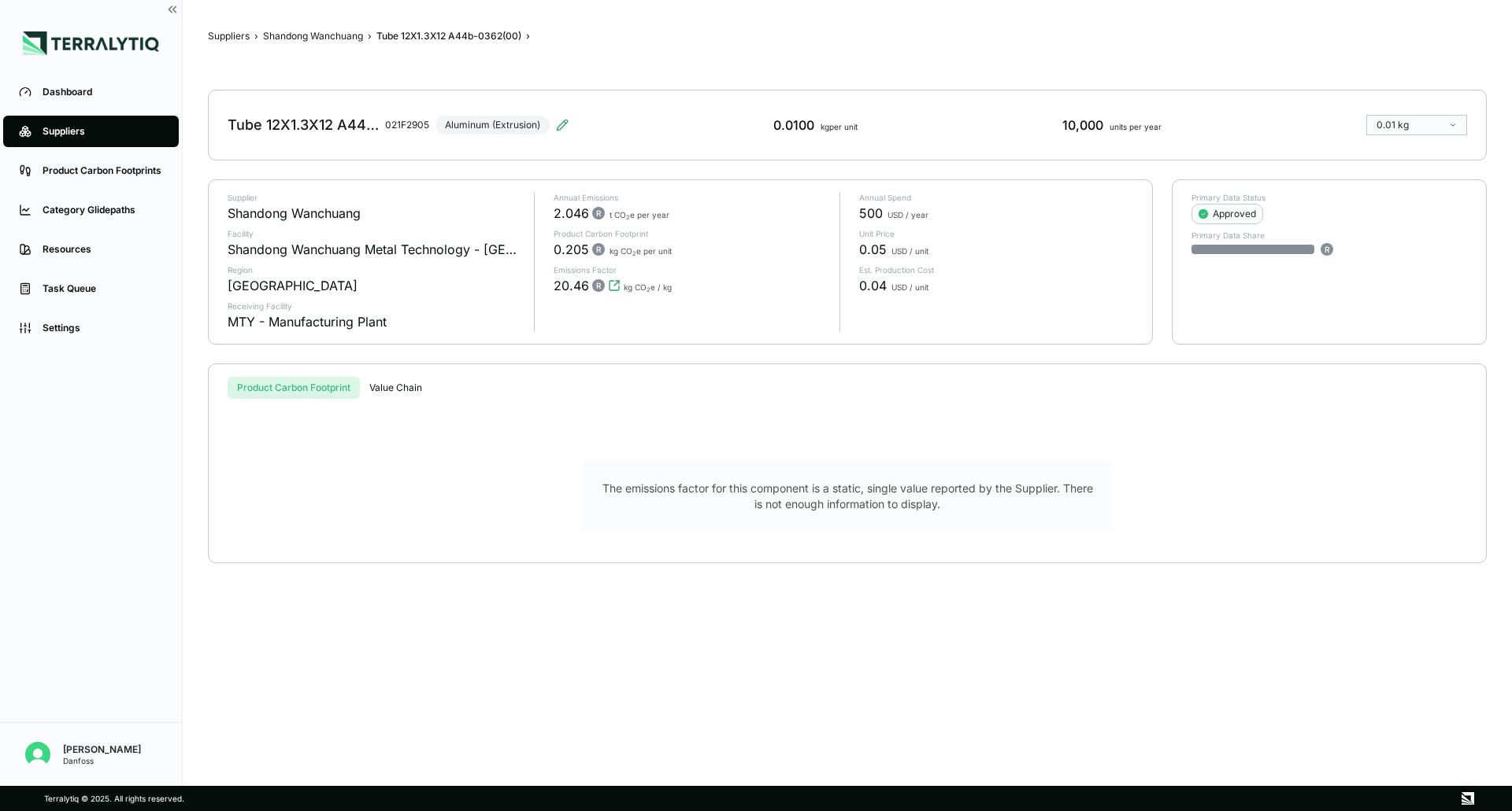
click at [383, 387] on button "Value Chain" at bounding box center [396, 388] width 72 height 22
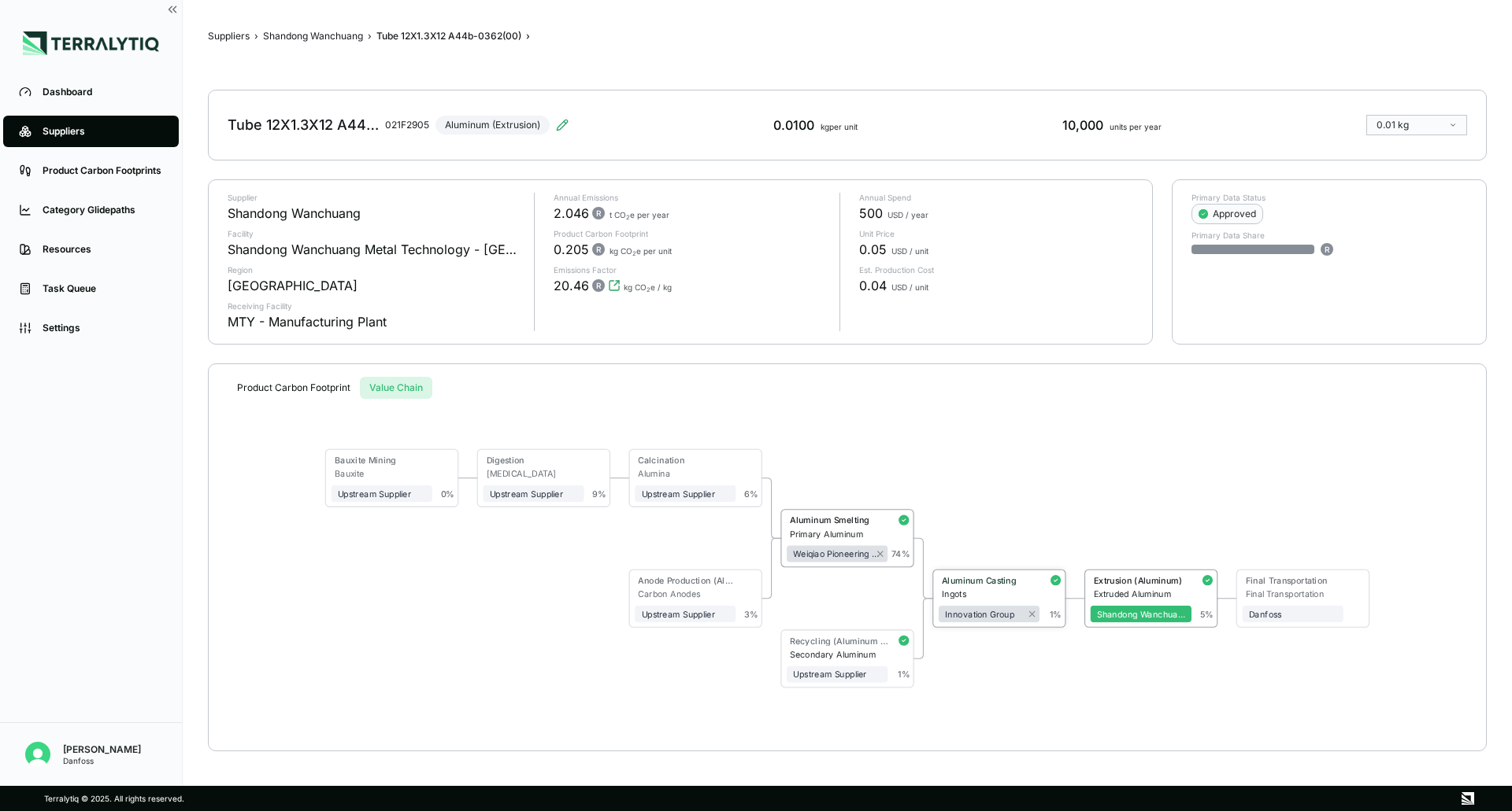
click at [1025, 595] on div "Ingots" at bounding box center [990, 593] width 98 height 10
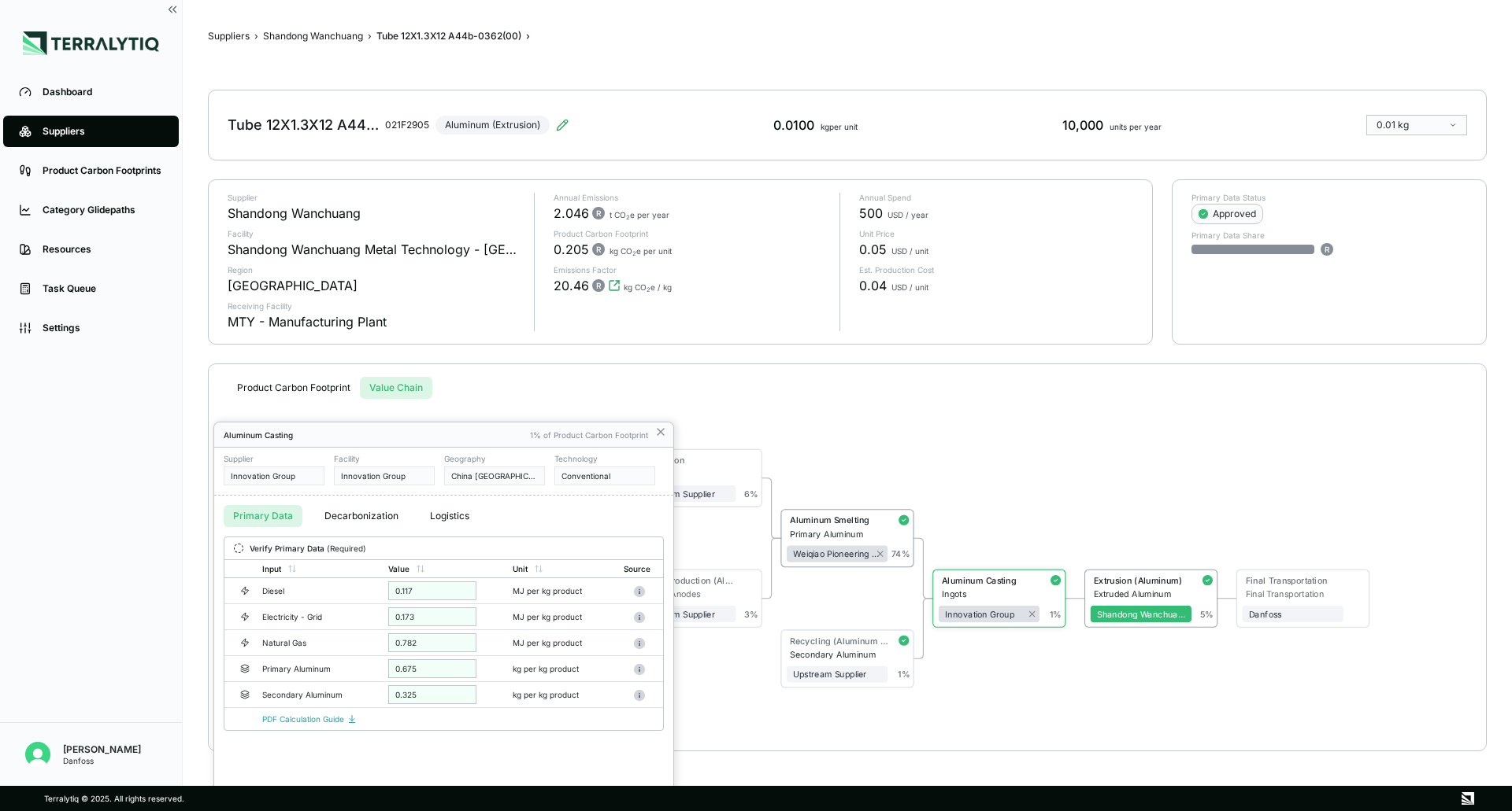
click at [1018, 450] on div at bounding box center [756, 406] width 1512 height 811
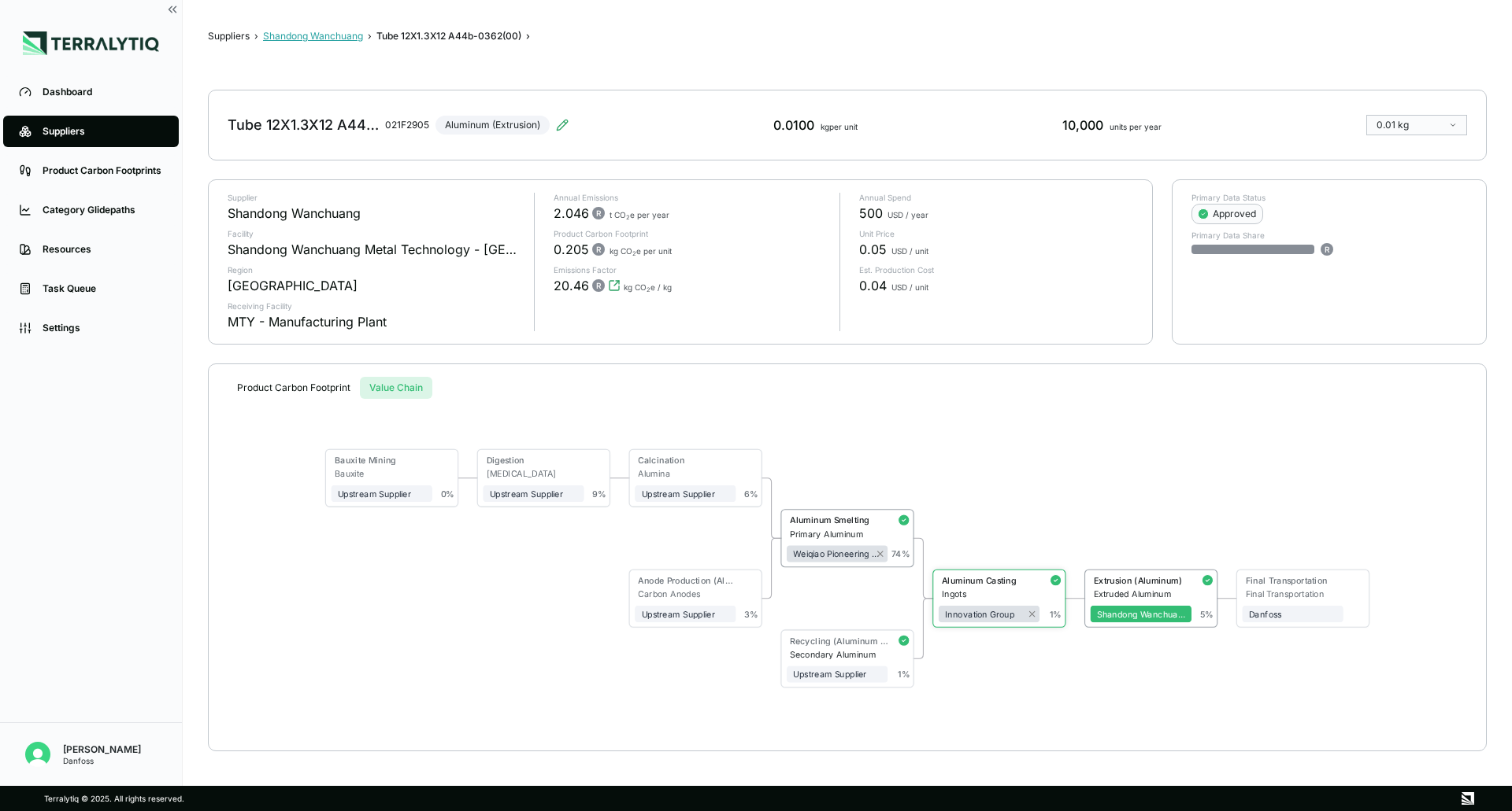
click at [313, 37] on button "Shandong Wanchuang" at bounding box center [313, 36] width 100 height 13
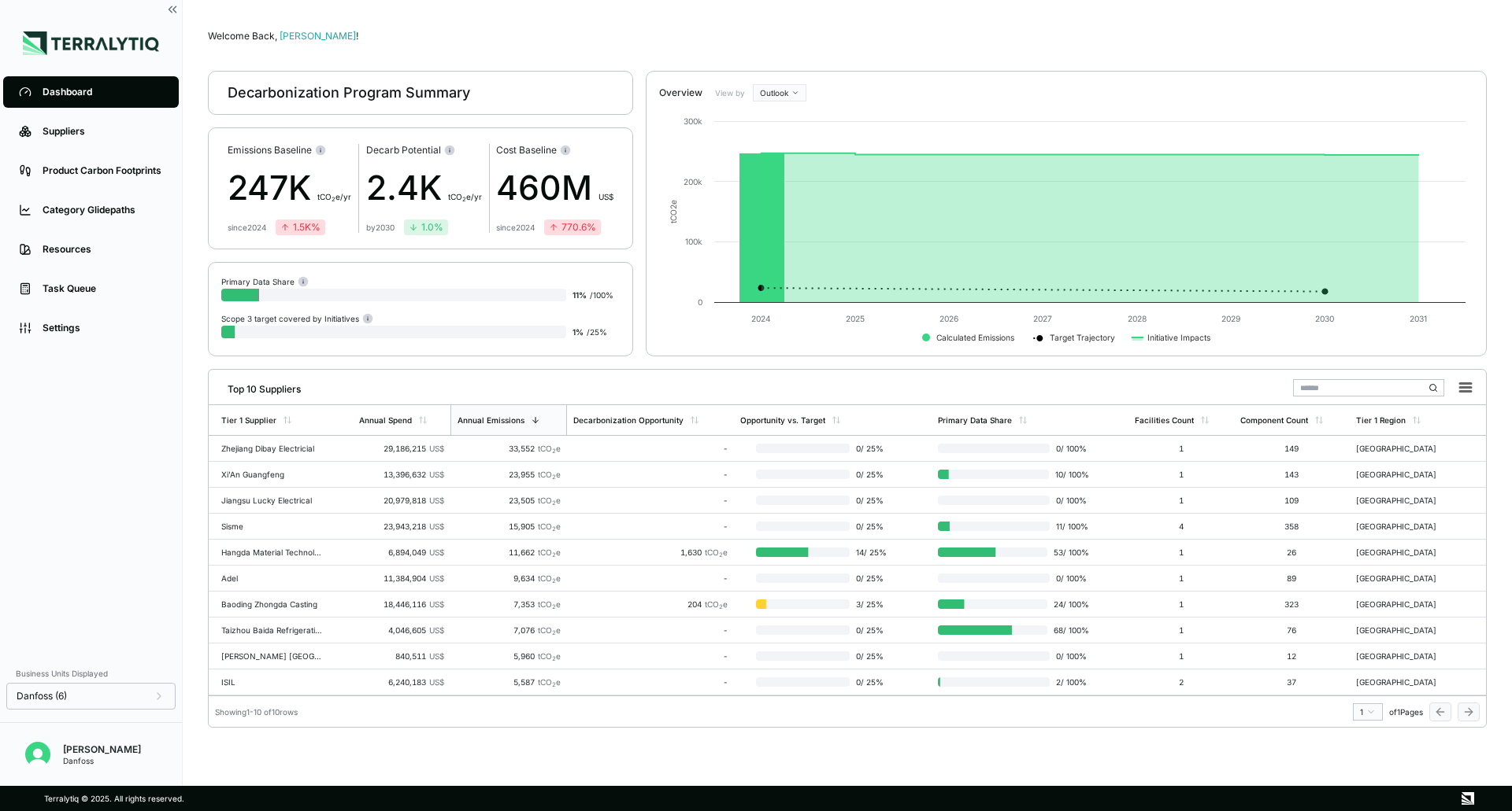
click at [1329, 390] on input "text" at bounding box center [1368, 388] width 151 height 17
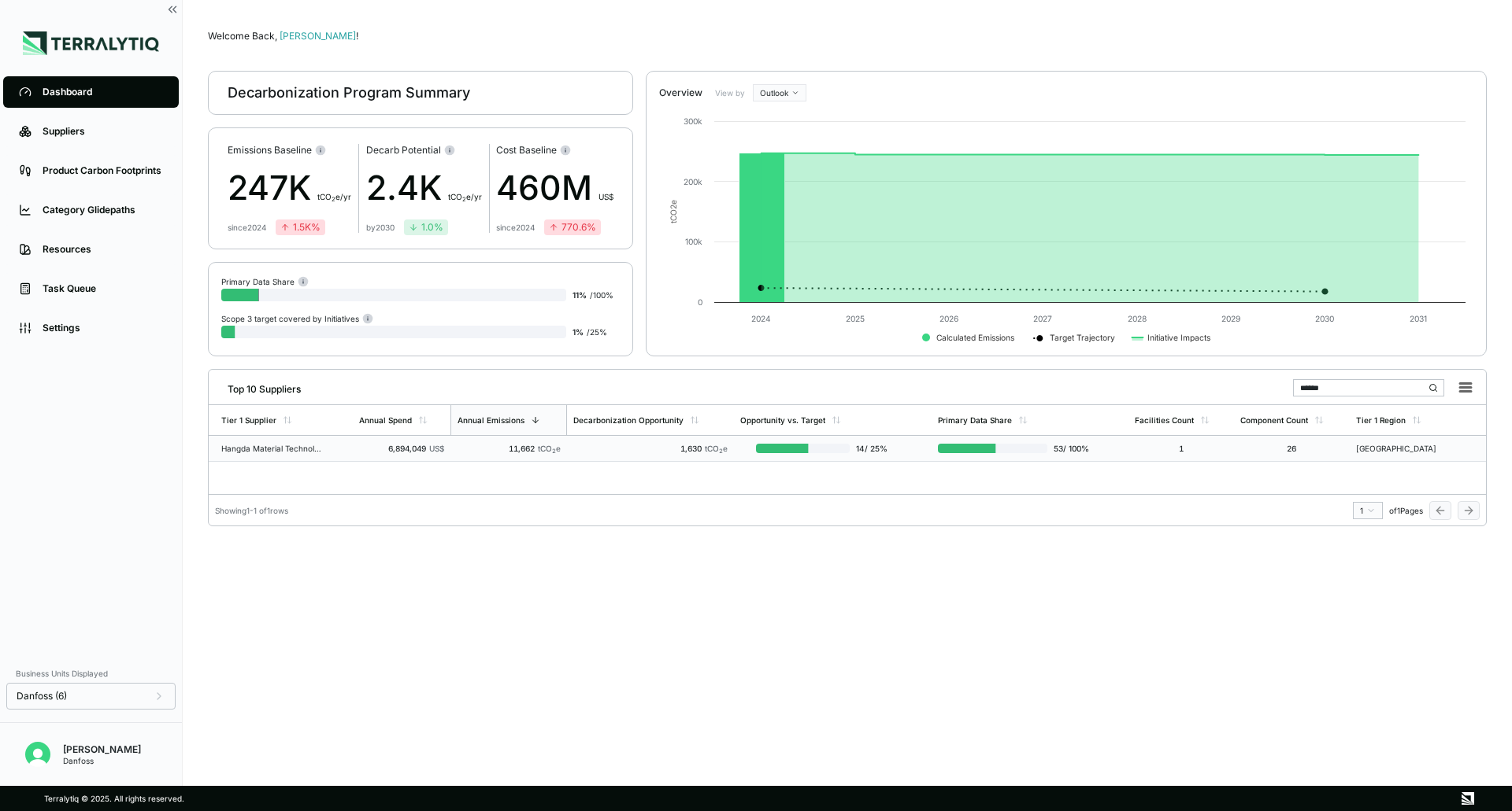
type input "******"
click at [623, 447] on div "1,630 tCO 2 e" at bounding box center [650, 447] width 154 height 9
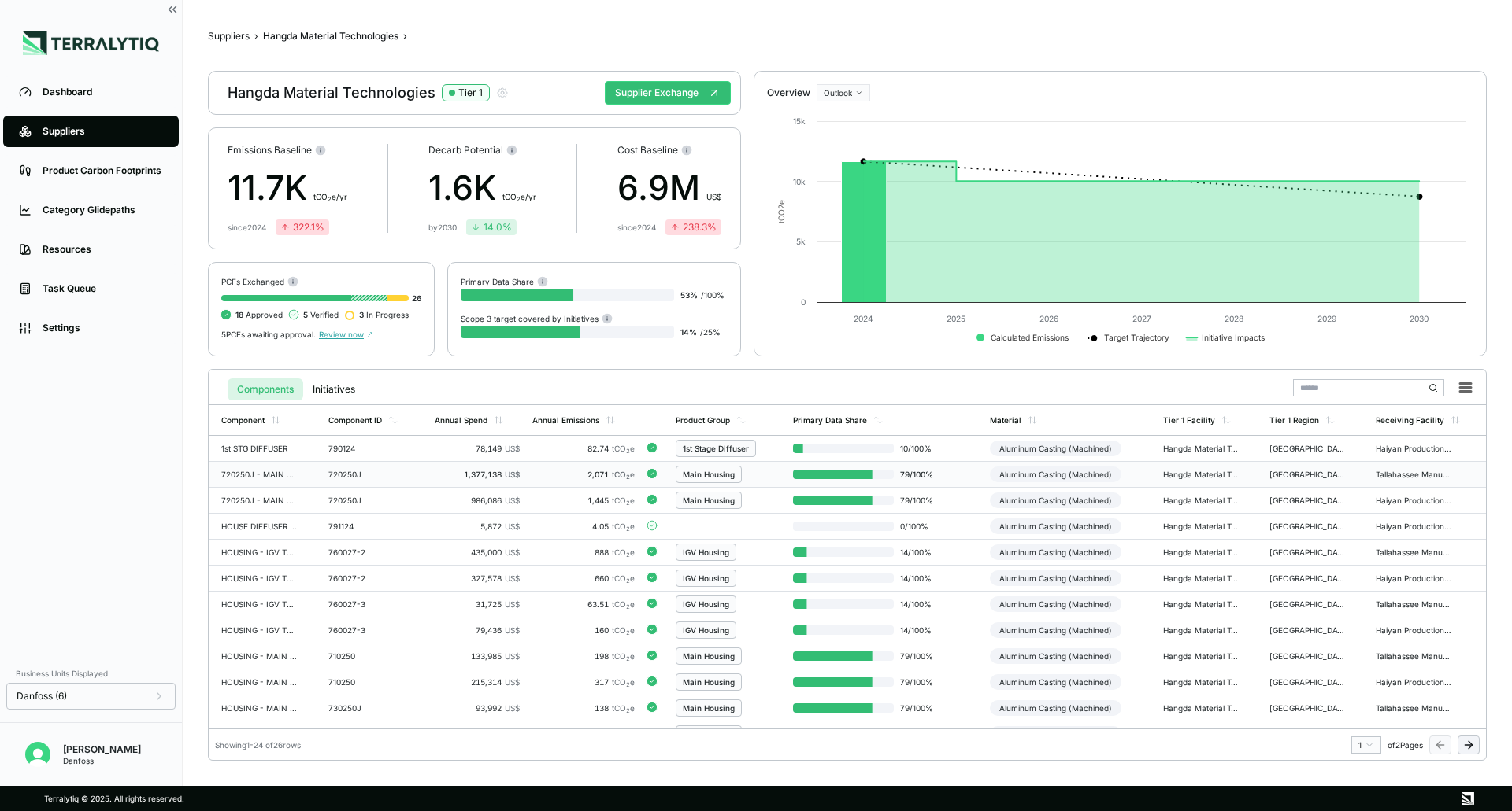
click at [556, 476] on div "2,071 tCO 2 e" at bounding box center [584, 473] width 102 height 9
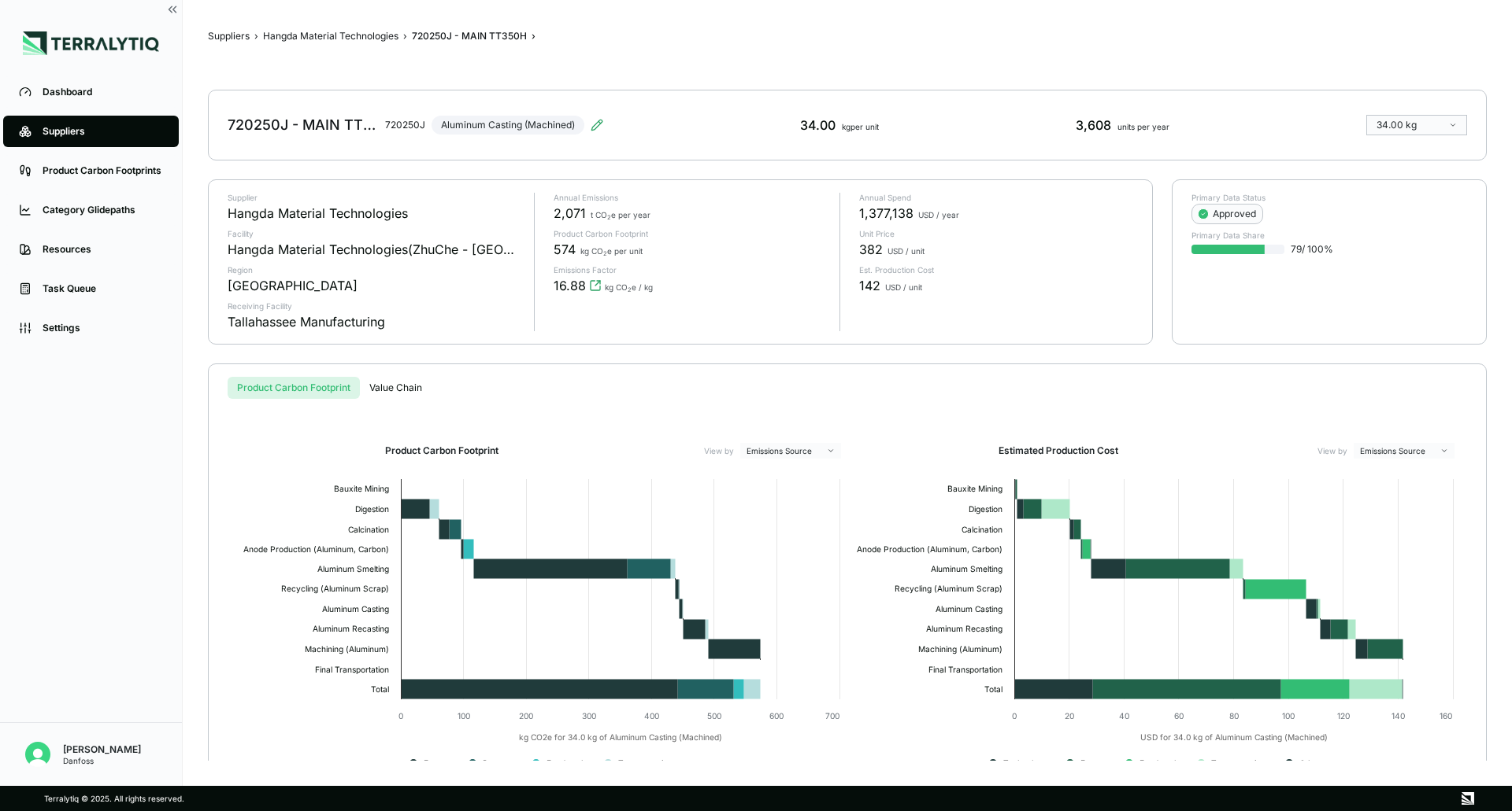
click at [390, 386] on button "Value Chain" at bounding box center [396, 388] width 72 height 22
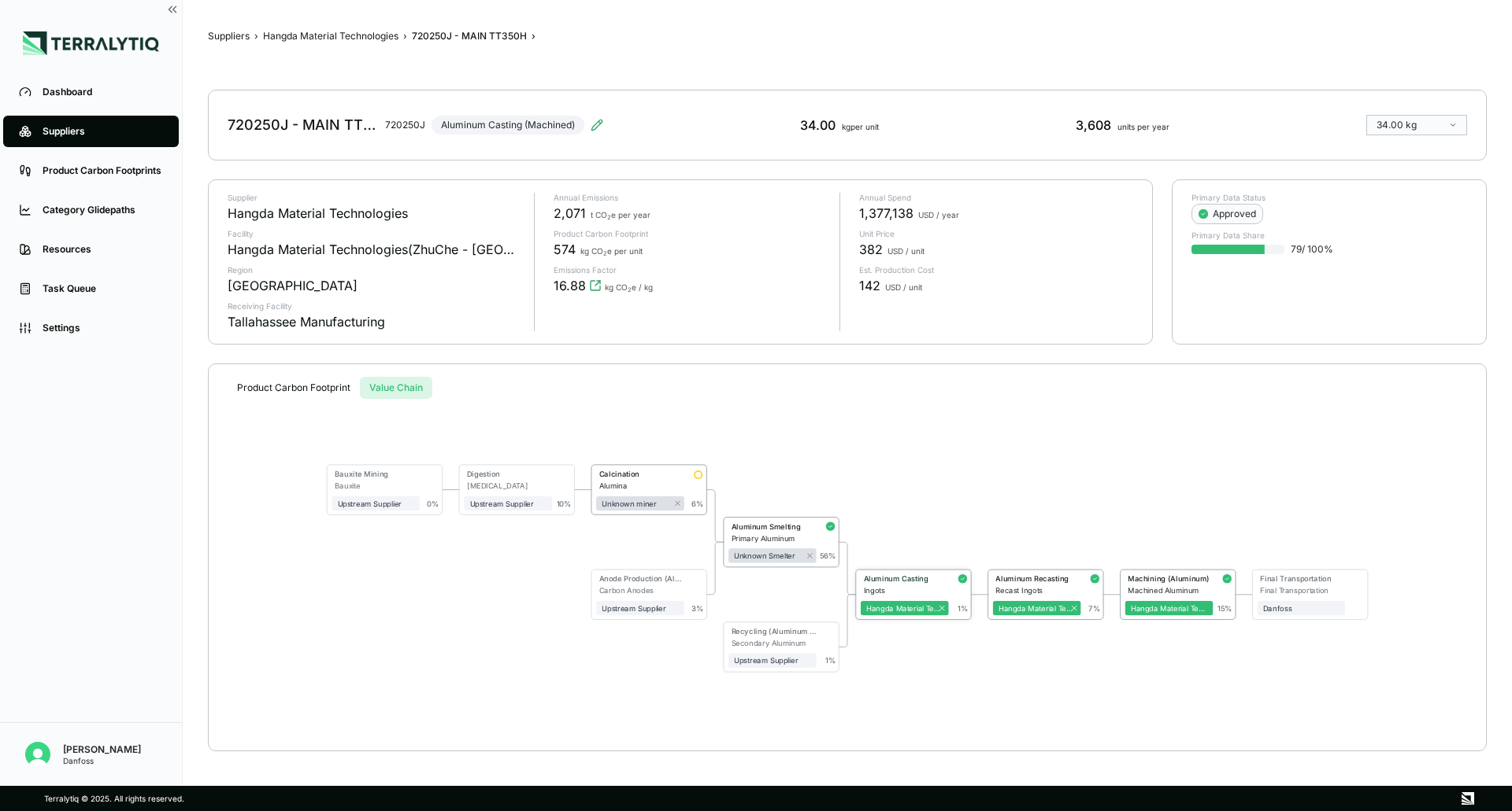
click at [932, 591] on div "Ingots" at bounding box center [905, 590] width 85 height 9
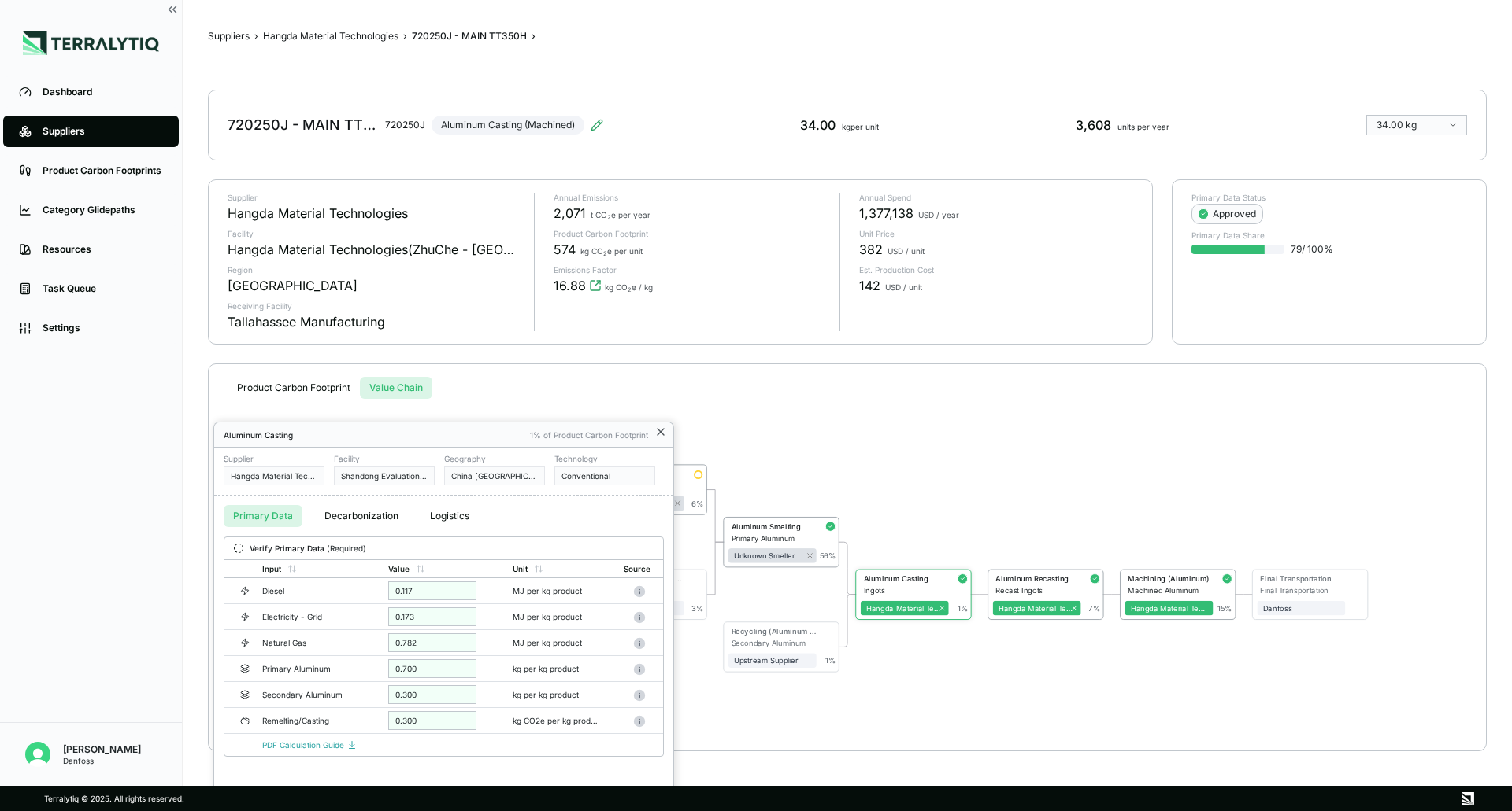
click at [663, 428] on icon at bounding box center [661, 431] width 13 height 13
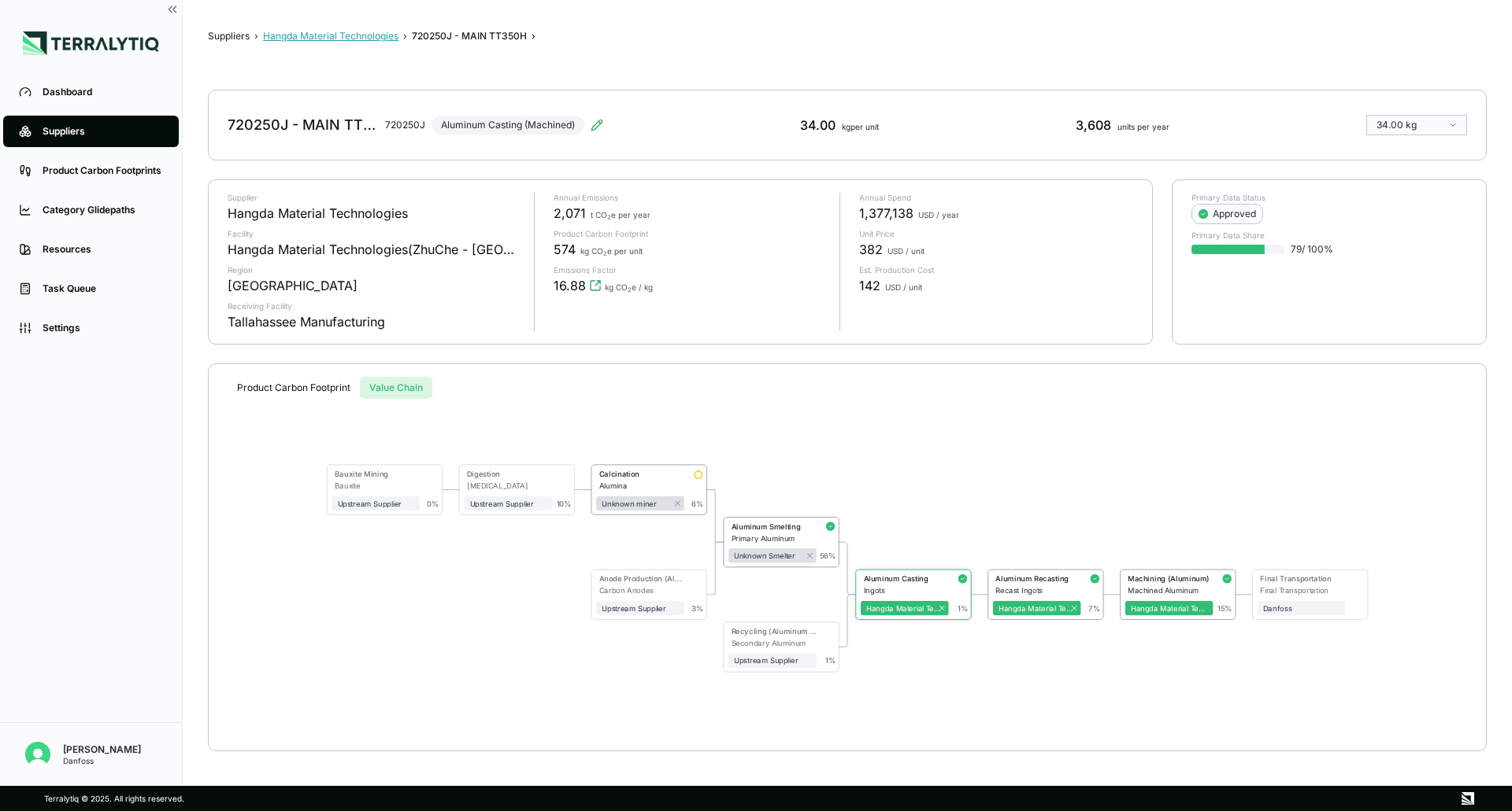
click at [386, 41] on button "Hangda Material Technologies" at bounding box center [330, 36] width 135 height 13
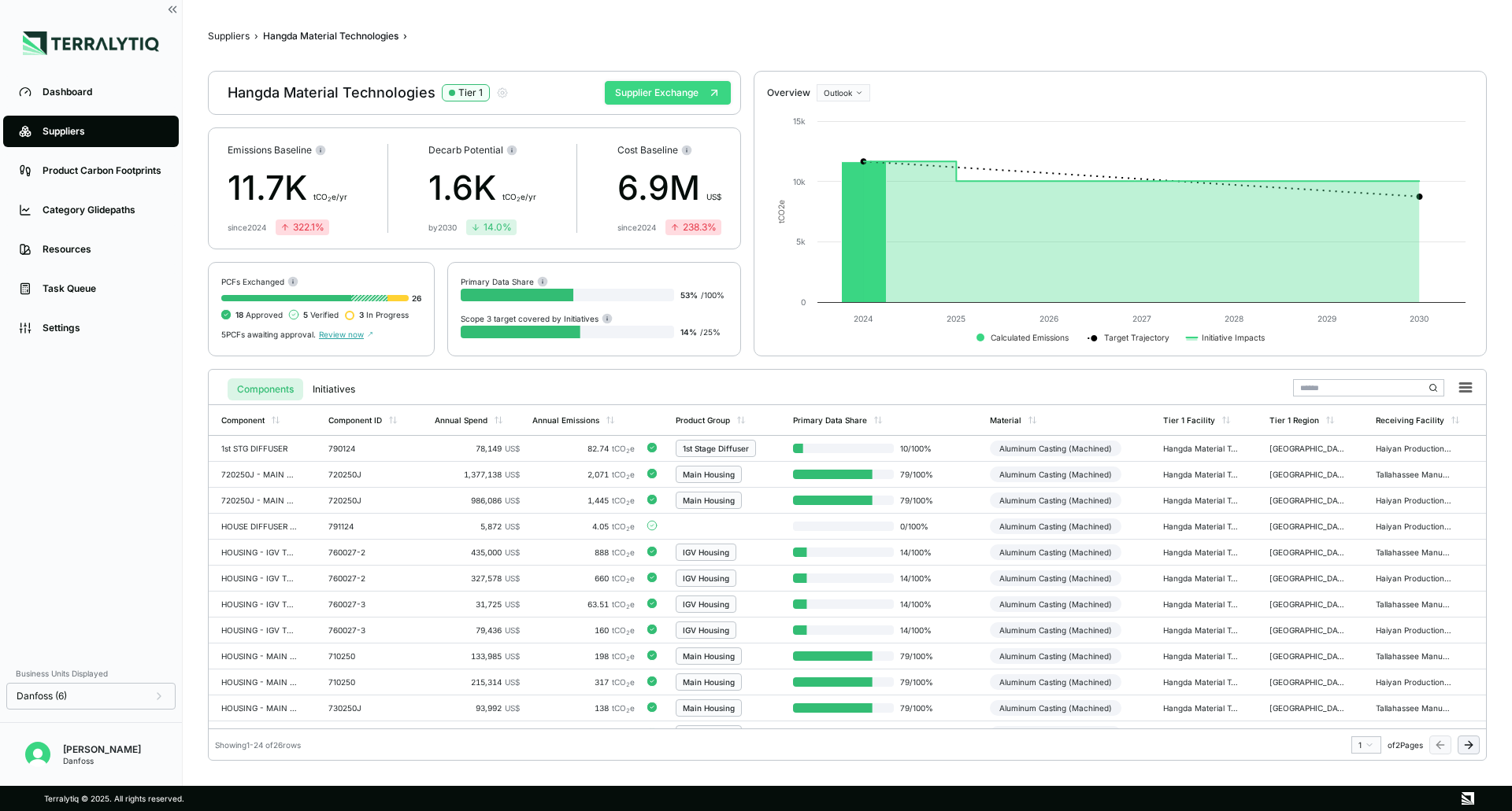
click at [677, 95] on button "Supplier Exchange" at bounding box center [668, 93] width 126 height 24
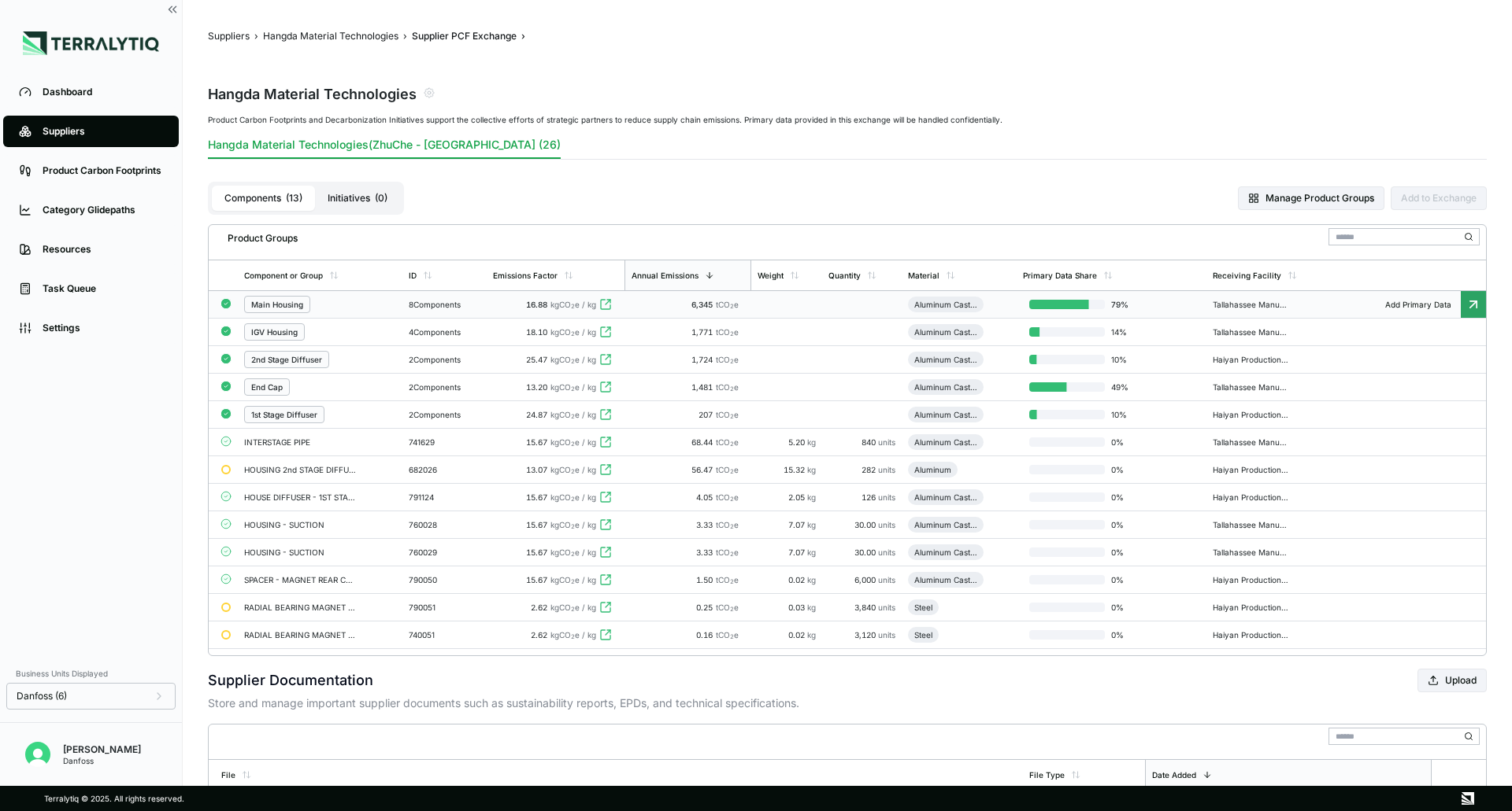
click at [850, 310] on td at bounding box center [861, 305] width 80 height 28
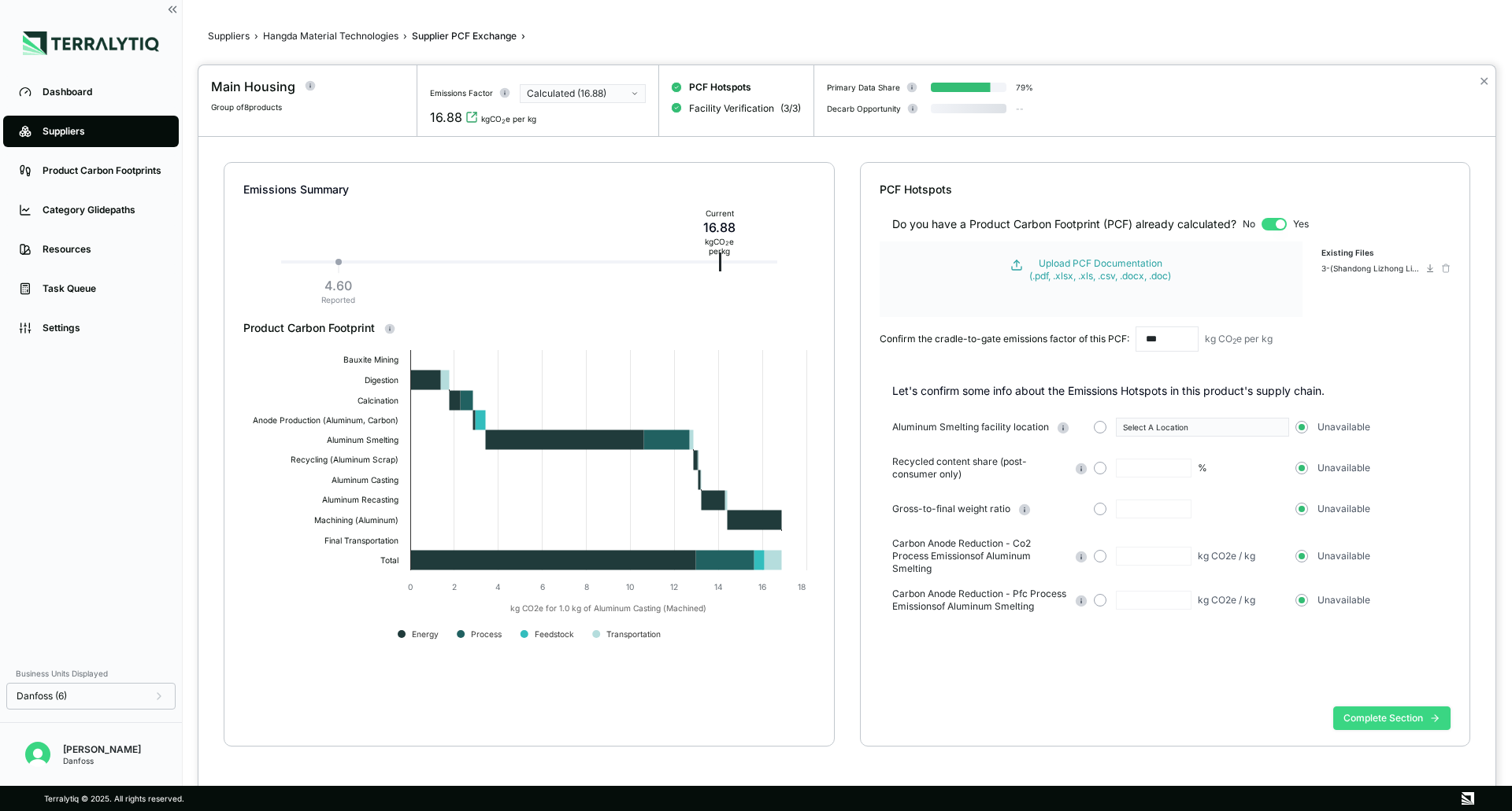
click at [1403, 721] on button "Complete Section" at bounding box center [1391, 718] width 117 height 24
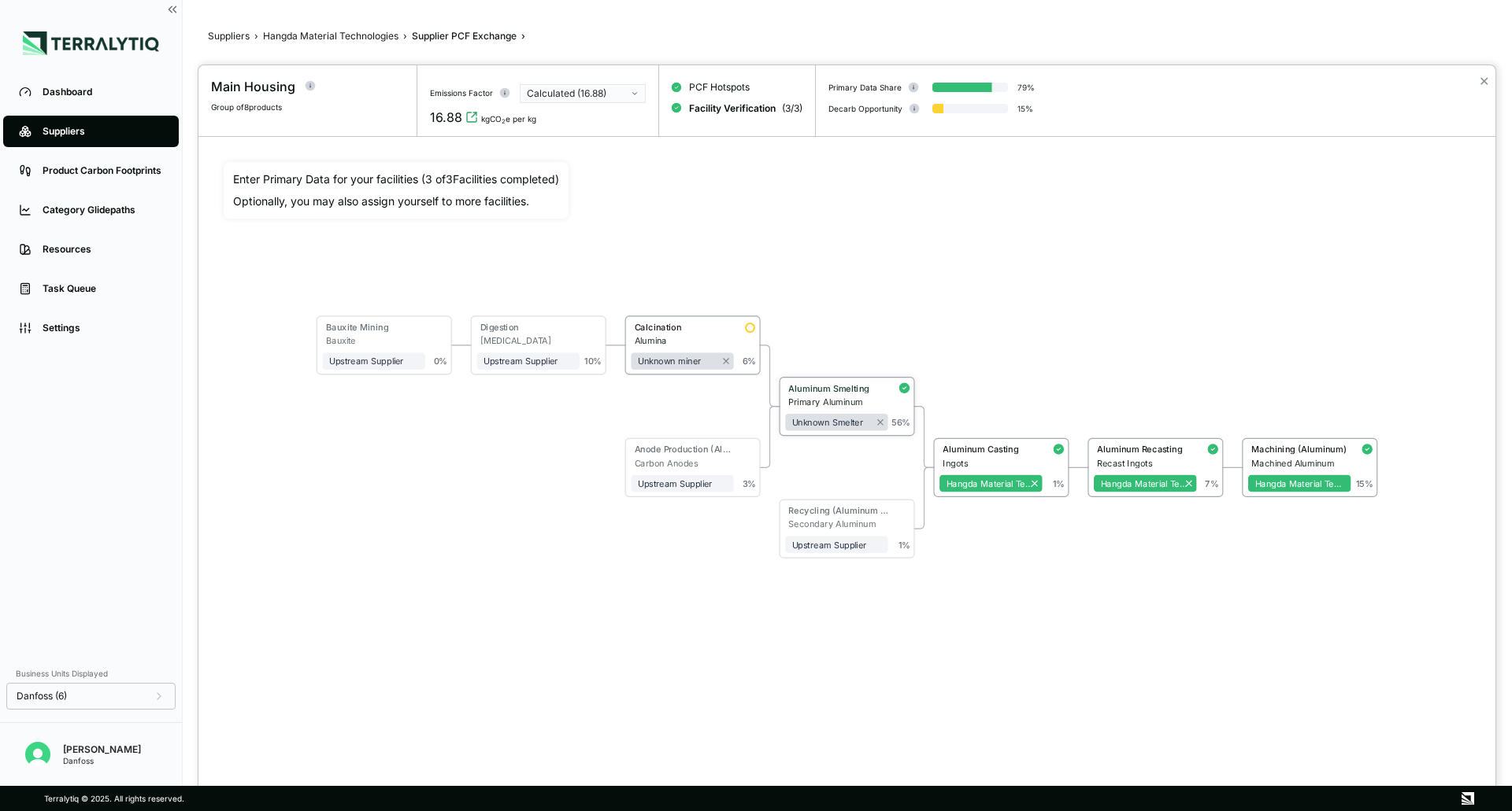
click at [879, 401] on div "Primary Aluminum" at bounding box center [837, 402] width 99 height 10
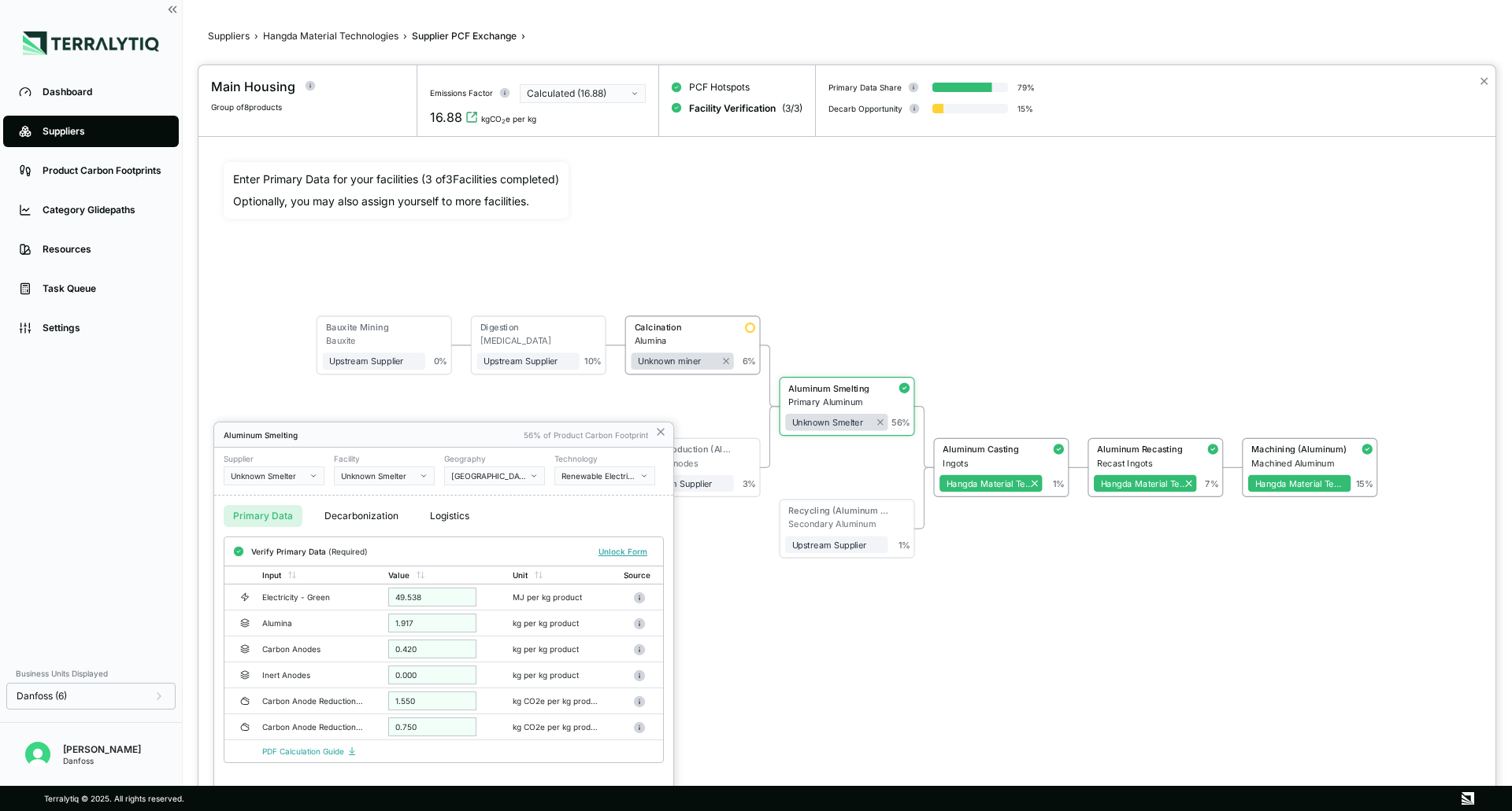
click at [905, 271] on div at bounding box center [846, 437] width 1296 height 746
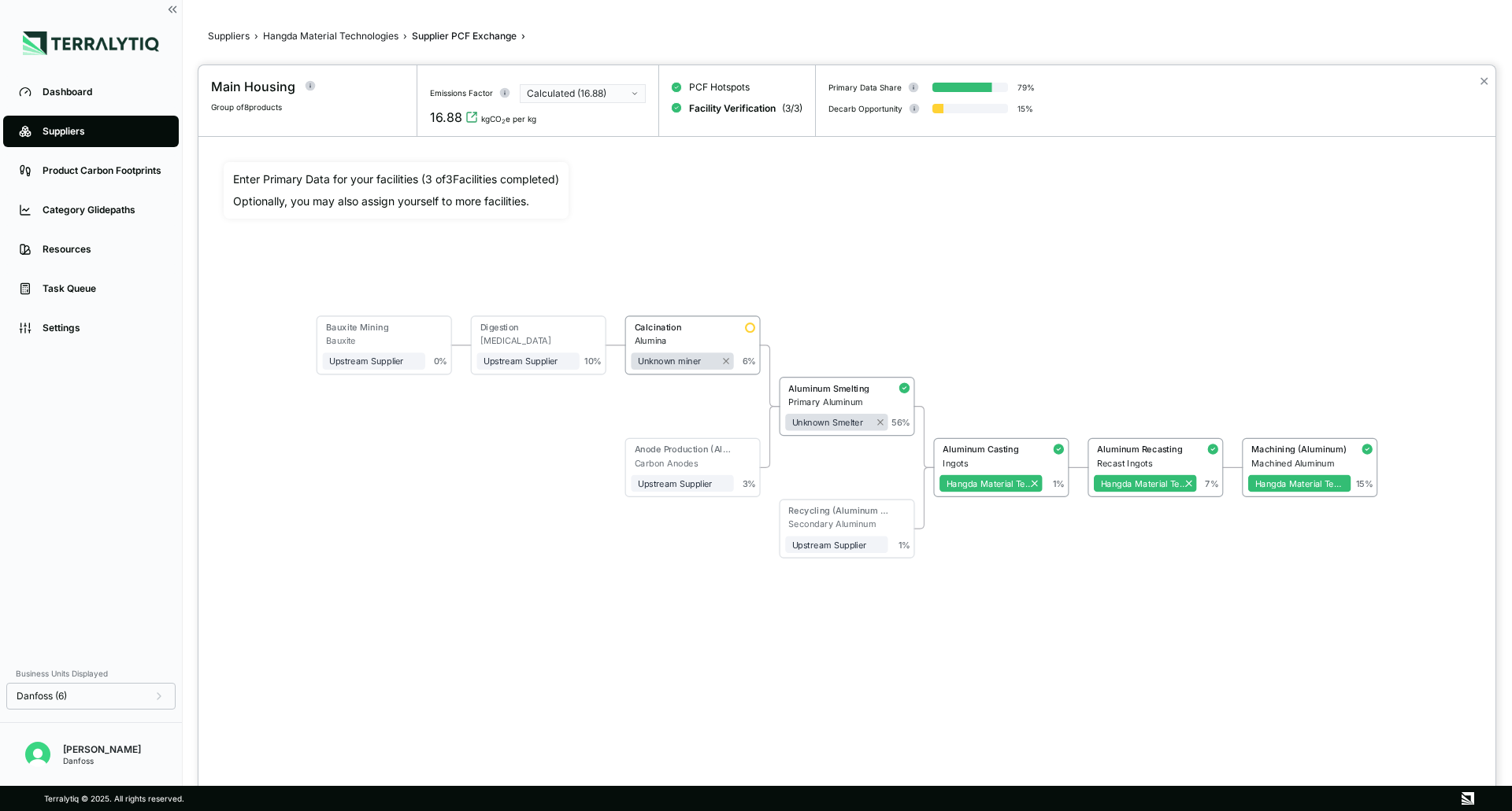
click at [327, 34] on div at bounding box center [756, 406] width 1512 height 811
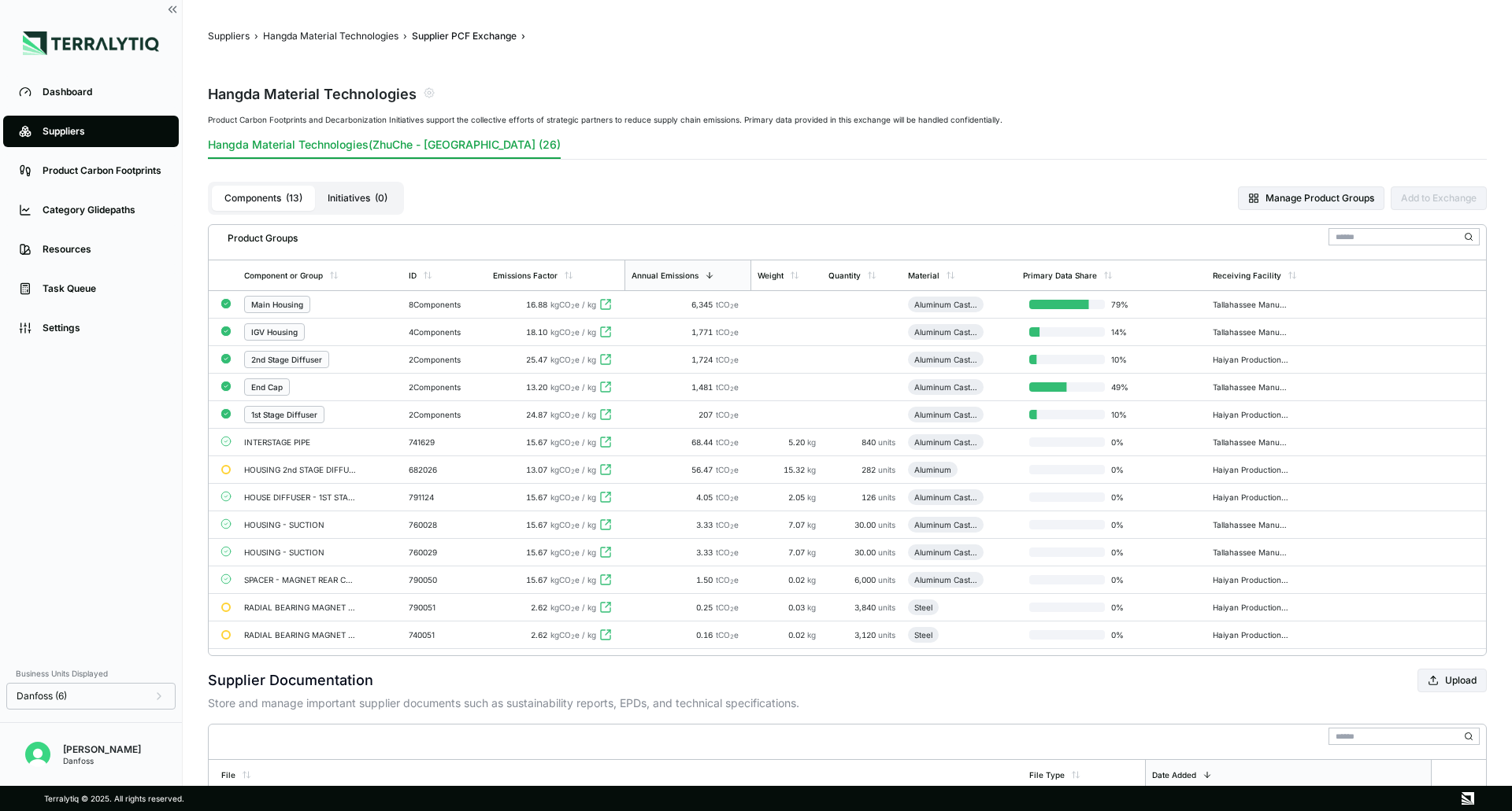
click at [650, 392] on div "1,481 tCO 2 e" at bounding box center [688, 387] width 114 height 9
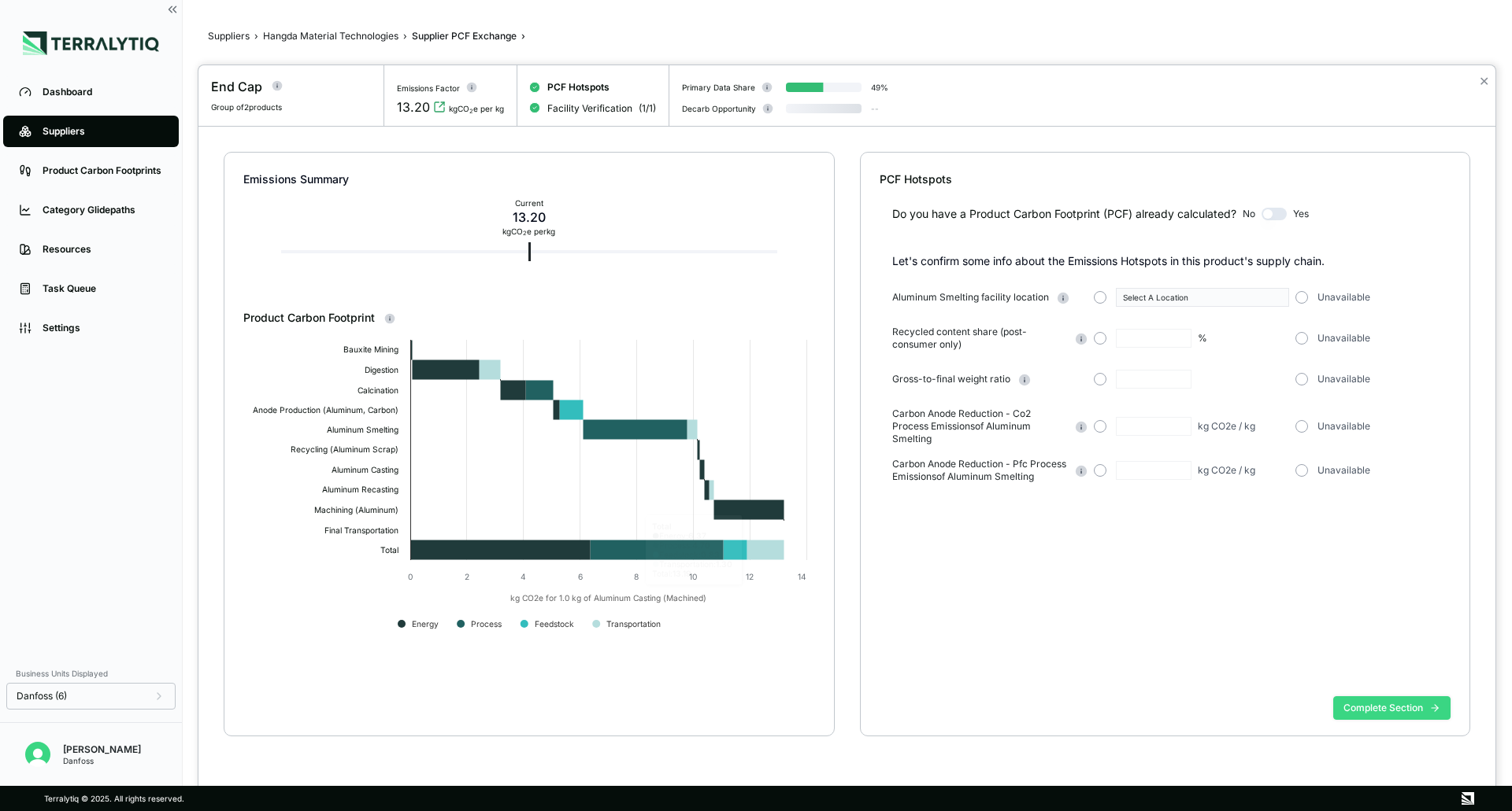
click at [1384, 699] on button "Complete Section" at bounding box center [1391, 708] width 117 height 24
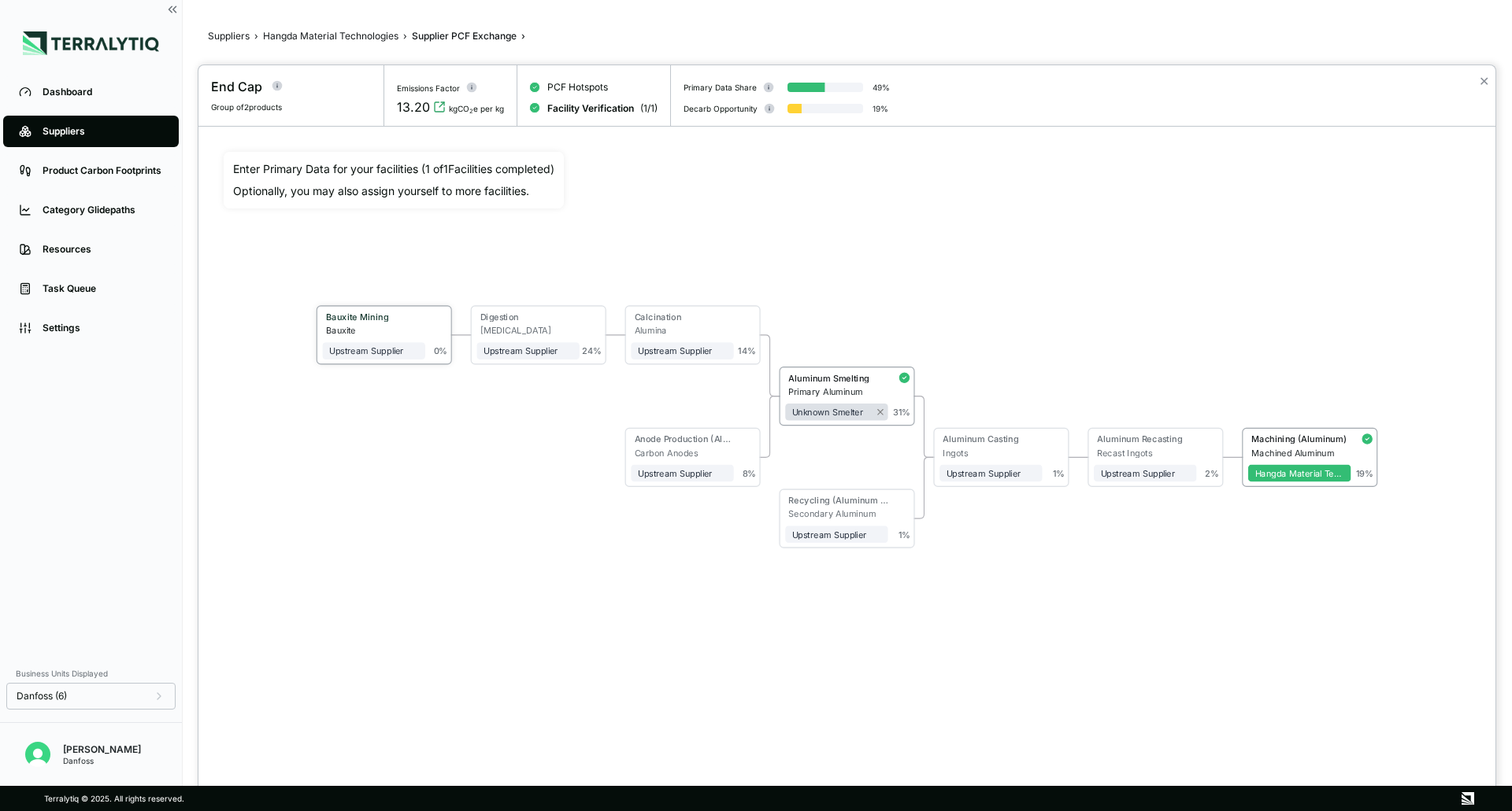
click at [418, 333] on div "Bauxite" at bounding box center [375, 330] width 99 height 10
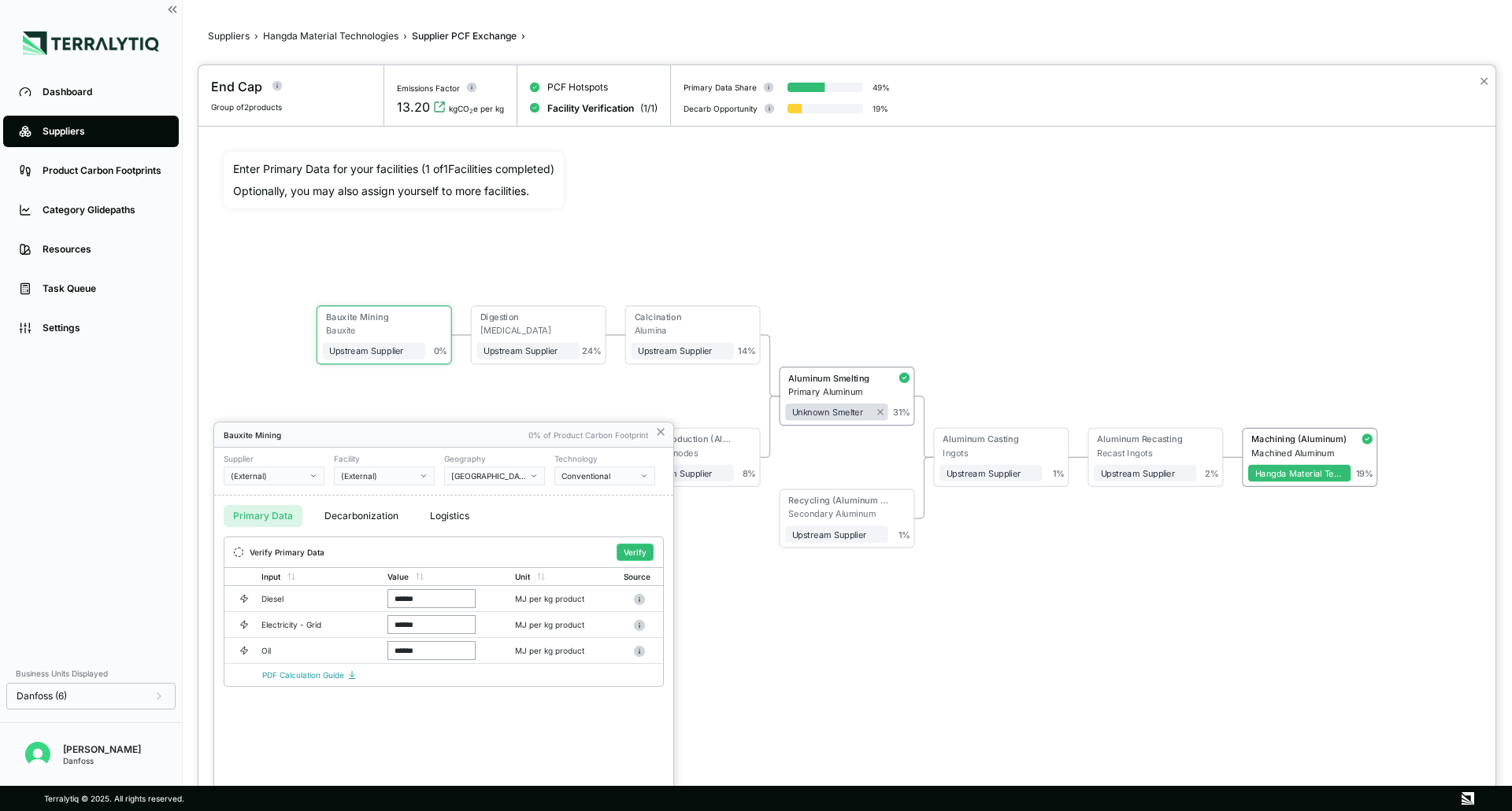
click at [315, 475] on icon "button" at bounding box center [314, 476] width 4 height 2
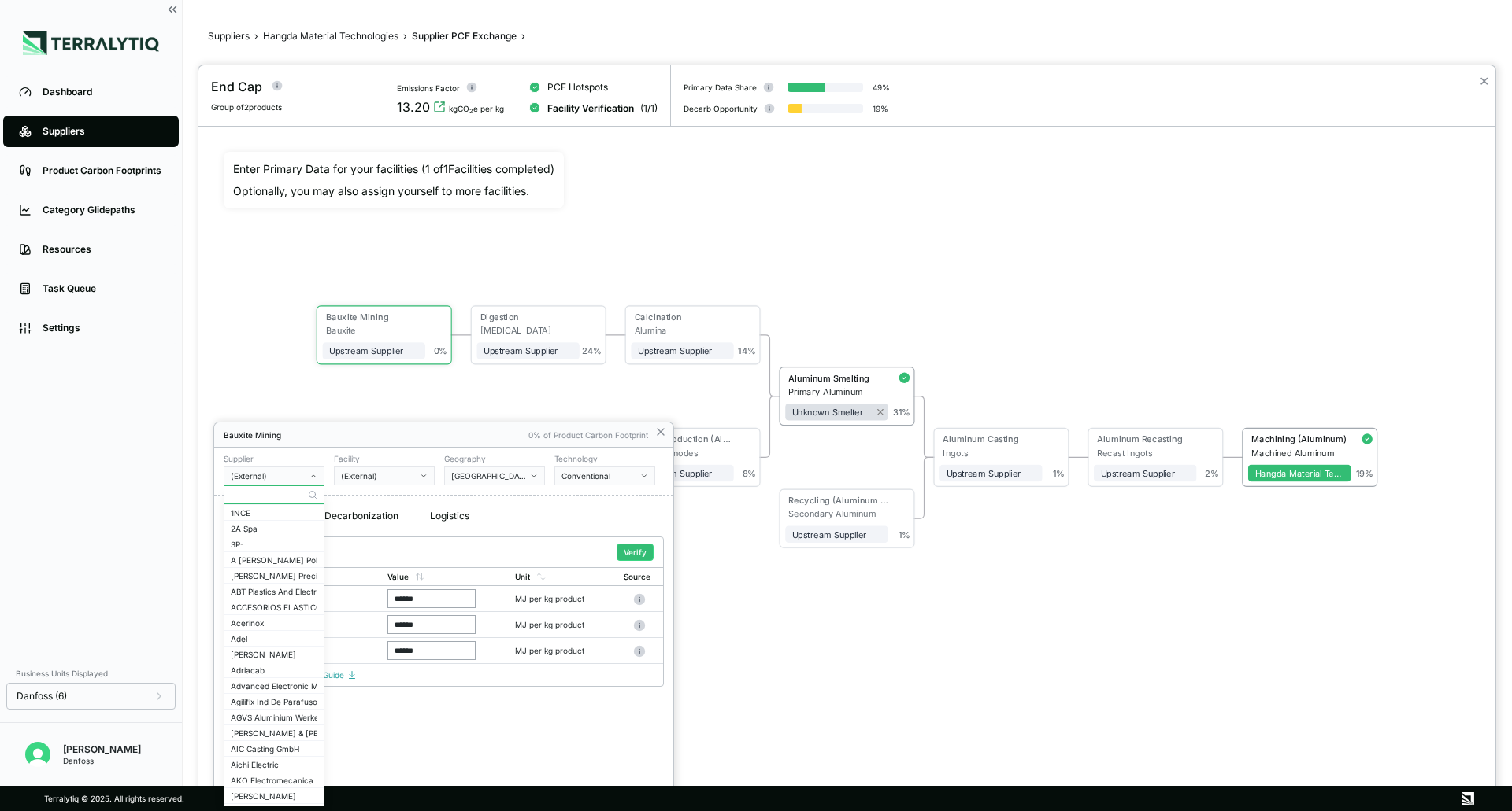
click at [315, 475] on icon "button" at bounding box center [314, 476] width 8 height 8
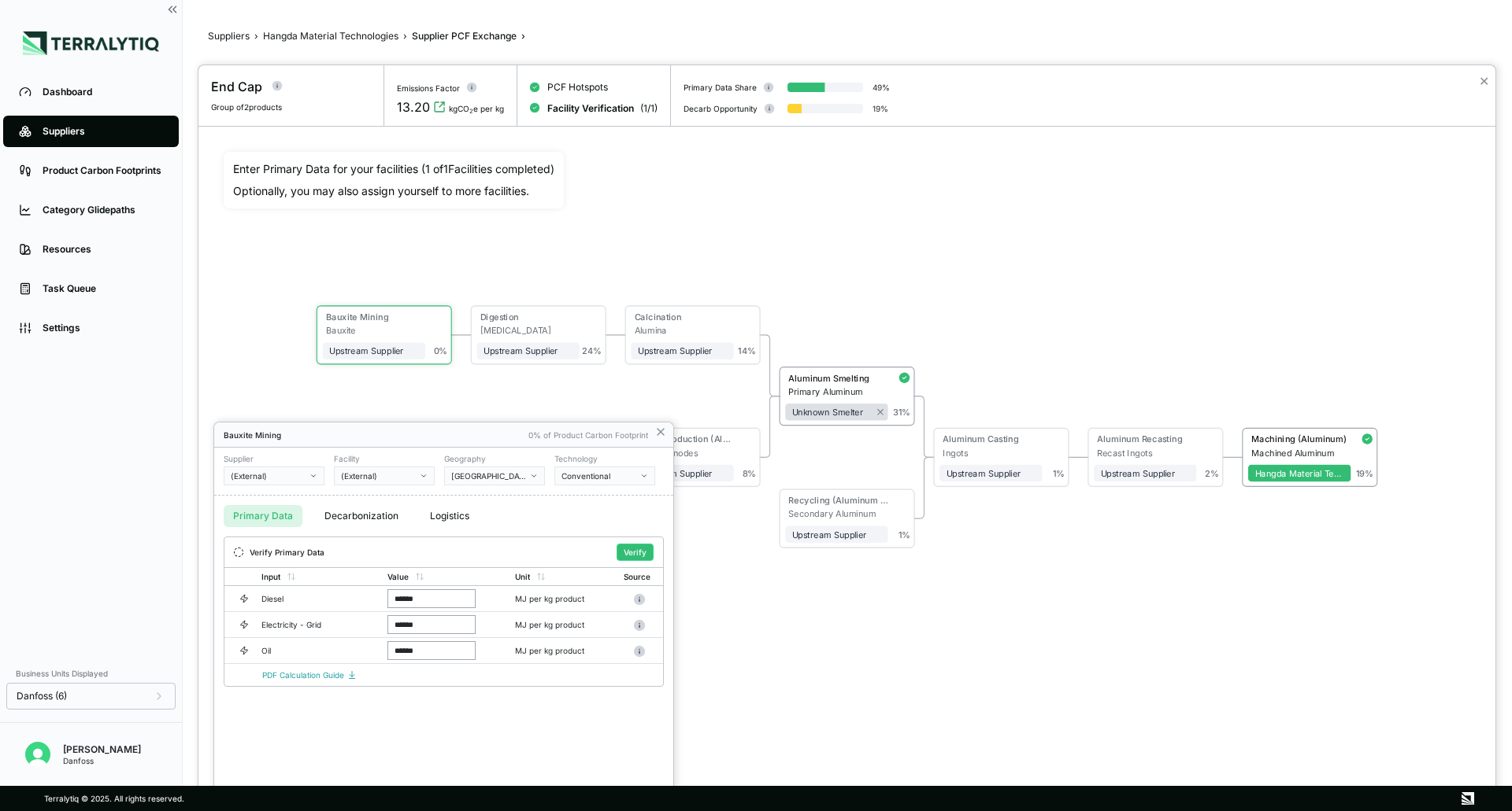
click at [421, 475] on icon "button" at bounding box center [424, 476] width 8 height 8
click at [310, 469] on button "(External)" at bounding box center [274, 475] width 101 height 19
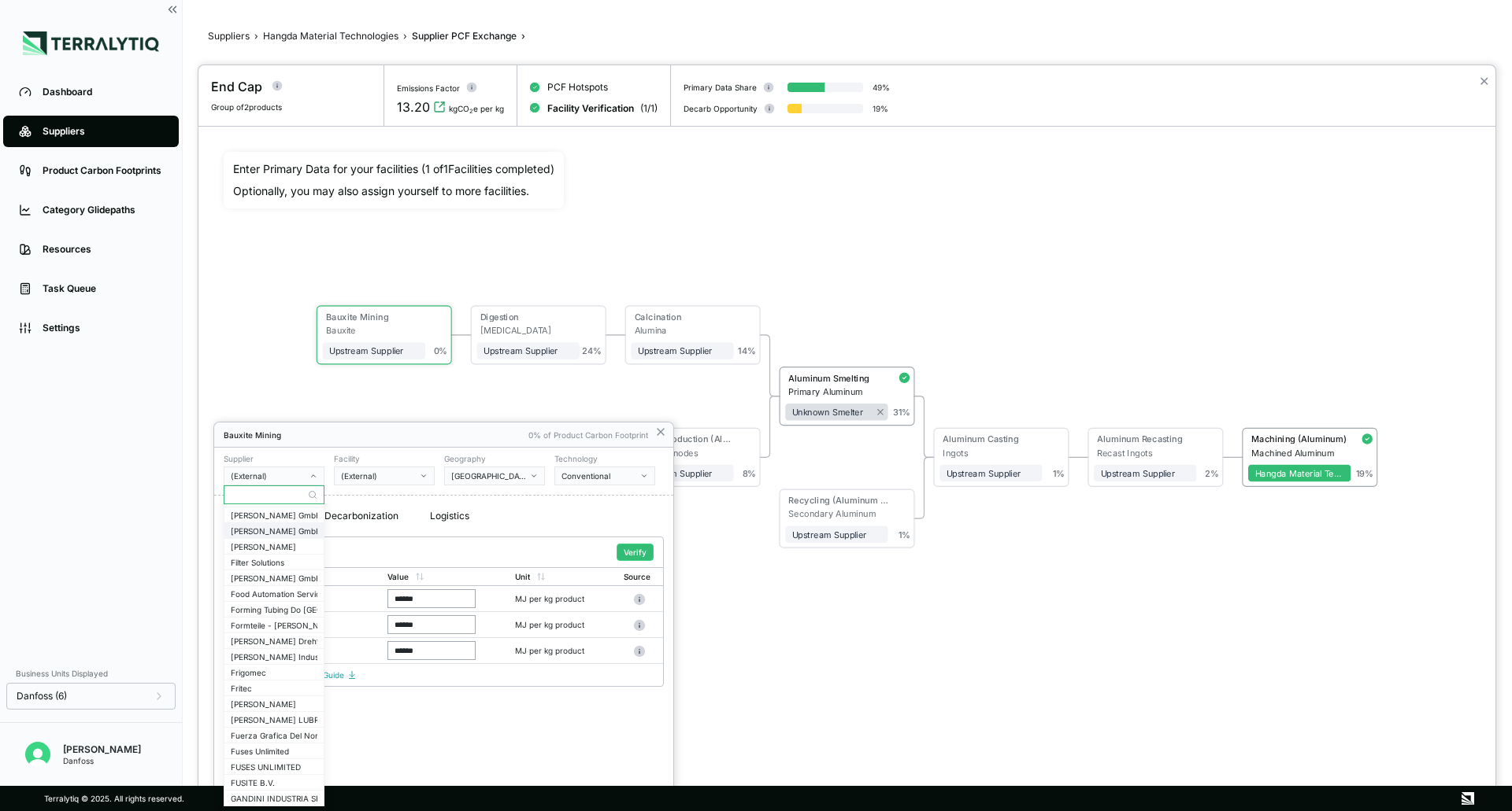
scroll to position [3226, 0]
click at [287, 424] on div "Bauxite Mining 0% of Product Carbon Footprint" at bounding box center [443, 434] width 459 height 25
click at [274, 357] on div at bounding box center [846, 437] width 1296 height 746
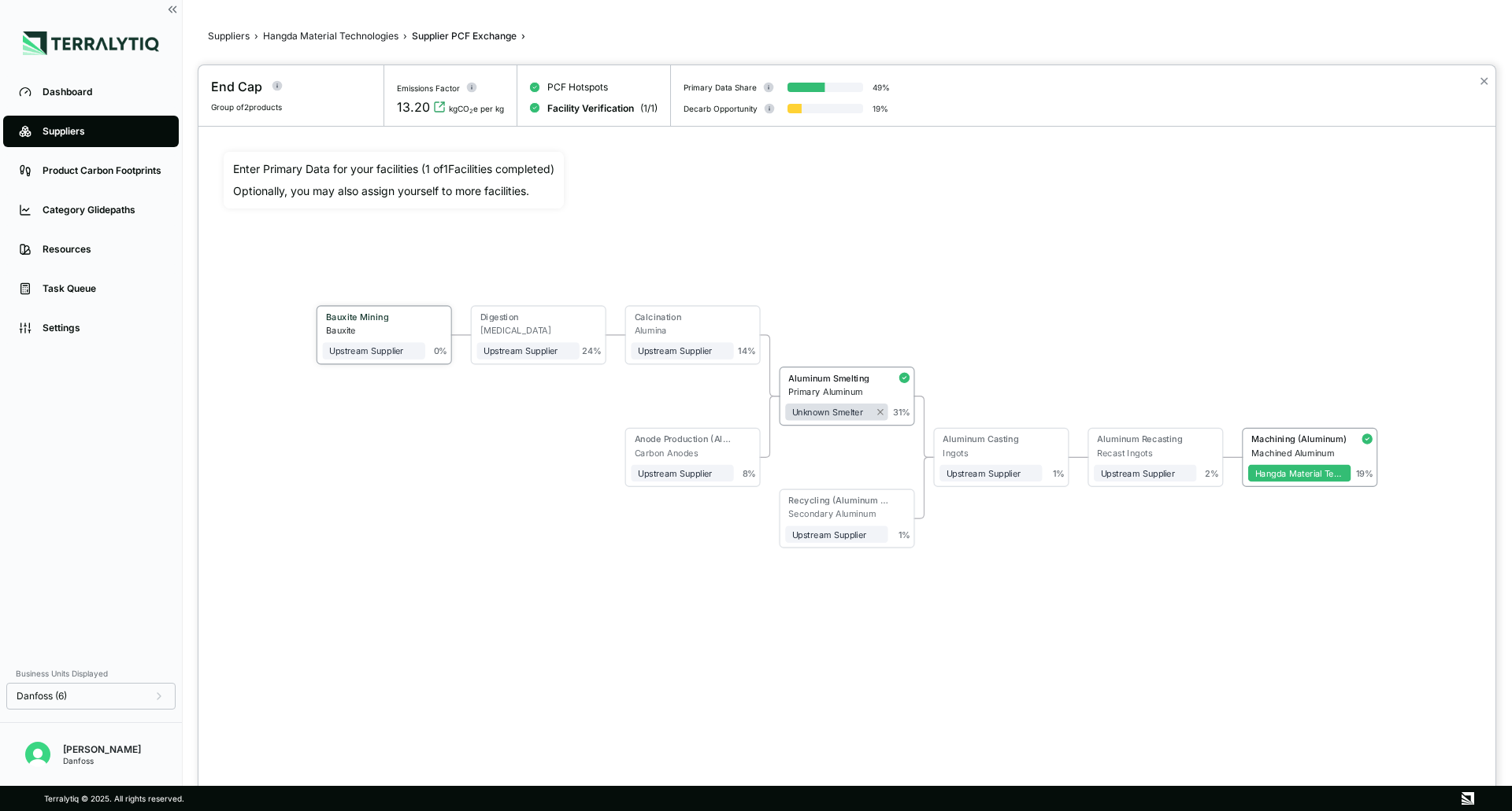
click at [426, 310] on div "Bauxite Mining Bauxite Upstream Supplier + Assign to me 0 %" at bounding box center [384, 335] width 134 height 58
click at [427, 326] on div "0 %" at bounding box center [436, 334] width 23 height 45
click at [427, 509] on div "Bauxite Mining Bauxite Upstream Supplier + Assign to me 0 % Digestion [MEDICAL_…" at bounding box center [846, 426] width 1246 height 550
click at [417, 321] on div "Bauxite Mining" at bounding box center [372, 317] width 93 height 10
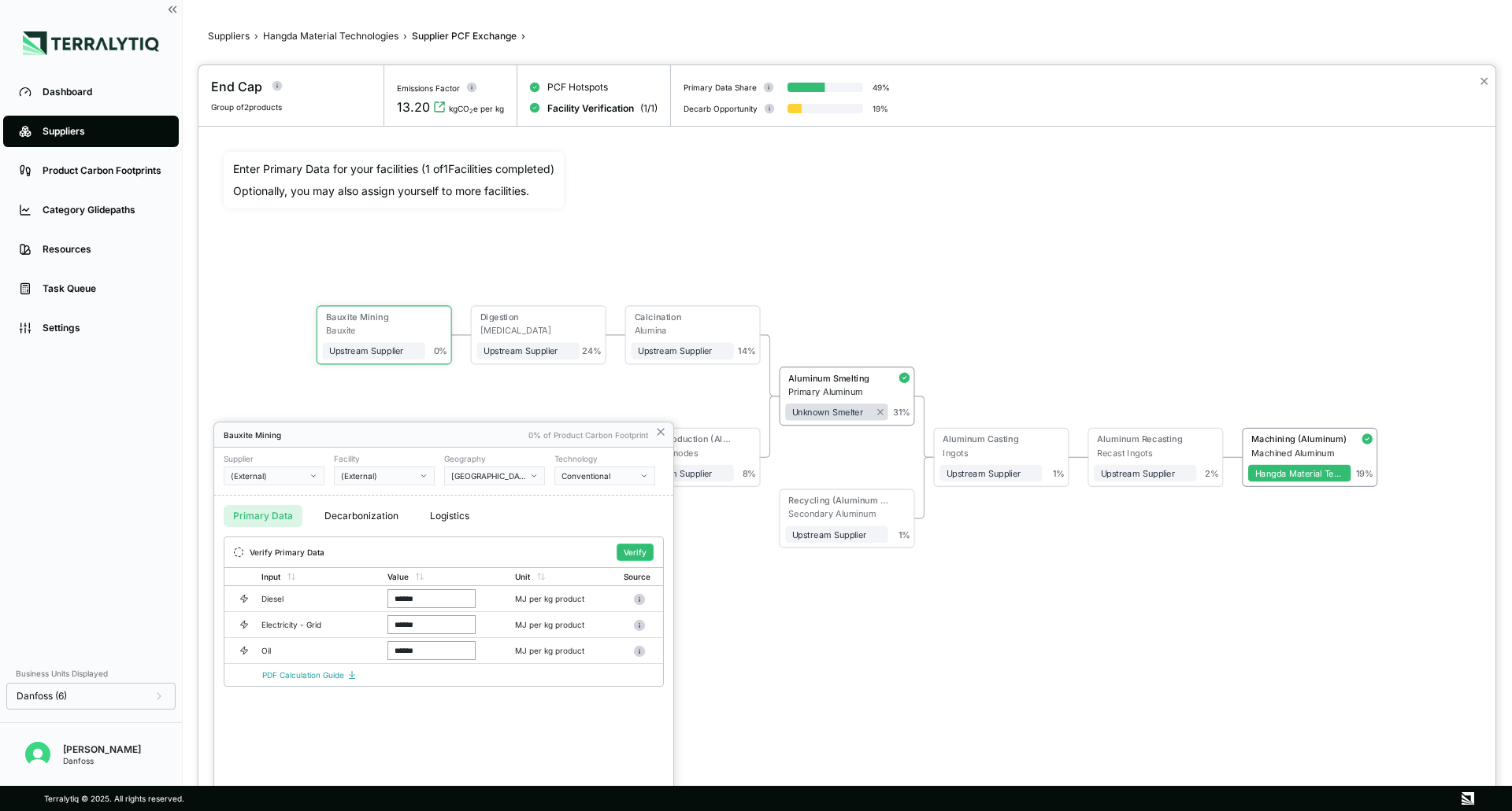
click at [300, 379] on div at bounding box center [846, 437] width 1296 height 746
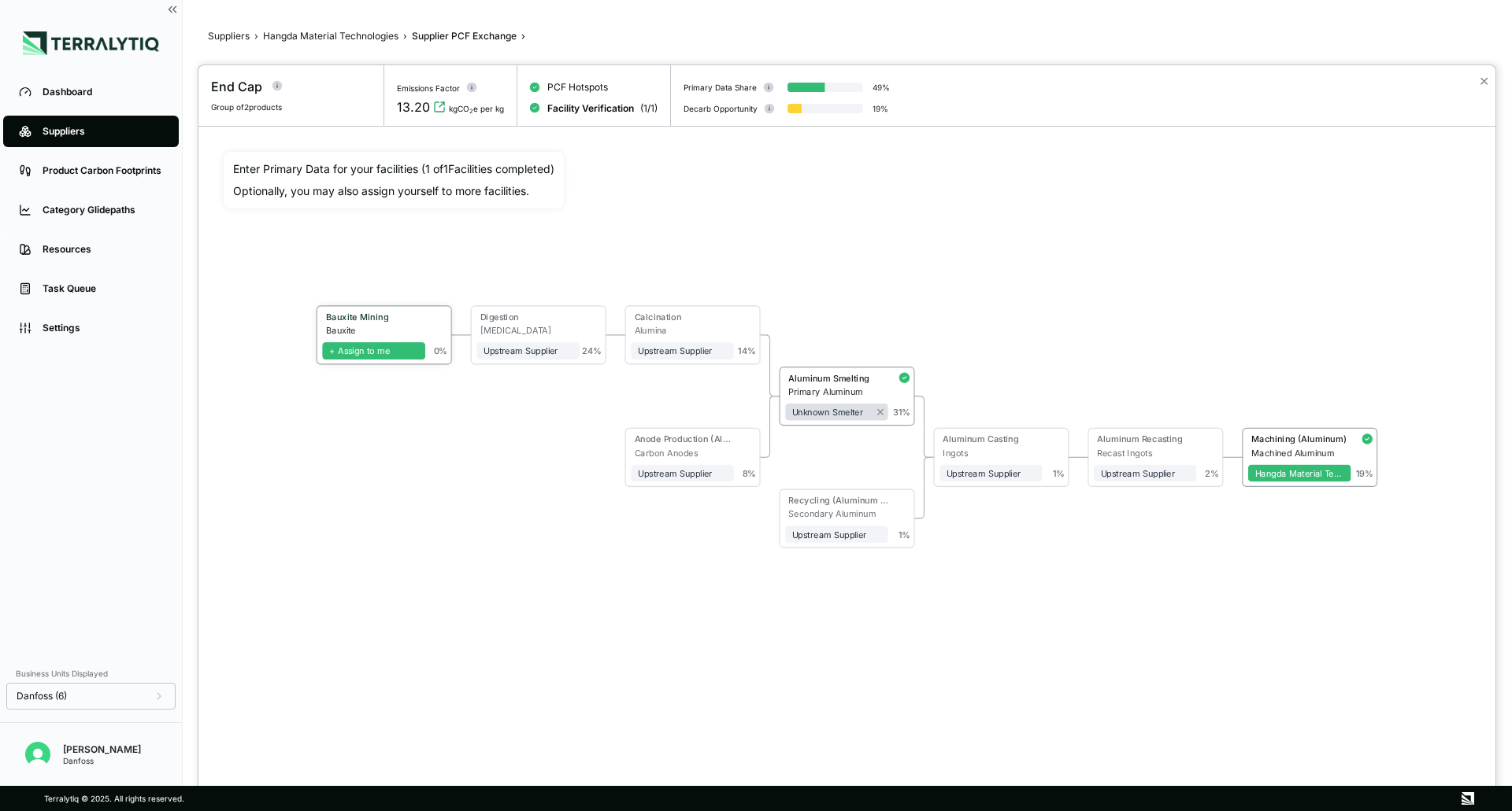
click at [360, 352] on span "+ Assign to me" at bounding box center [373, 351] width 103 height 17
click at [416, 350] on icon at bounding box center [418, 352] width 6 height 6
